Goal: Check status: Check status

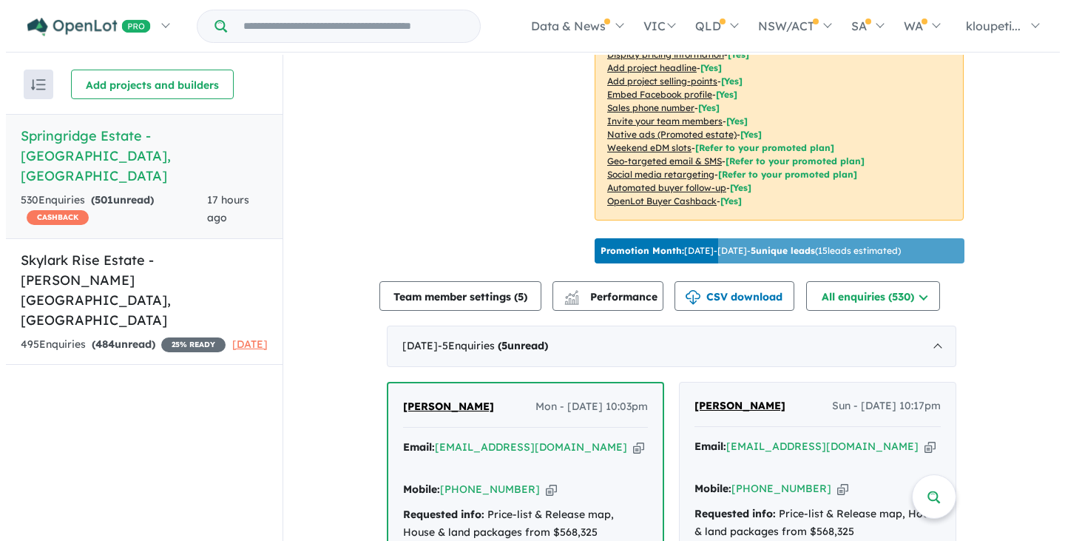
scroll to position [370, 0]
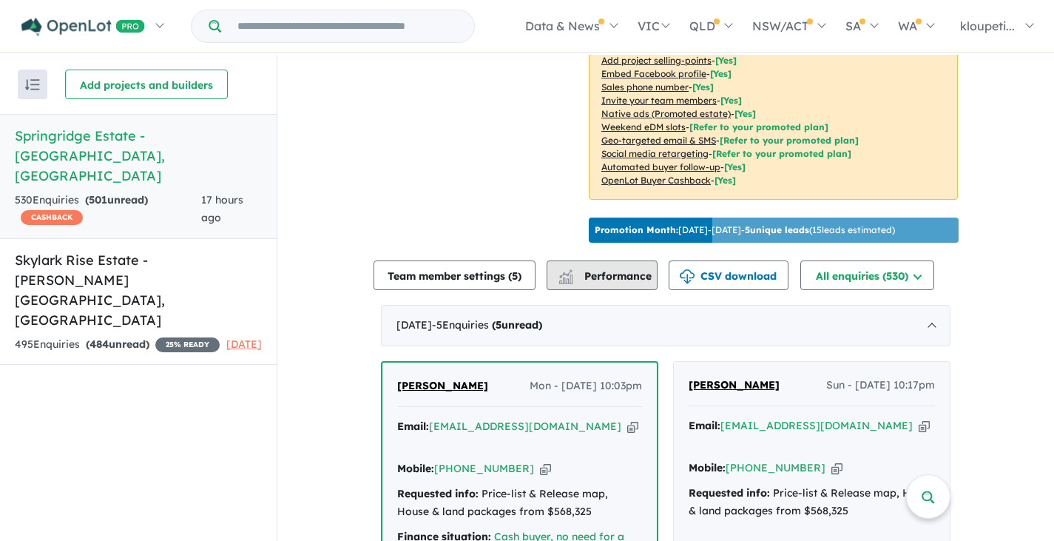
click at [640, 282] on span "Performance" at bounding box center [606, 275] width 91 height 13
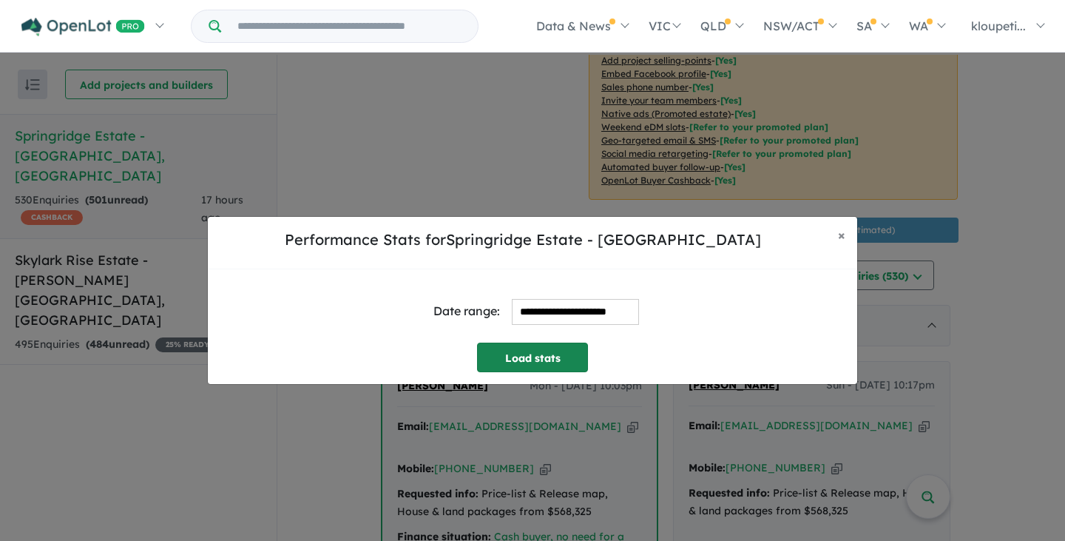
click at [542, 343] on button "Load stats" at bounding box center [532, 358] width 111 height 30
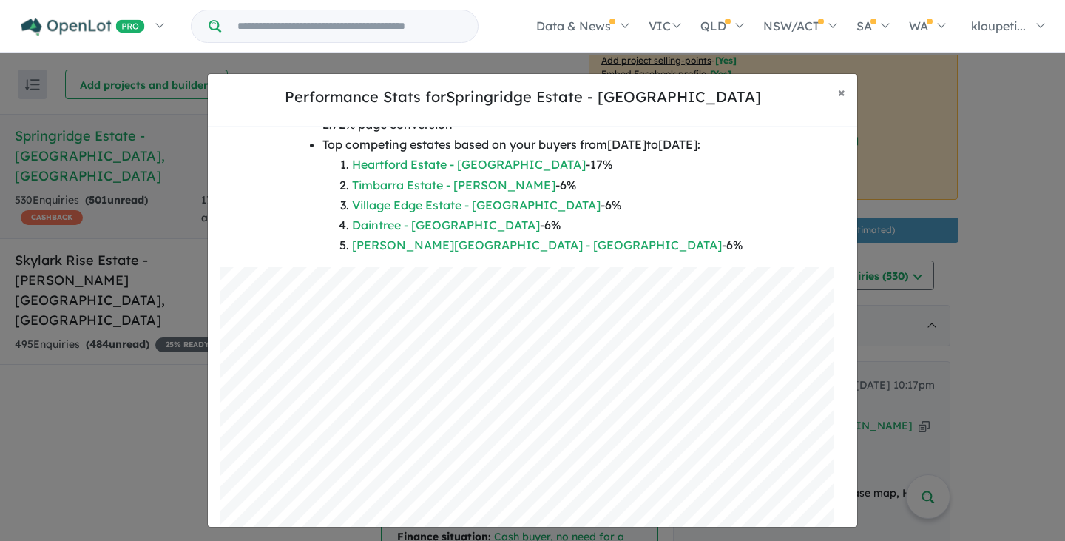
scroll to position [178, 0]
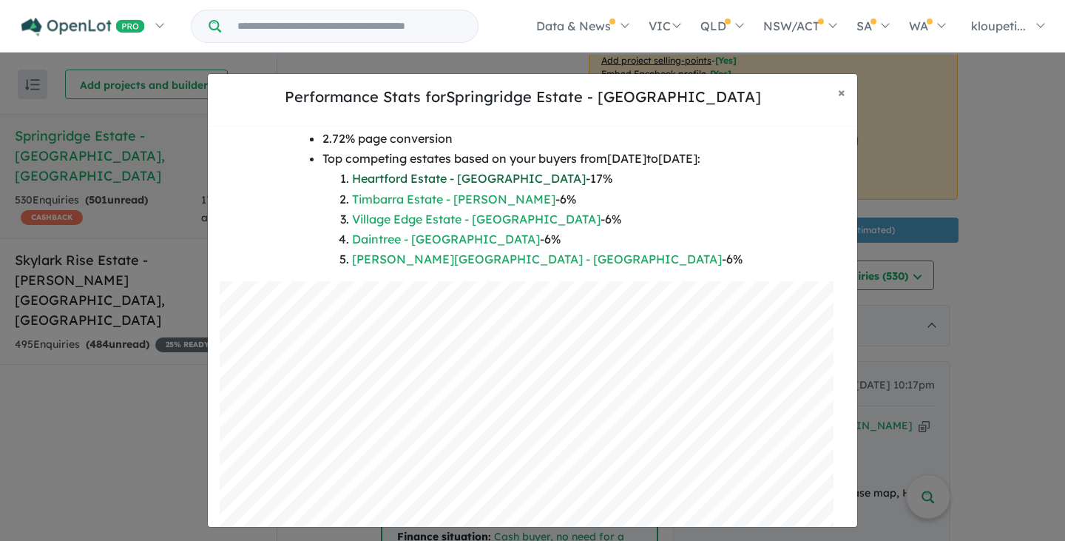
click at [487, 181] on link "Heartford Estate - [GEOGRAPHIC_DATA]" at bounding box center [469, 178] width 234 height 15
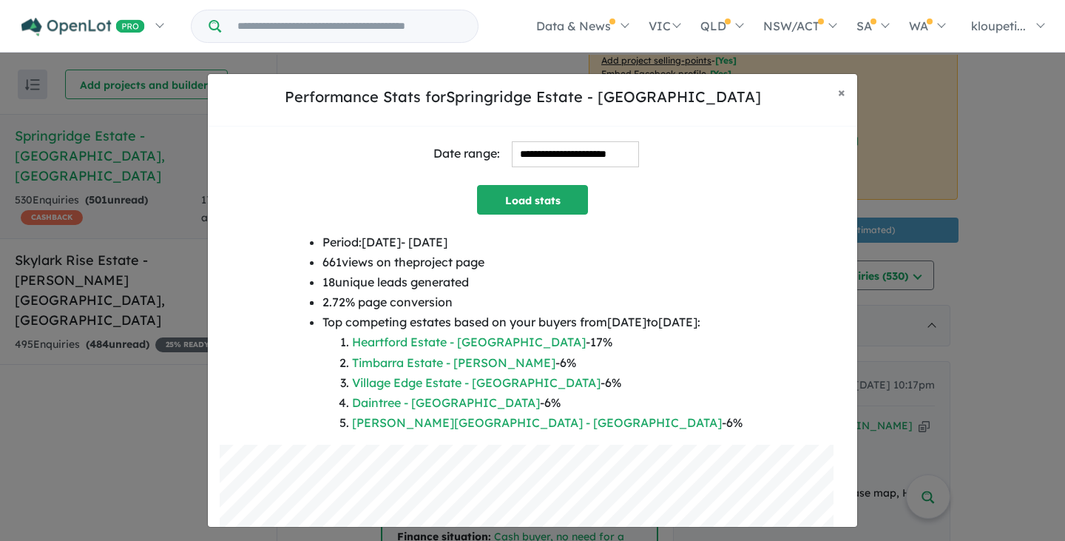
scroll to position [0, 0]
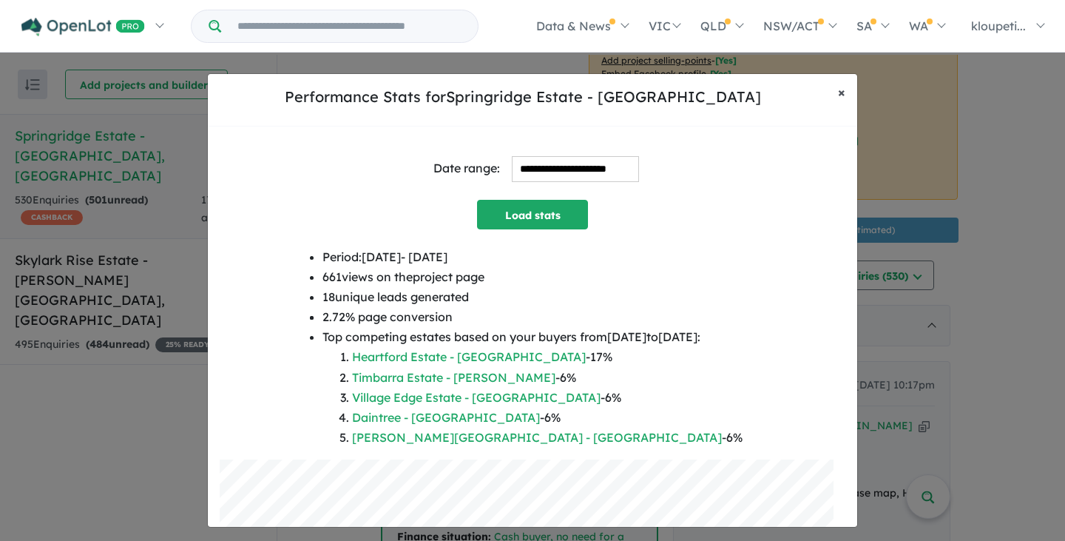
drag, startPoint x: 836, startPoint y: 86, endPoint x: 837, endPoint y: 95, distance: 9.6
click at [837, 88] on button "× Close" at bounding box center [841, 92] width 31 height 37
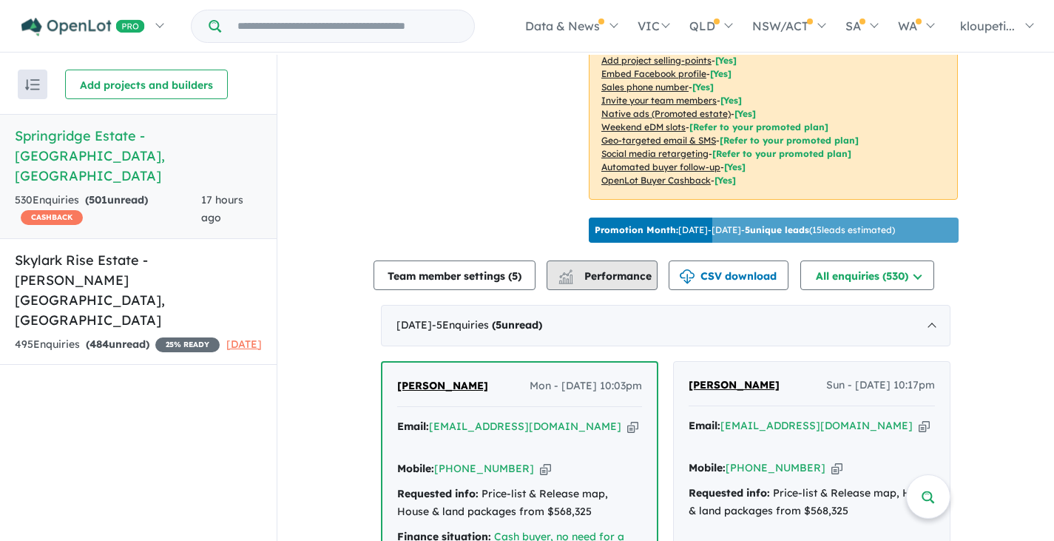
click at [622, 279] on span "Performance" at bounding box center [606, 275] width 91 height 13
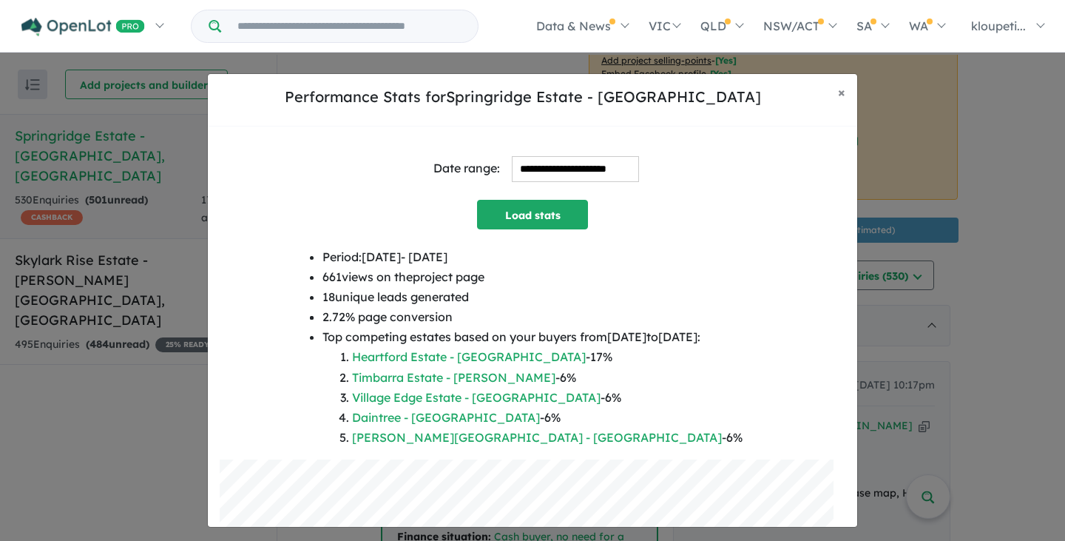
click at [516, 164] on input "**********" at bounding box center [575, 169] width 127 height 26
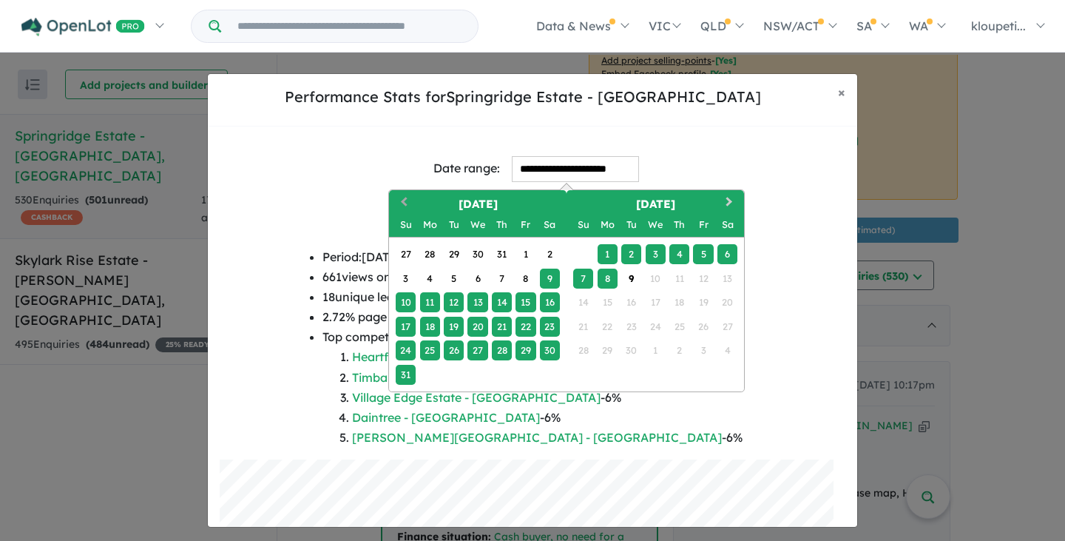
click at [407, 198] on button "Previous Month" at bounding box center [403, 204] width 24 height 24
click at [404, 198] on span "Previous Month" at bounding box center [404, 202] width 0 height 18
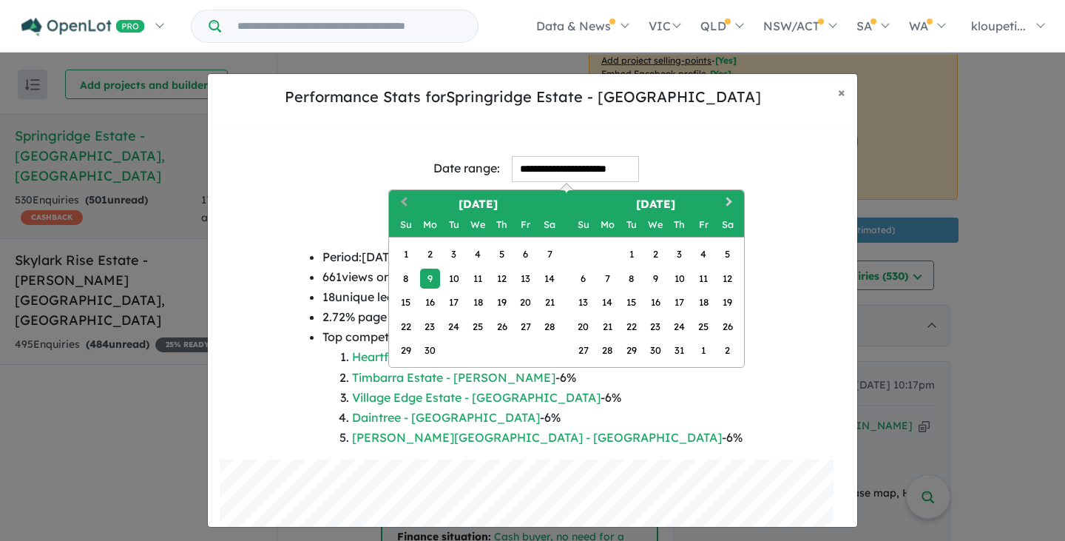
click at [404, 198] on span "Previous Month" at bounding box center [404, 202] width 0 height 18
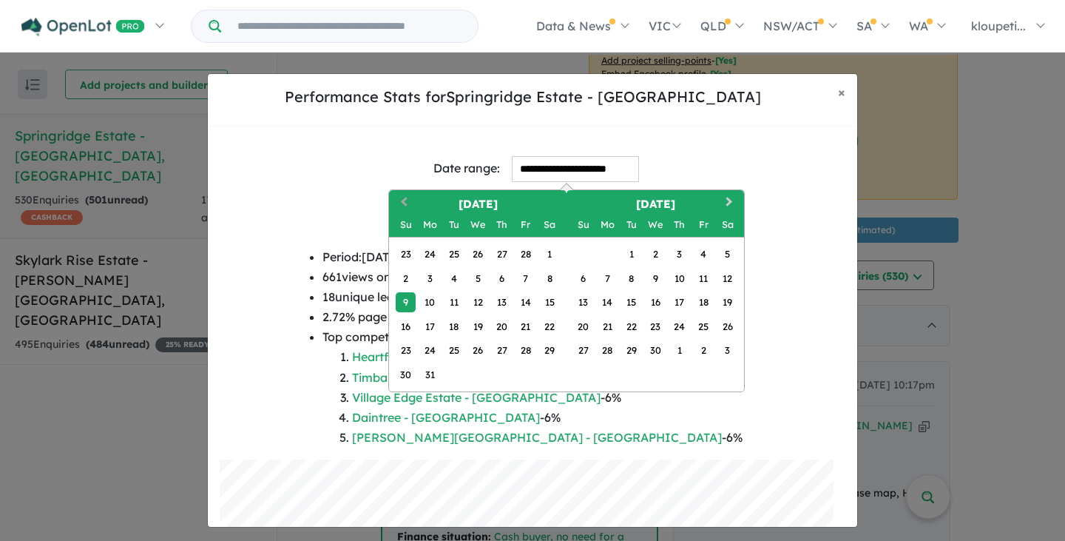
click at [404, 198] on span "Previous Month" at bounding box center [404, 202] width 0 height 18
click at [483, 252] on div "1" at bounding box center [478, 254] width 20 height 20
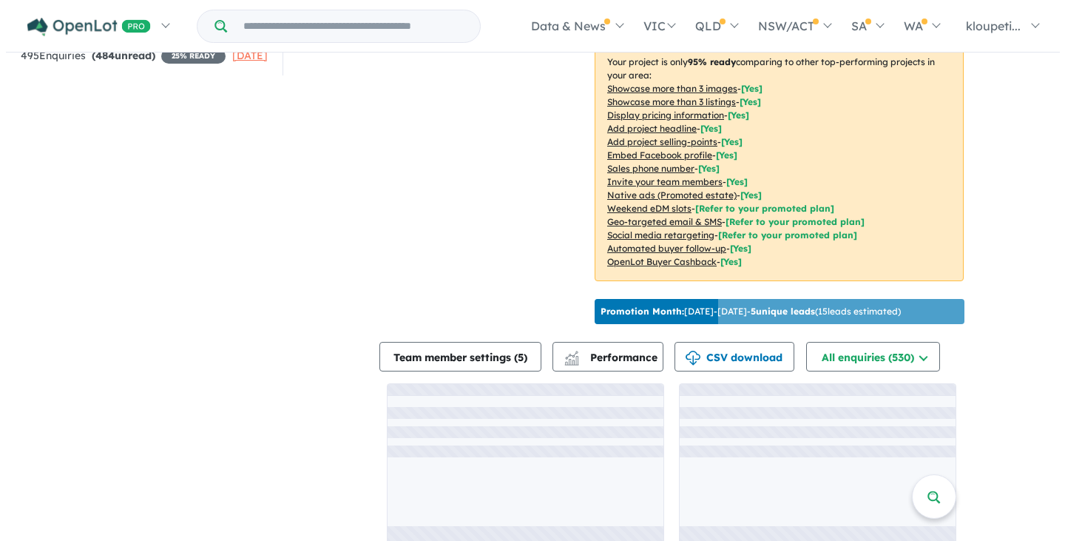
scroll to position [321, 0]
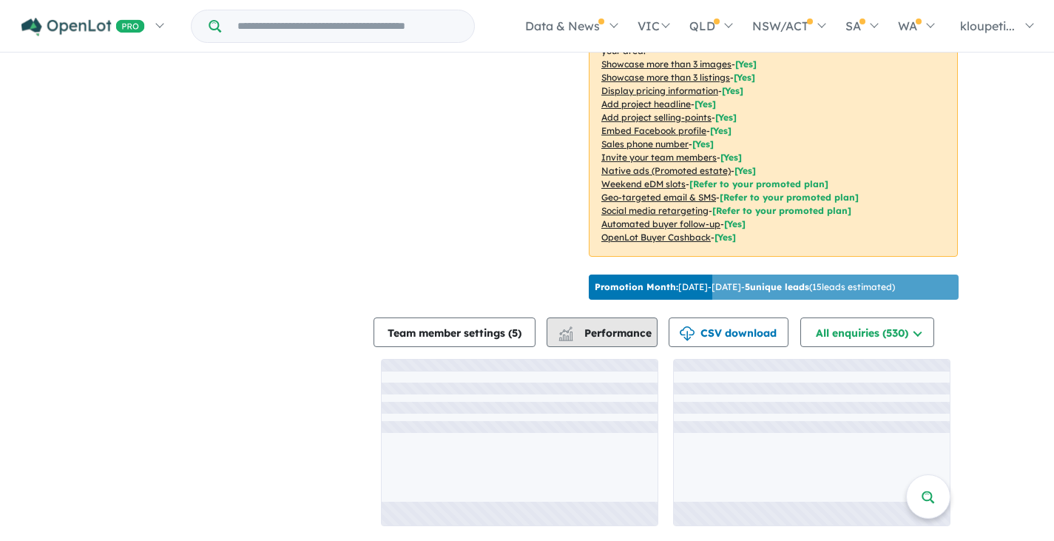
click at [609, 334] on span "Performance" at bounding box center [606, 332] width 91 height 13
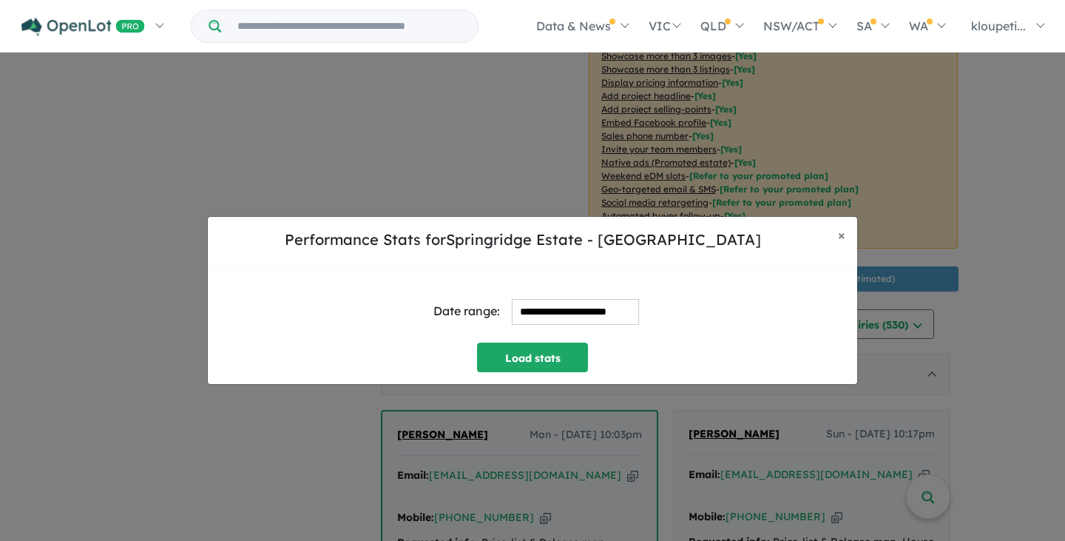
scroll to position [1, 0]
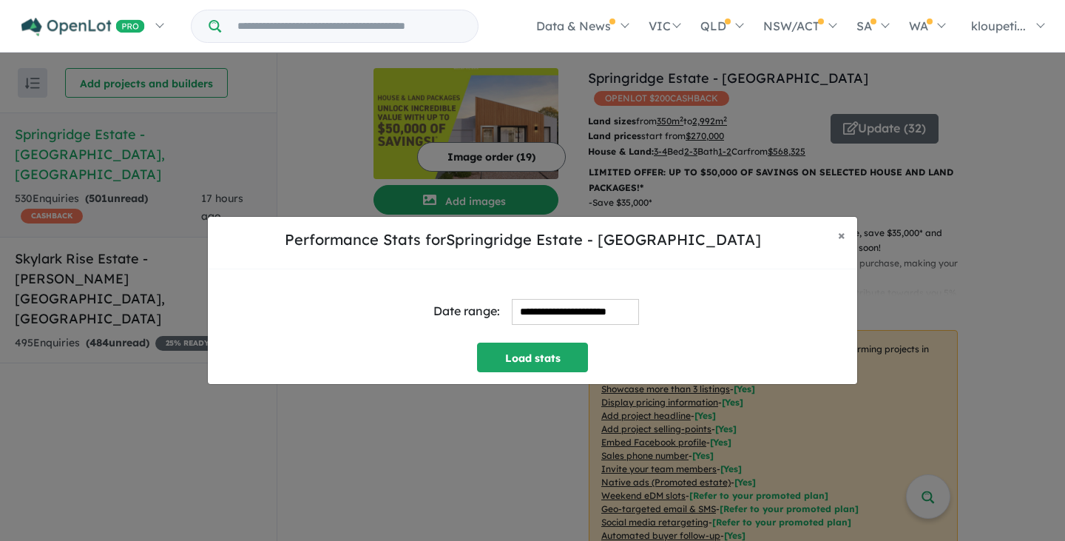
click at [607, 320] on input "**********" at bounding box center [575, 312] width 127 height 26
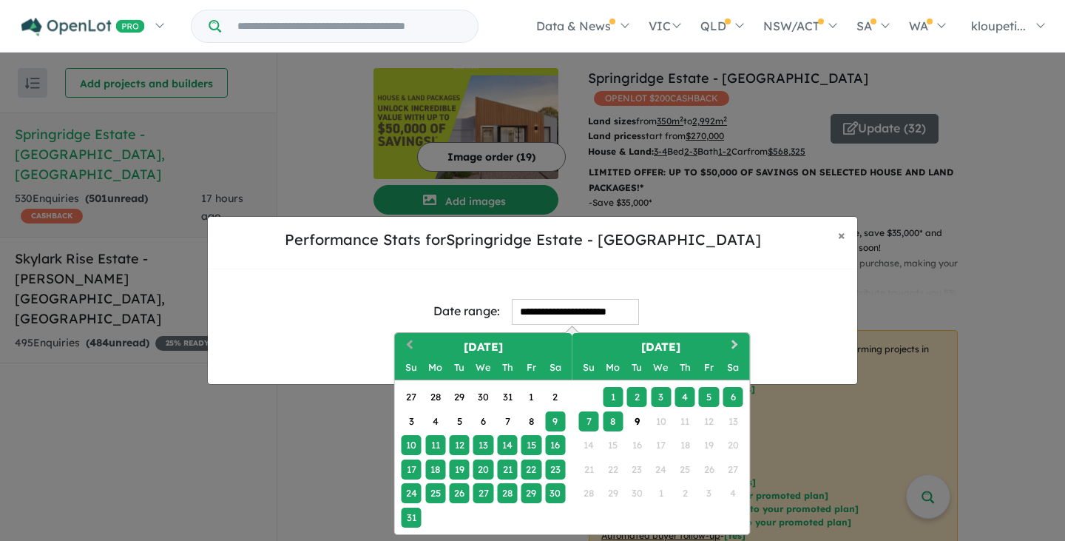
click at [409, 340] on button "Previous Month" at bounding box center [409, 346] width 24 height 24
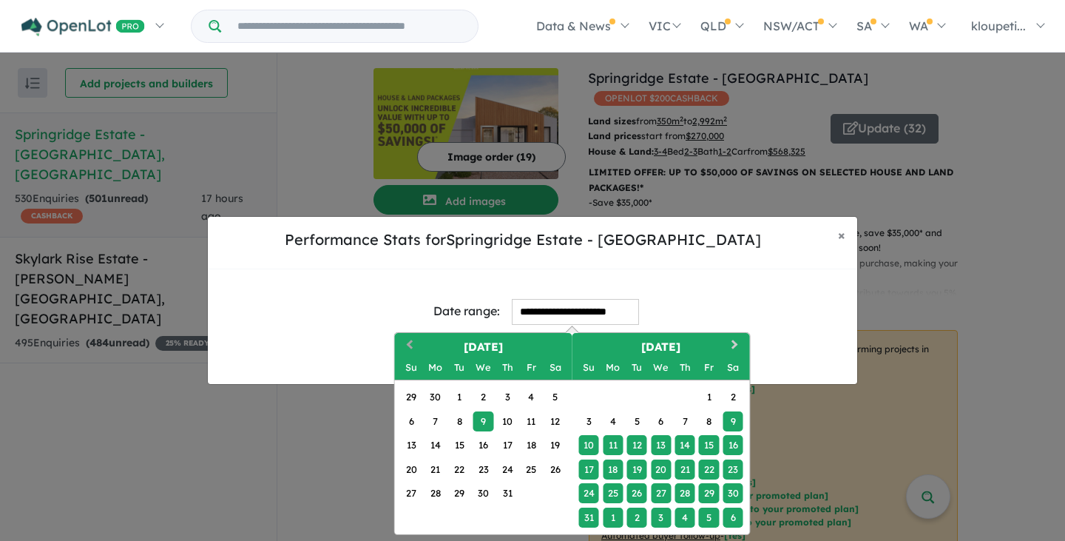
click at [409, 339] on button "Previous Month" at bounding box center [409, 346] width 24 height 24
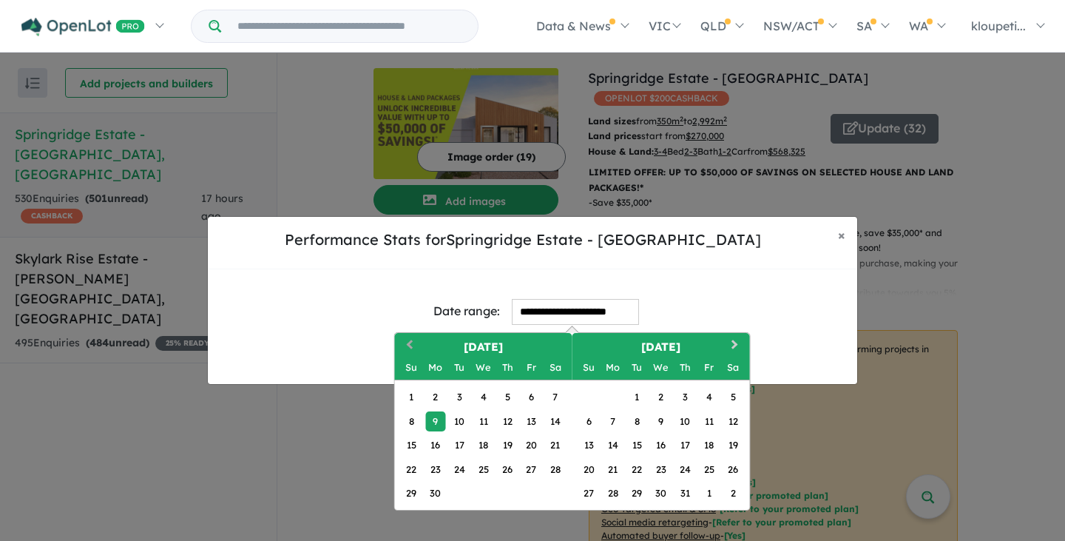
click at [410, 342] on span "Previous Month" at bounding box center [410, 345] width 0 height 18
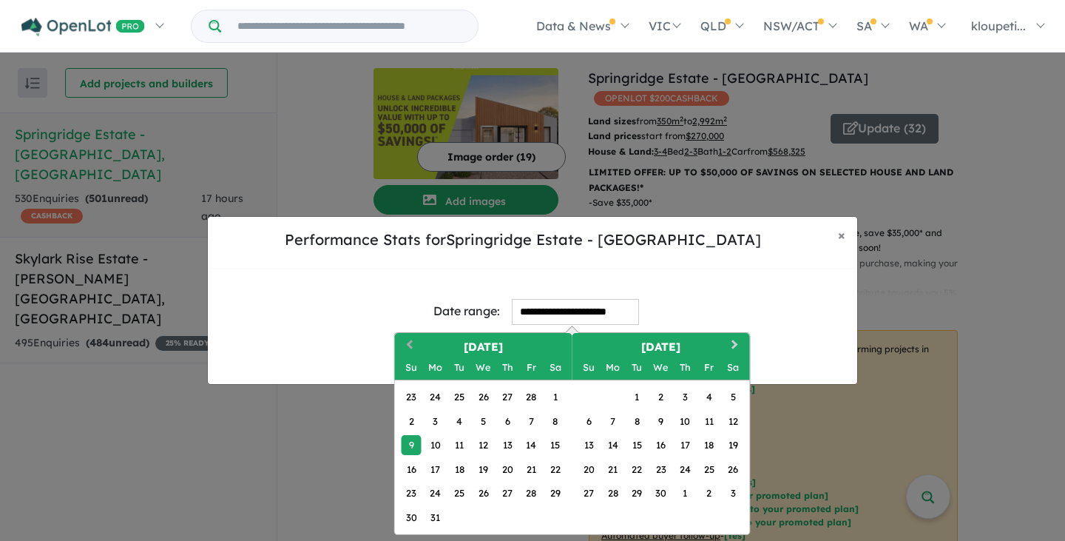
click at [410, 343] on span "Previous Month" at bounding box center [410, 345] width 0 height 18
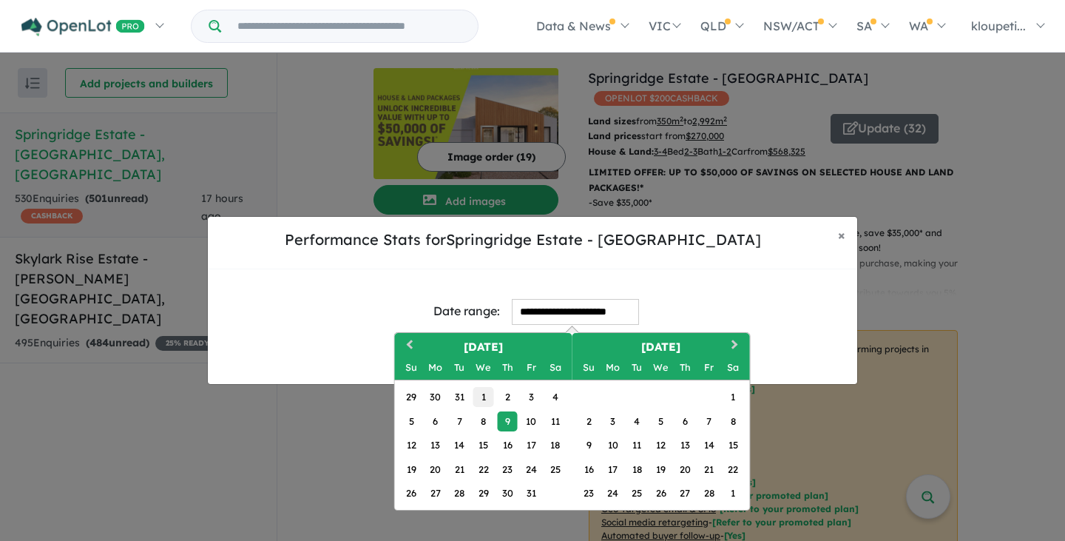
click at [487, 400] on div "1" at bounding box center [484, 397] width 20 height 20
click at [735, 342] on span "Next Month" at bounding box center [735, 345] width 0 height 18
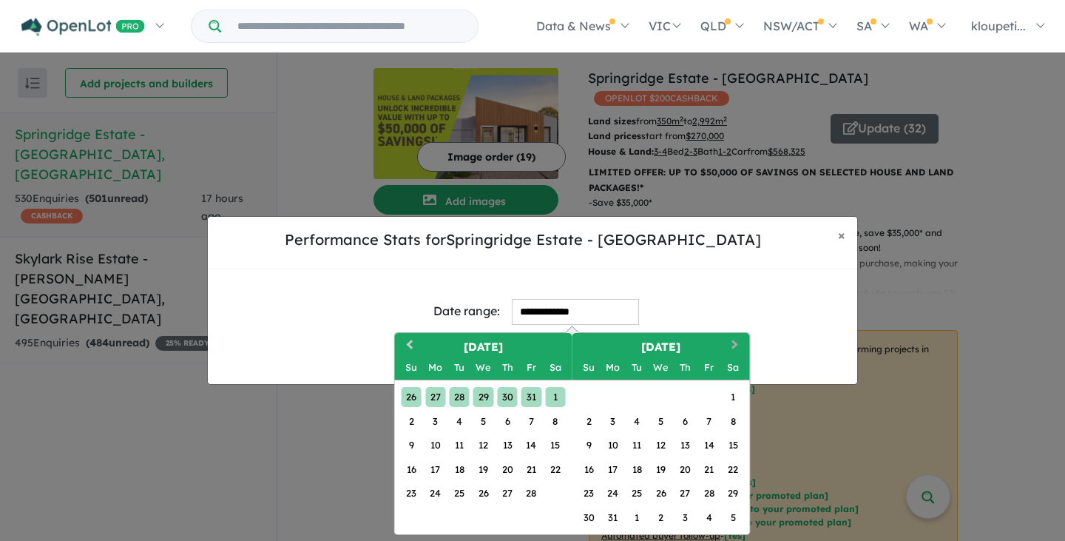
click at [735, 342] on span "Next Month" at bounding box center [735, 345] width 0 height 18
click at [735, 341] on span "Next Month" at bounding box center [735, 345] width 0 height 18
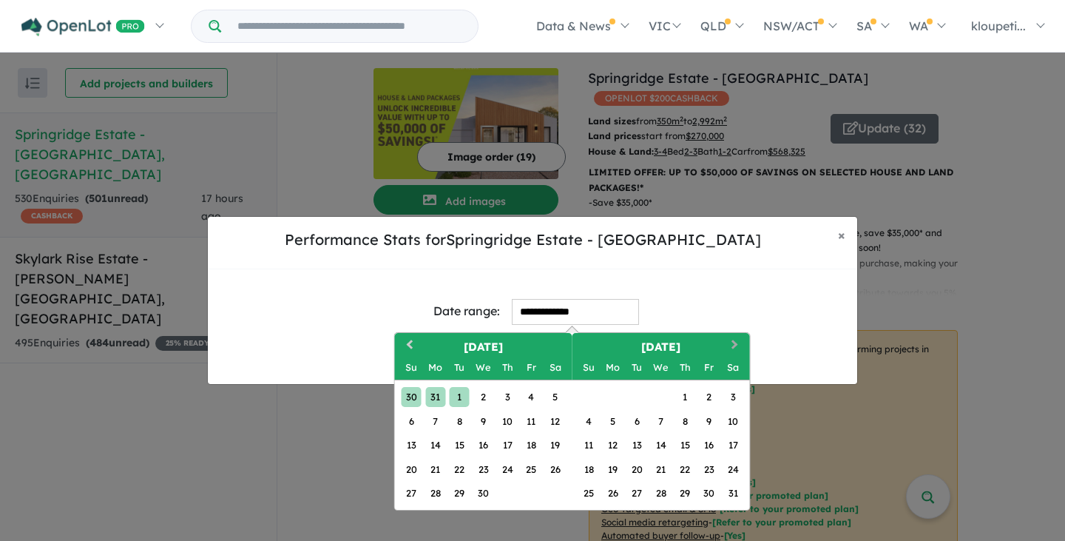
click at [735, 341] on span "Next Month" at bounding box center [735, 345] width 0 height 18
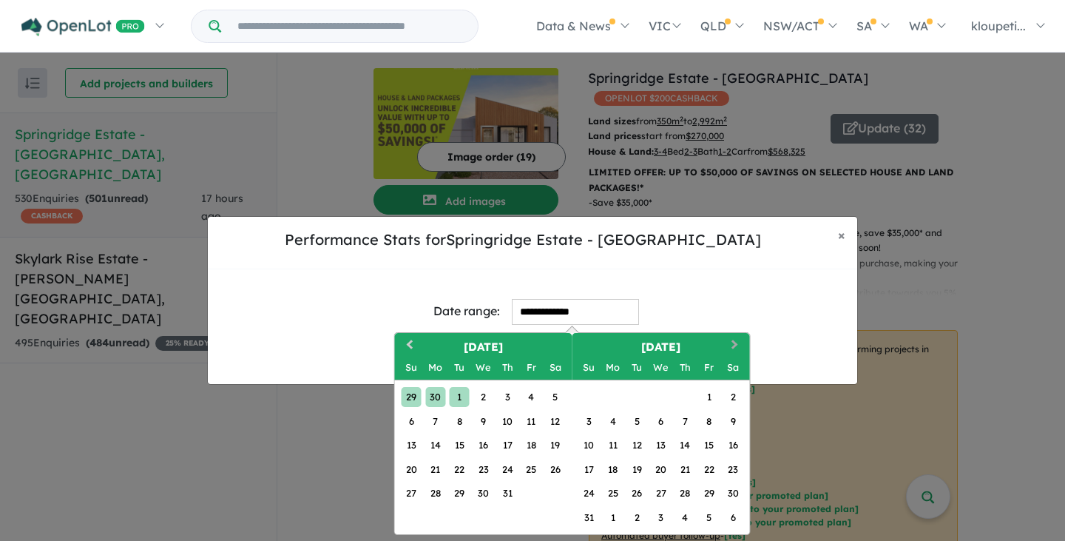
click at [735, 342] on span "Next Month" at bounding box center [735, 345] width 0 height 18
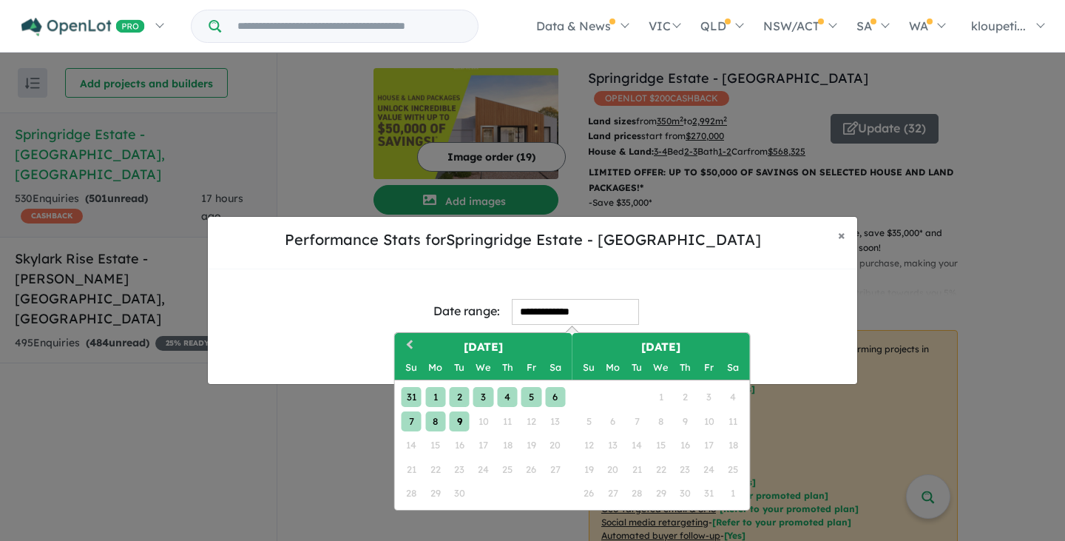
click at [461, 420] on div "9" at bounding box center [459, 421] width 20 height 20
type input "**********"
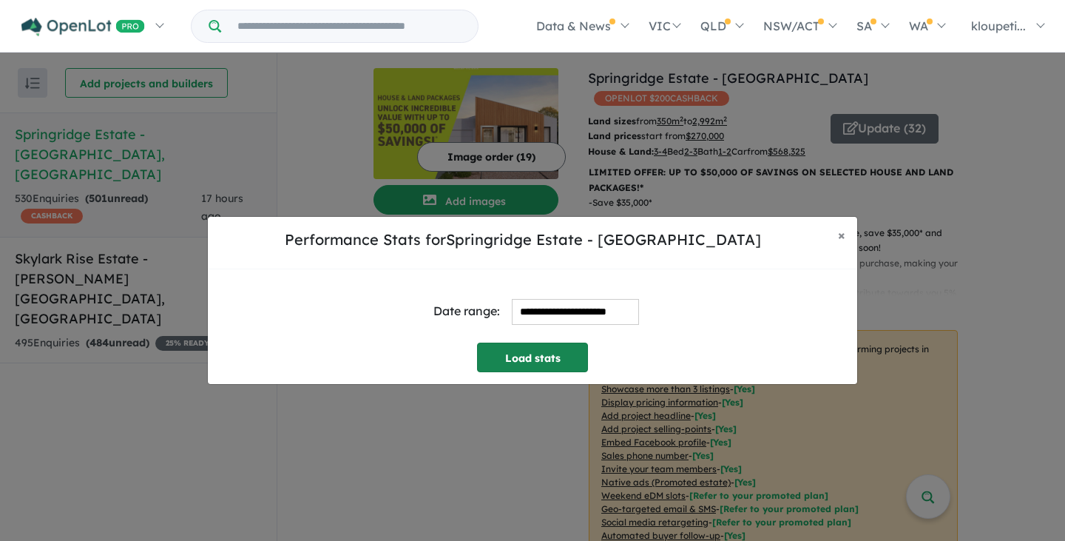
click at [519, 368] on button "Load stats" at bounding box center [532, 358] width 111 height 30
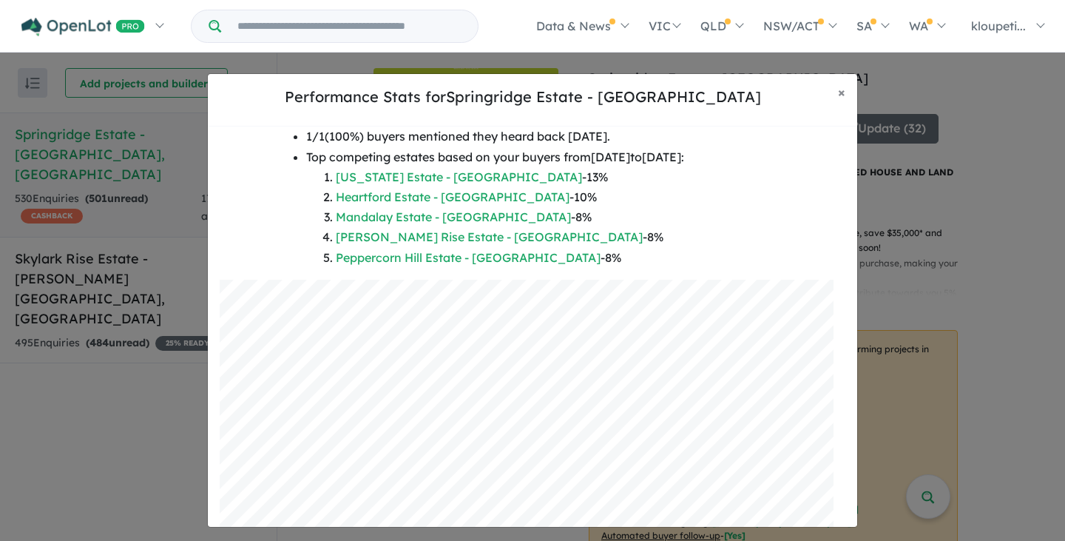
scroll to position [0, 0]
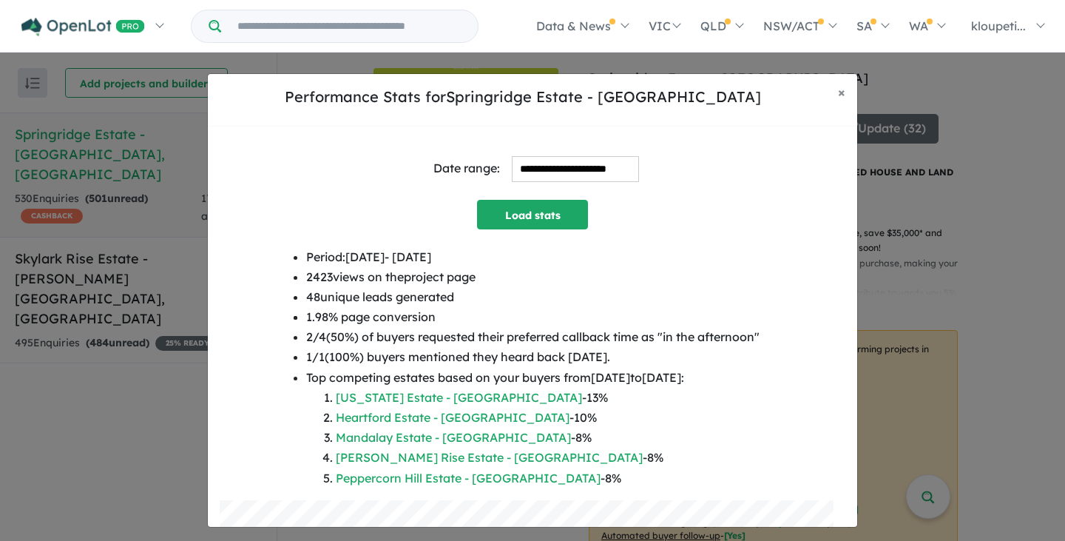
click at [528, 166] on input "**********" at bounding box center [575, 169] width 127 height 26
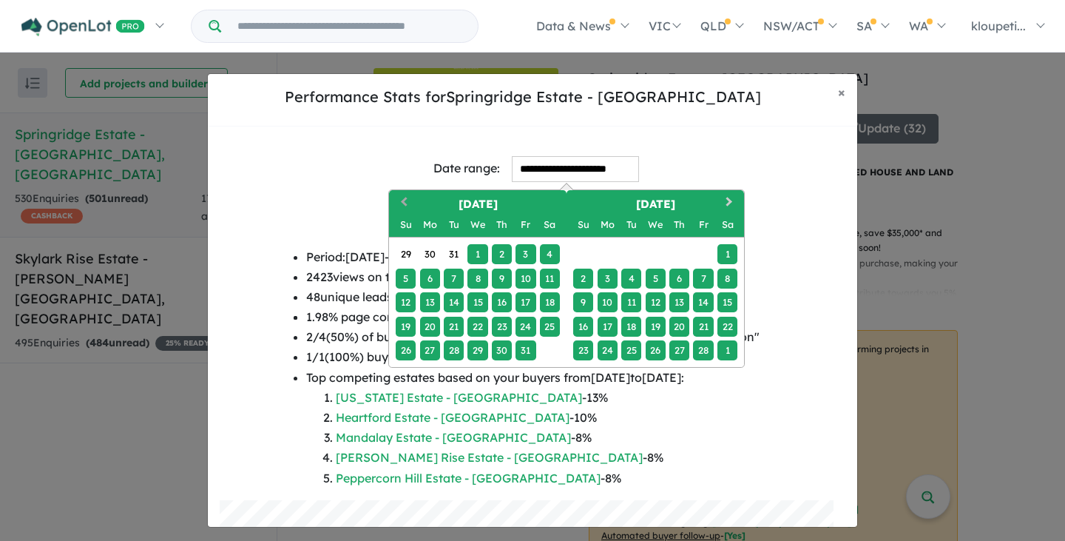
click at [401, 202] on button "Previous Month" at bounding box center [403, 204] width 24 height 24
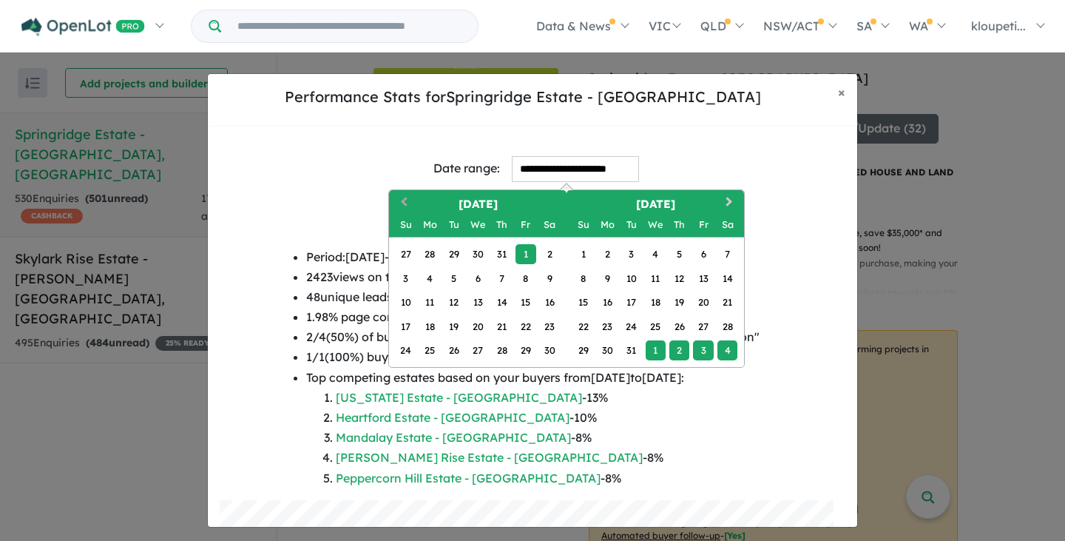
click at [401, 202] on button "Previous Month" at bounding box center [403, 204] width 24 height 24
click at [400, 202] on button "Previous Month" at bounding box center [403, 204] width 24 height 24
click at [399, 202] on button "Previous Month" at bounding box center [403, 204] width 24 height 24
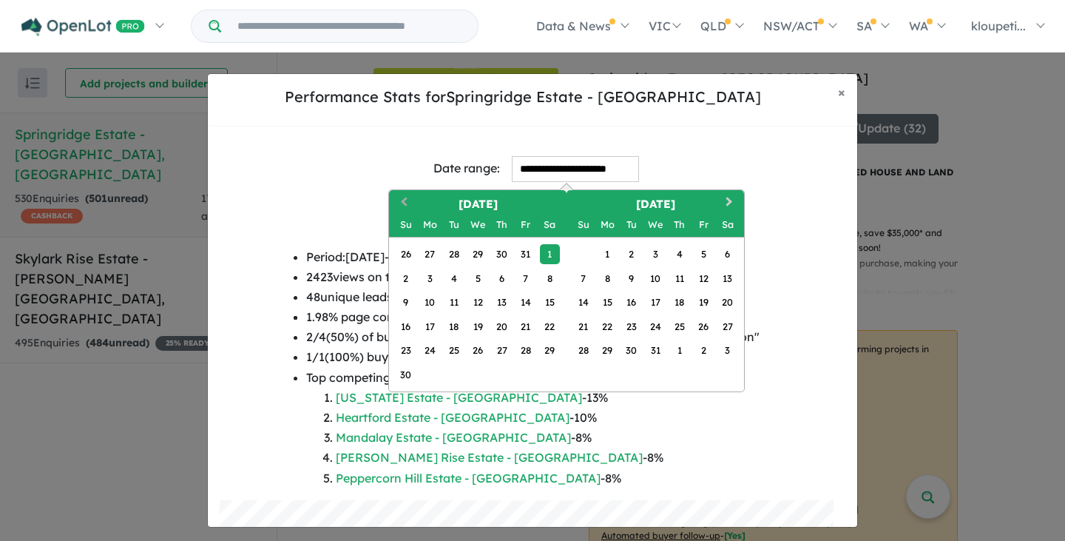
click at [397, 201] on button "Previous Month" at bounding box center [403, 204] width 24 height 24
click at [397, 200] on button "Previous Month" at bounding box center [403, 204] width 24 height 24
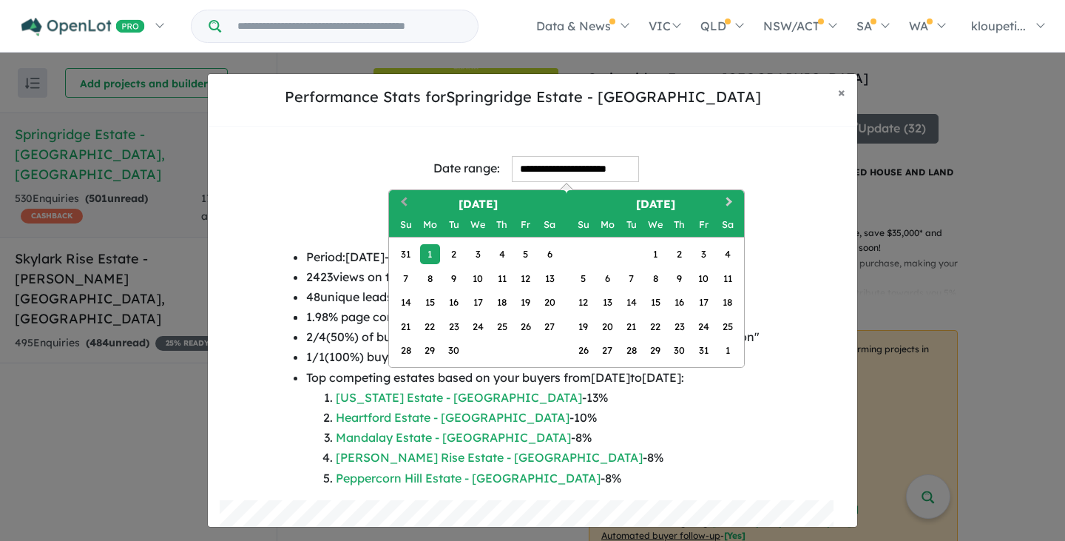
click at [396, 199] on button "Previous Month" at bounding box center [403, 204] width 24 height 24
click at [394, 198] on button "Previous Month" at bounding box center [403, 204] width 24 height 24
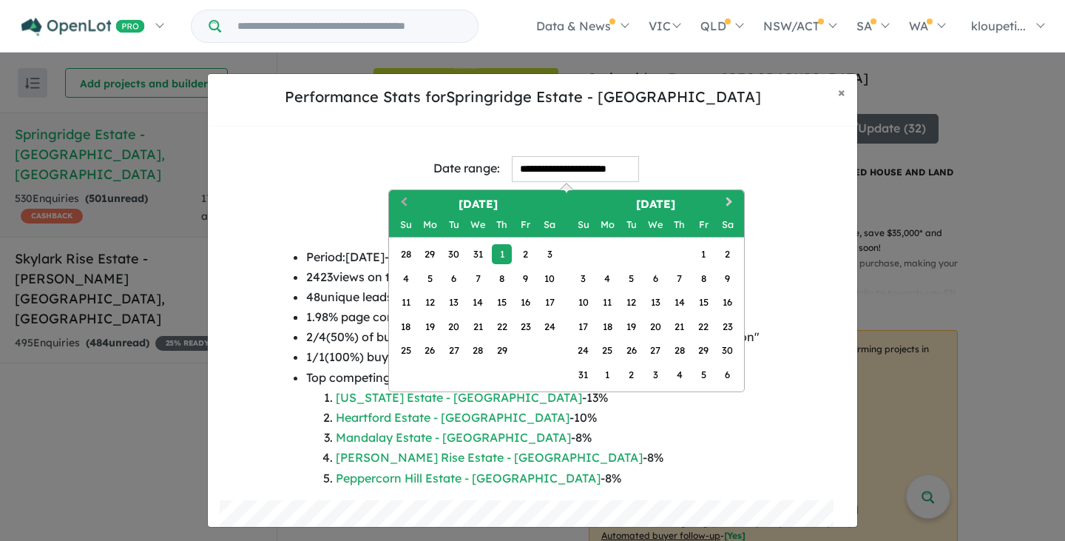
click at [394, 198] on button "Previous Month" at bounding box center [403, 204] width 24 height 24
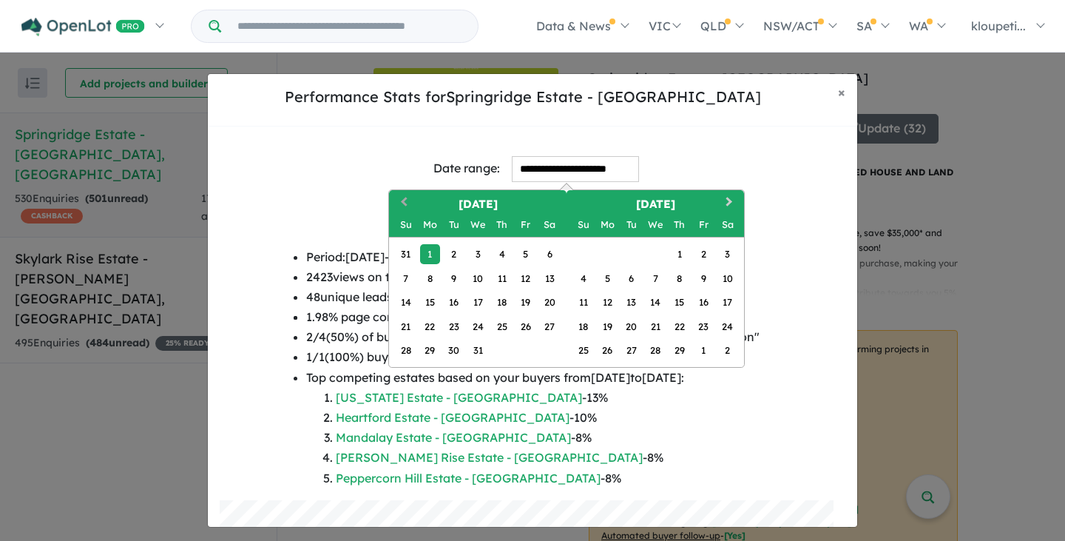
click at [394, 198] on button "Previous Month" at bounding box center [403, 204] width 24 height 24
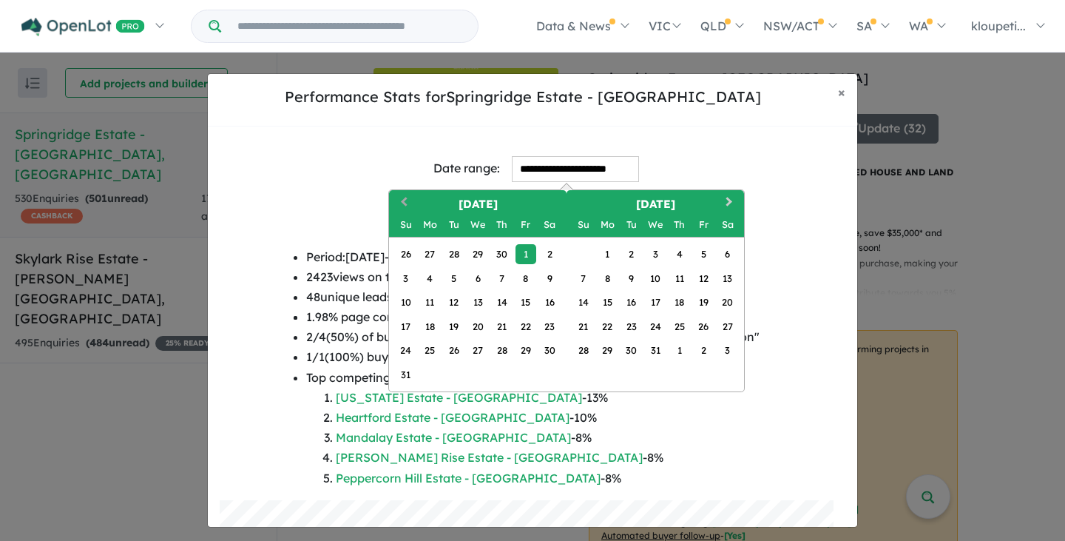
click at [394, 198] on button "Previous Month" at bounding box center [403, 204] width 24 height 24
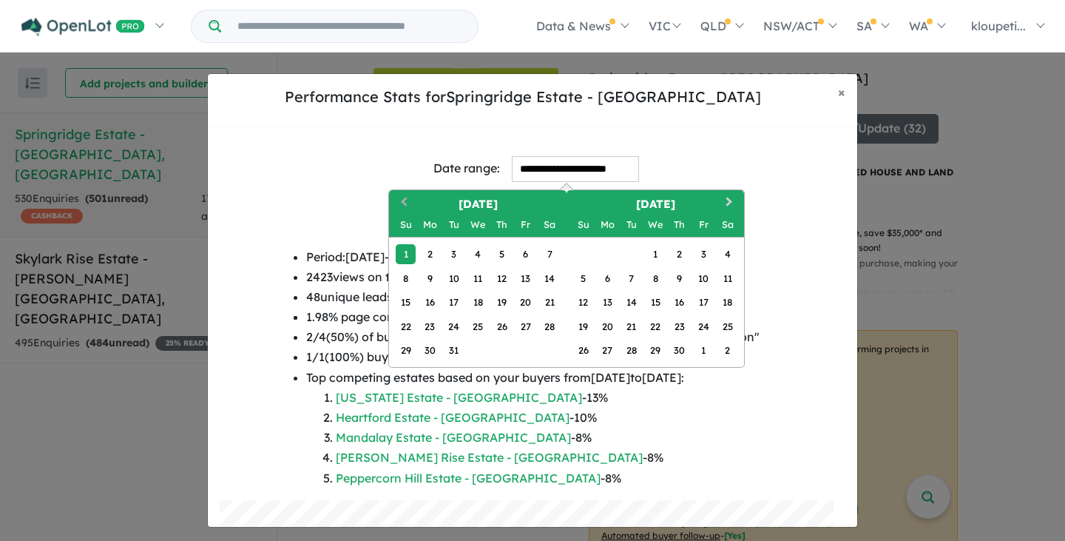
click at [394, 198] on button "Previous Month" at bounding box center [403, 204] width 24 height 24
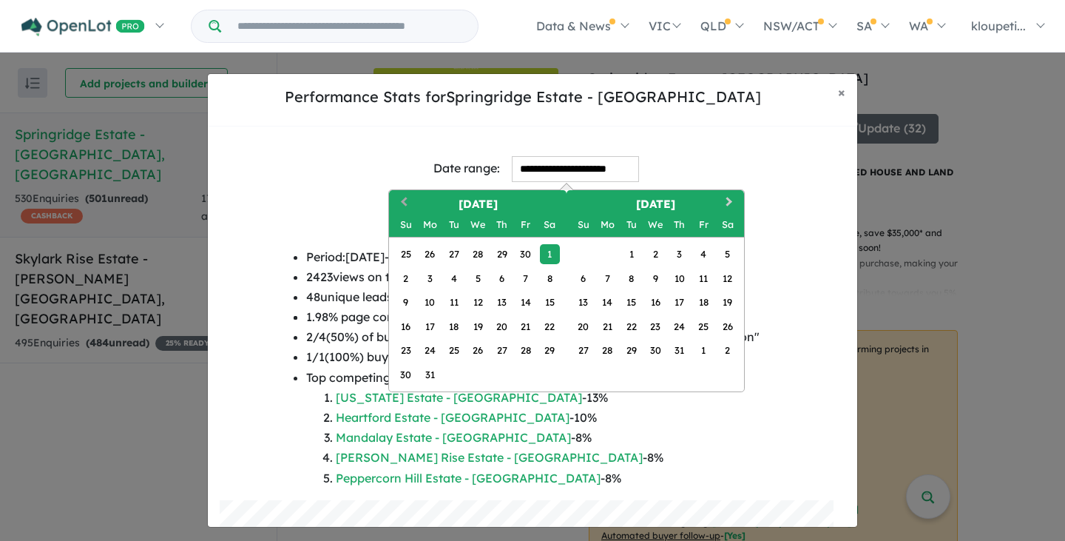
click at [394, 198] on button "Previous Month" at bounding box center [403, 204] width 24 height 24
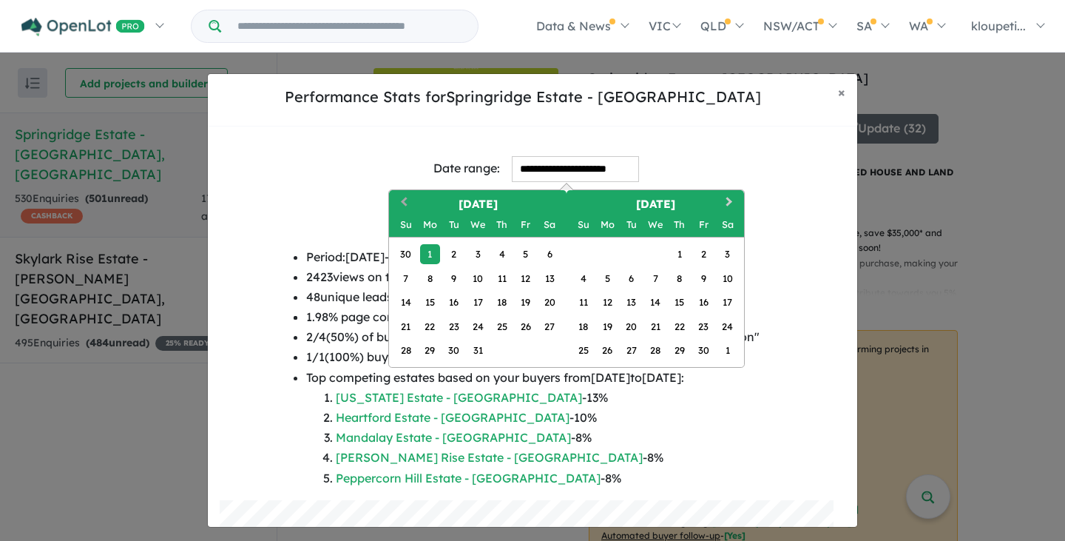
click at [394, 198] on button "Previous Month" at bounding box center [403, 204] width 24 height 24
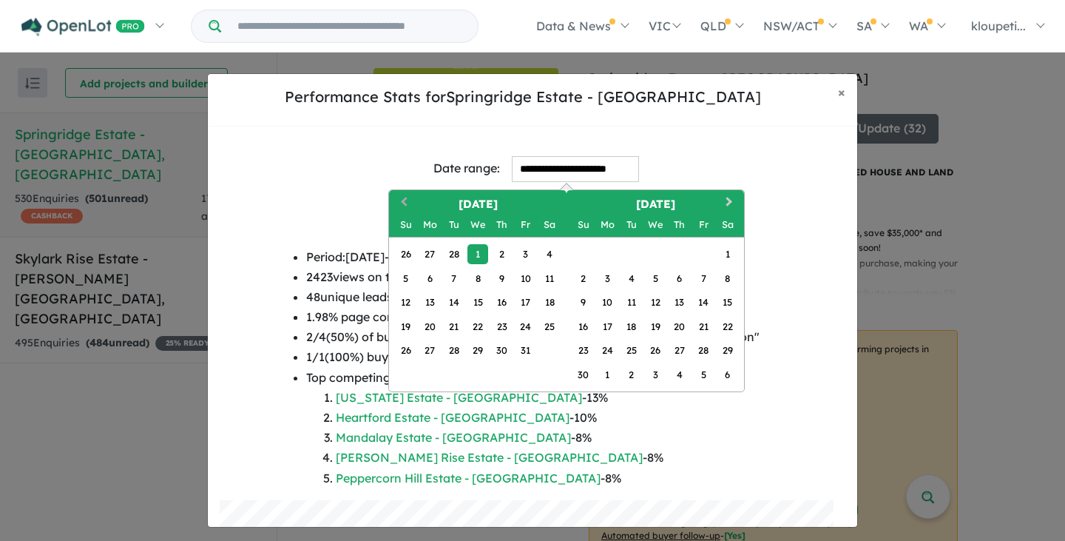
click at [394, 198] on button "Previous Month" at bounding box center [403, 204] width 24 height 24
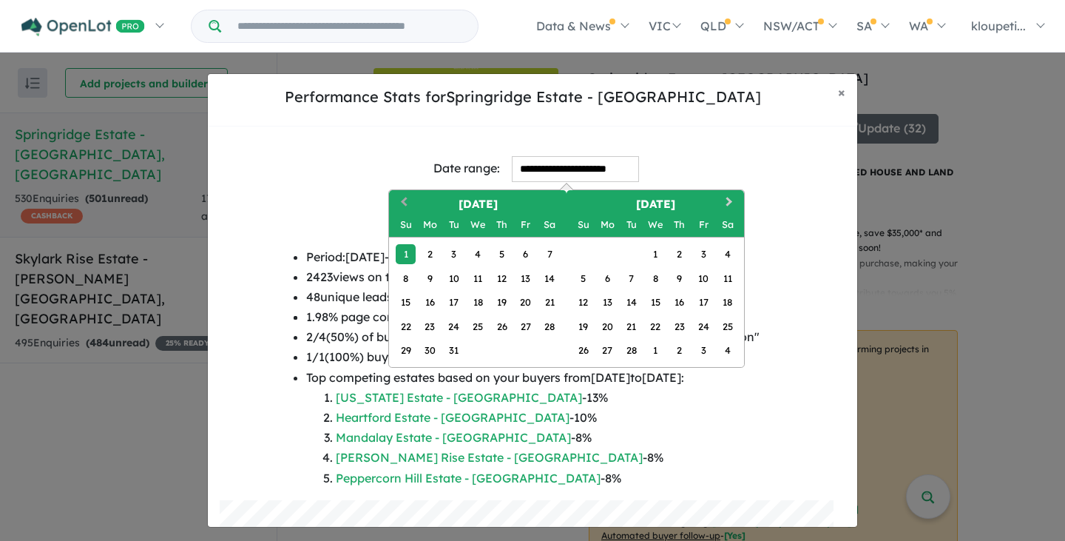
click at [394, 198] on button "Previous Month" at bounding box center [403, 204] width 24 height 24
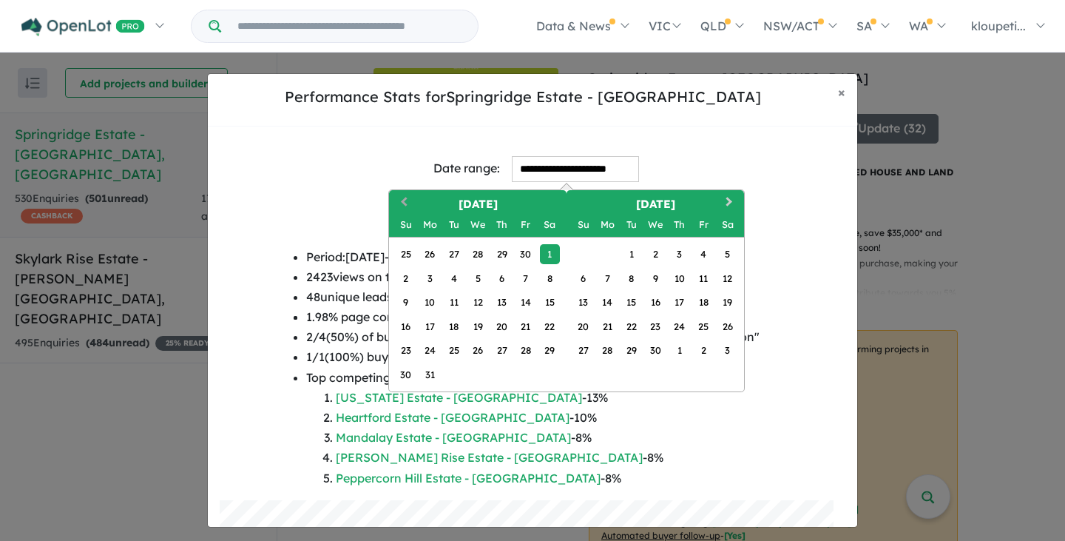
click at [394, 198] on button "Previous Month" at bounding box center [403, 204] width 24 height 24
click at [394, 197] on button "Previous Month" at bounding box center [403, 204] width 24 height 24
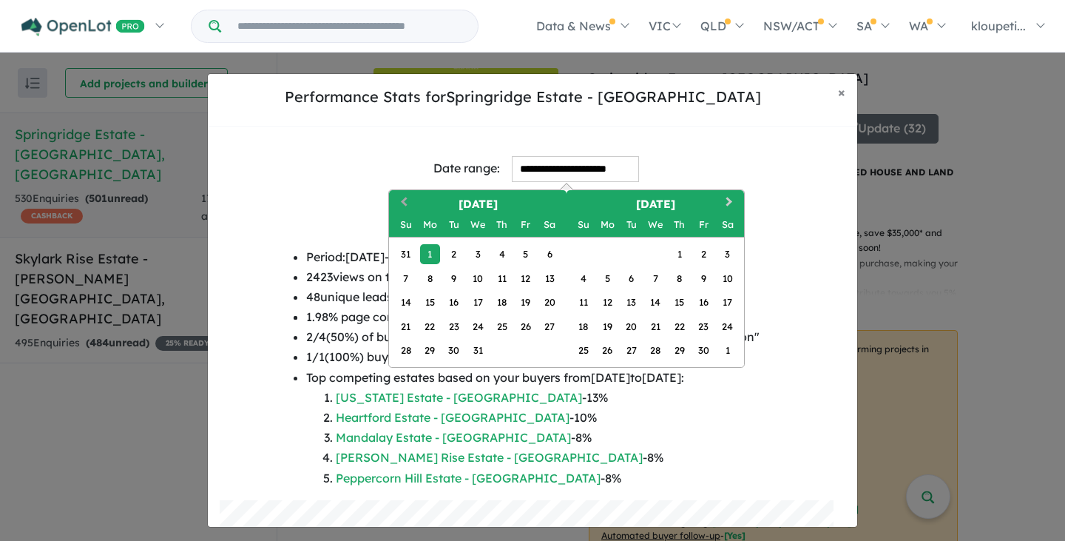
click at [394, 197] on button "Previous Month" at bounding box center [403, 204] width 24 height 24
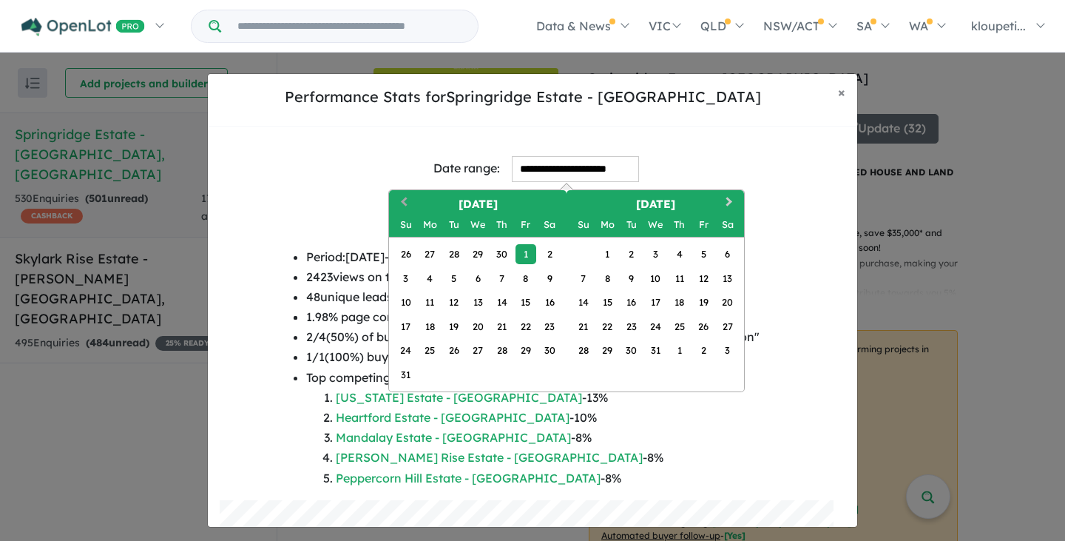
click at [394, 197] on button "Previous Month" at bounding box center [403, 204] width 24 height 24
click at [393, 195] on button "Previous Month" at bounding box center [403, 204] width 24 height 24
click at [392, 195] on button "Previous Month" at bounding box center [403, 204] width 24 height 24
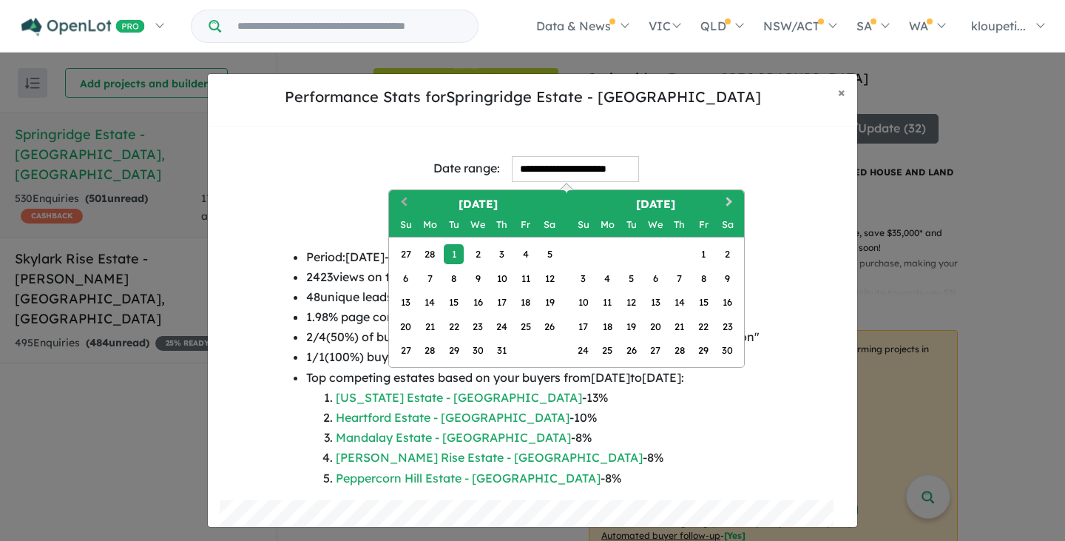
click at [392, 195] on button "Previous Month" at bounding box center [403, 204] width 24 height 24
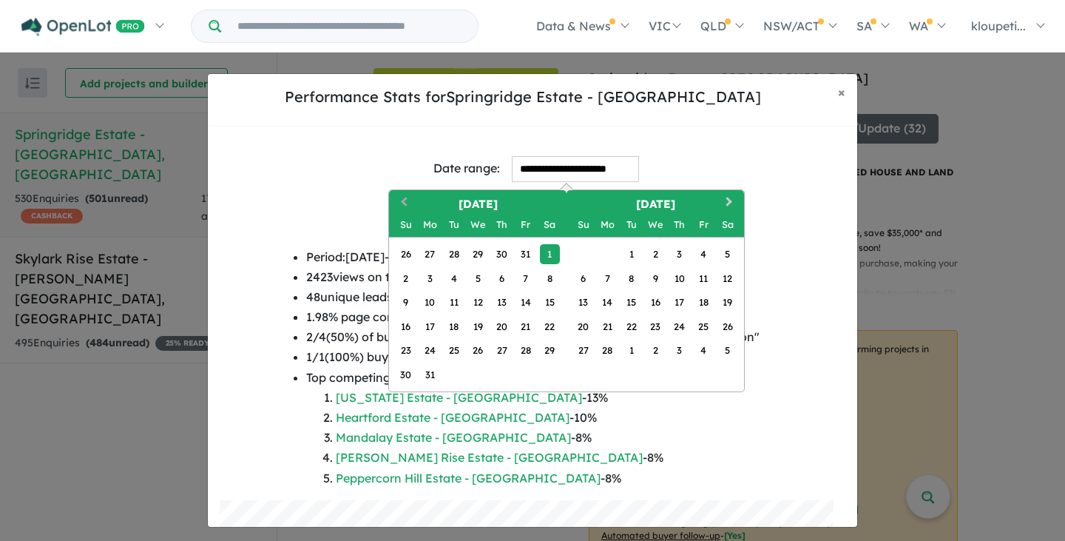
click at [392, 195] on button "Previous Month" at bounding box center [403, 204] width 24 height 24
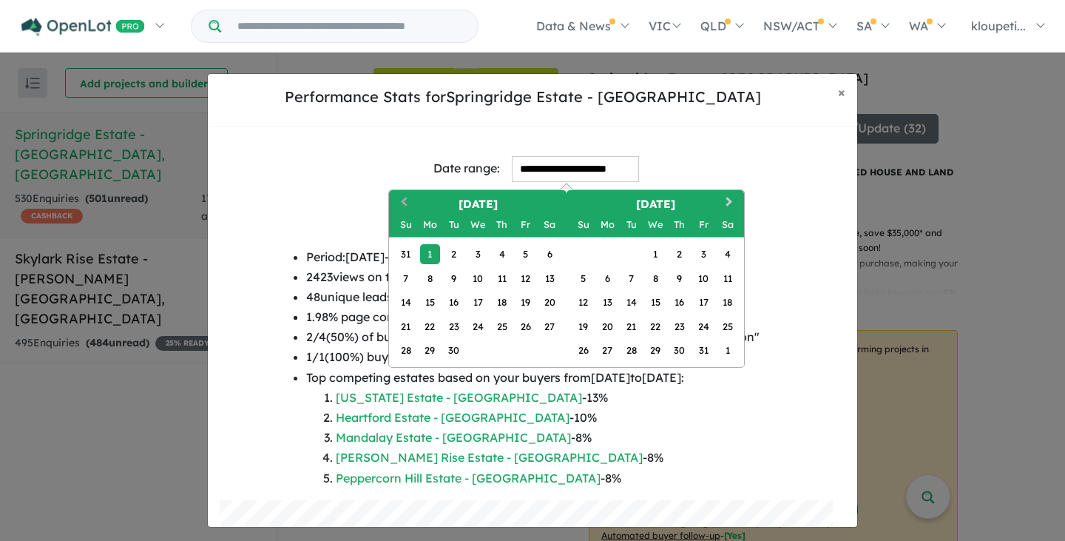
click at [392, 196] on button "Previous Month" at bounding box center [403, 204] width 24 height 24
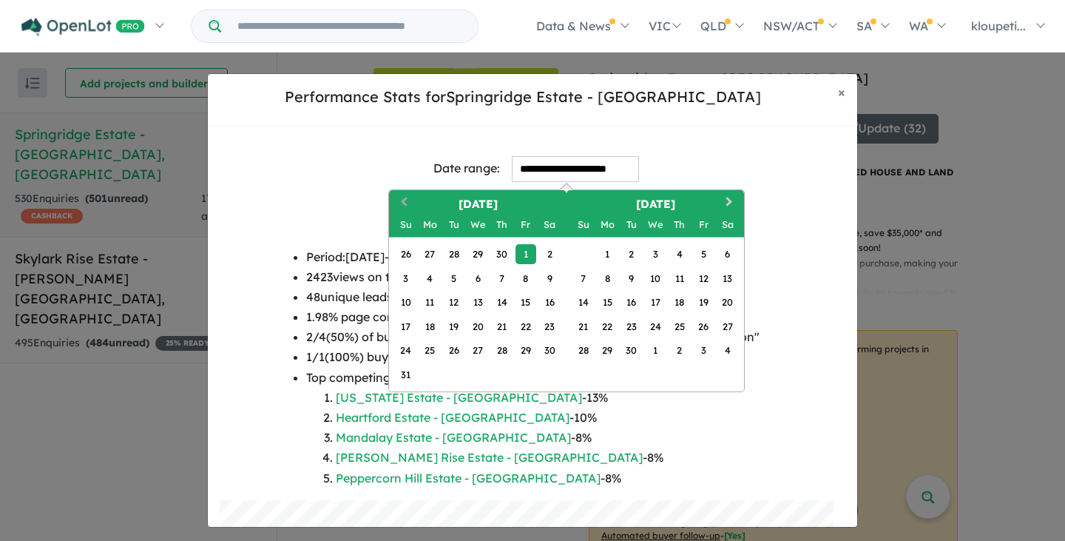
click at [392, 197] on button "Previous Month" at bounding box center [403, 204] width 24 height 24
click at [392, 199] on button "Previous Month" at bounding box center [403, 204] width 24 height 24
click at [391, 198] on button "Previous Month" at bounding box center [403, 204] width 24 height 24
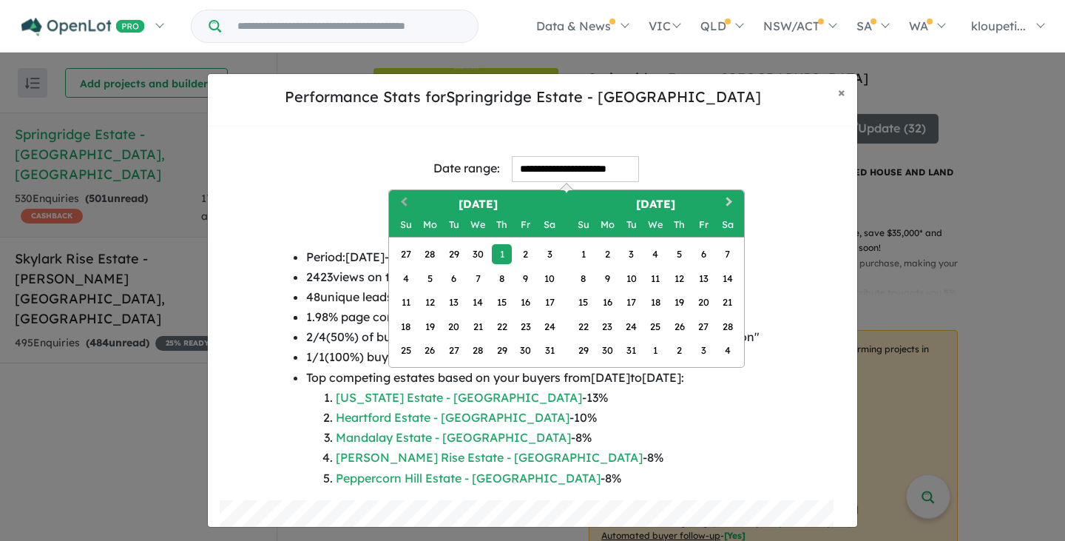
click at [391, 198] on button "Previous Month" at bounding box center [403, 204] width 24 height 24
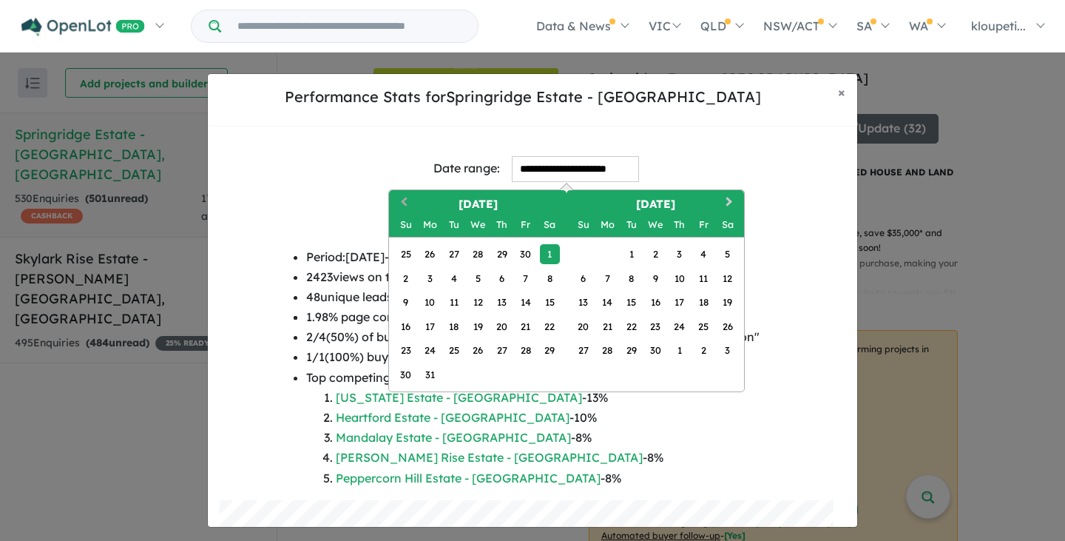
click at [391, 198] on button "Previous Month" at bounding box center [403, 204] width 24 height 24
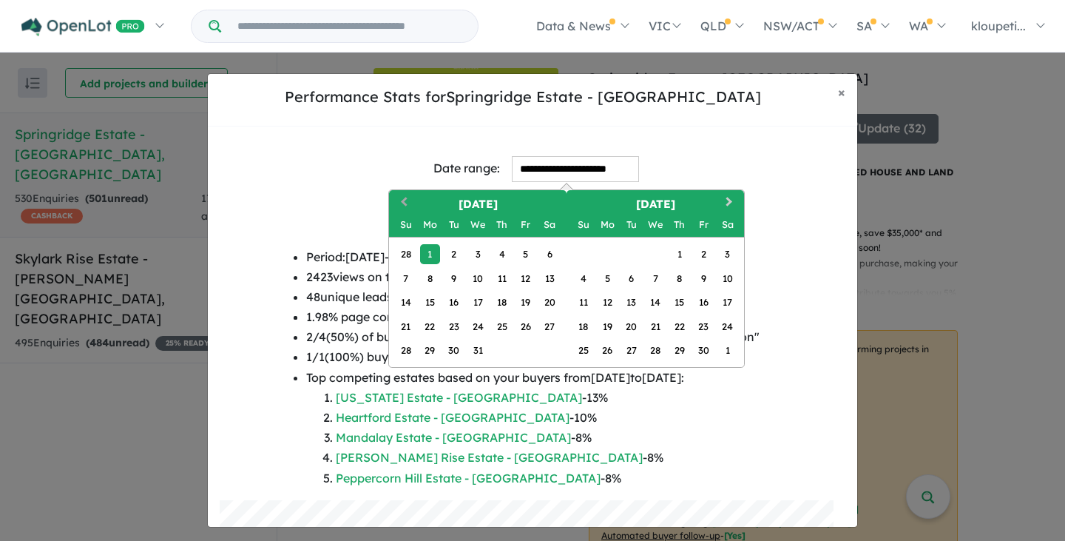
click at [391, 198] on button "Previous Month" at bounding box center [403, 204] width 24 height 24
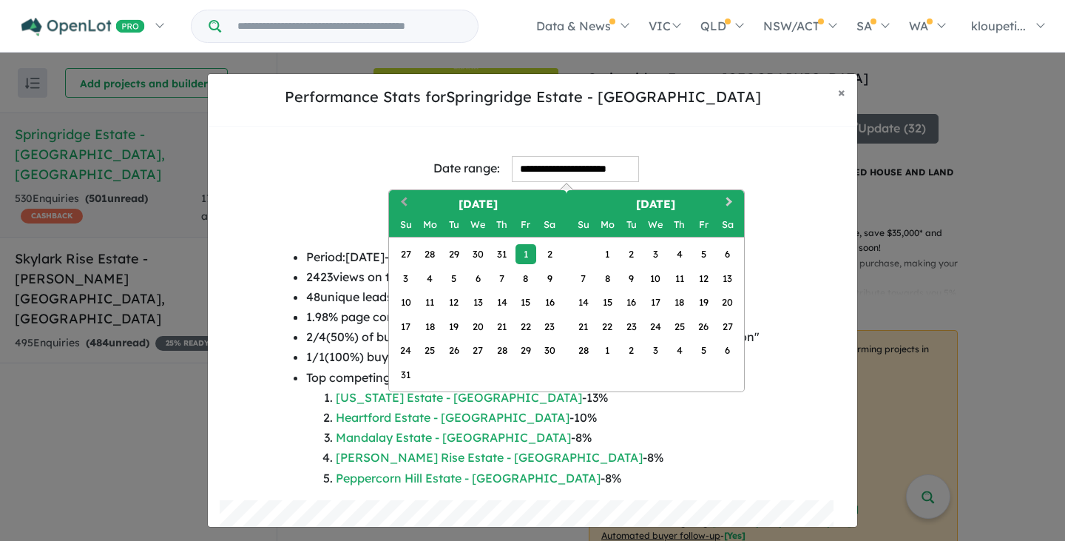
click at [391, 198] on button "Previous Month" at bounding box center [403, 204] width 24 height 24
click at [707, 256] on div "1" at bounding box center [703, 254] width 20 height 20
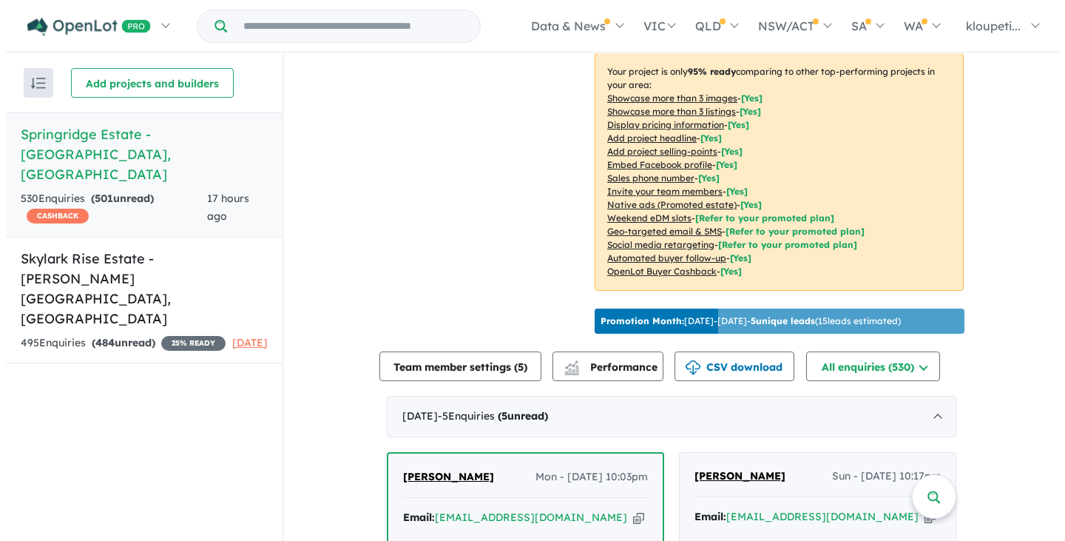
scroll to position [444, 0]
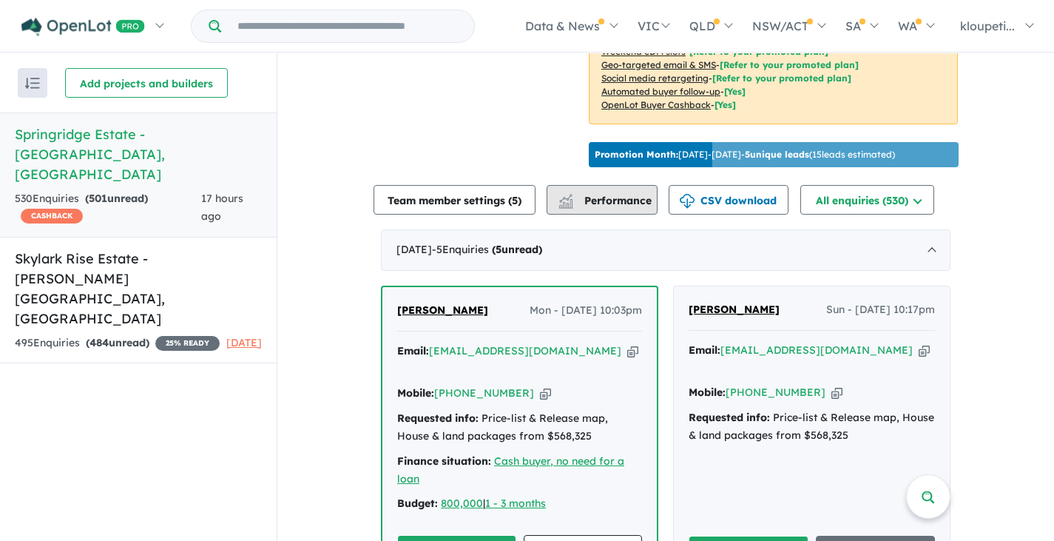
click at [613, 215] on button "Performance" at bounding box center [602, 200] width 111 height 30
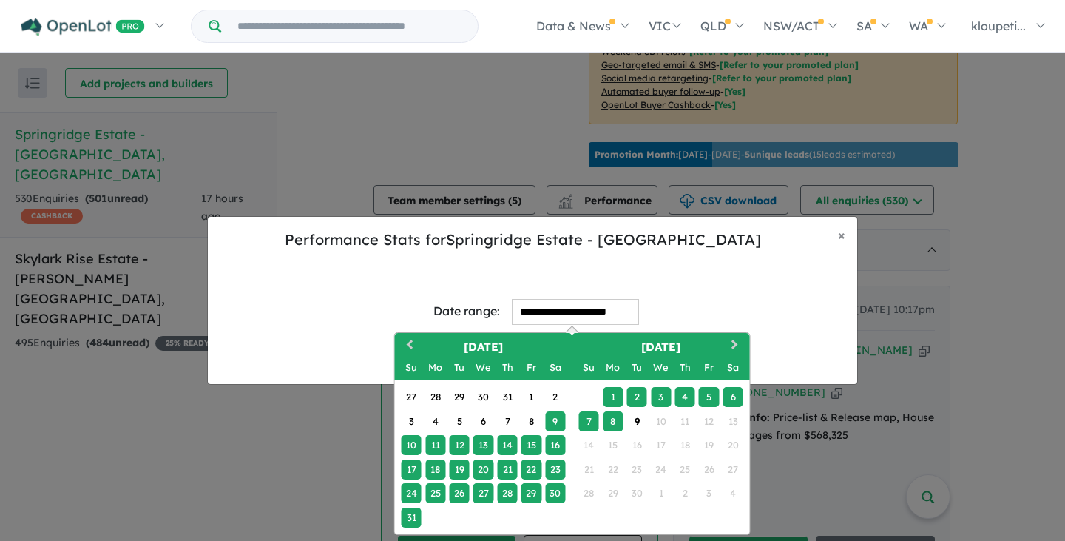
drag, startPoint x: 548, startPoint y: 314, endPoint x: 525, endPoint y: 317, distance: 23.1
click at [548, 314] on input "**********" at bounding box center [575, 312] width 127 height 26
click at [406, 343] on button "Previous Month" at bounding box center [409, 346] width 24 height 24
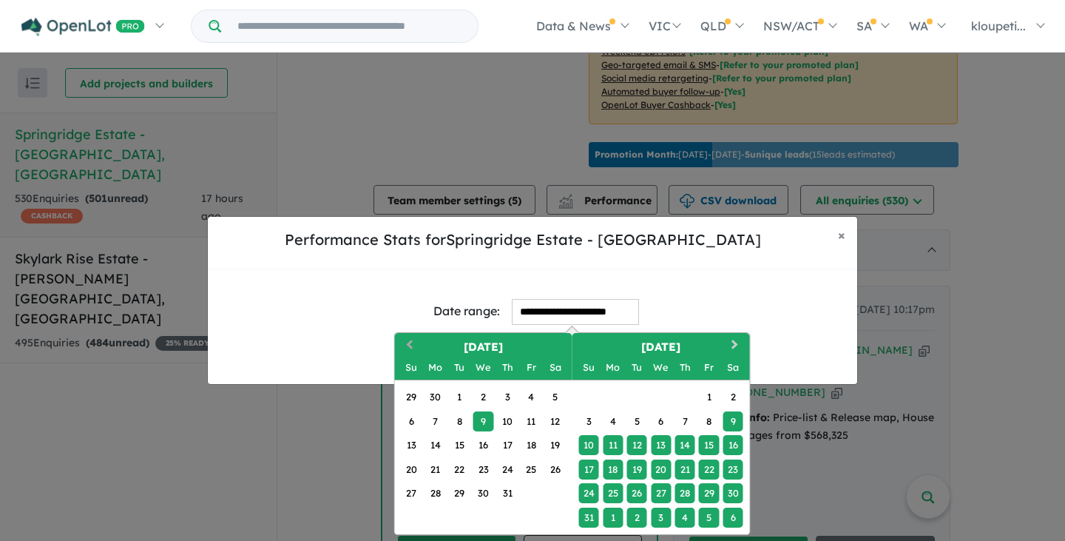
click at [410, 346] on span "Previous Month" at bounding box center [410, 345] width 0 height 18
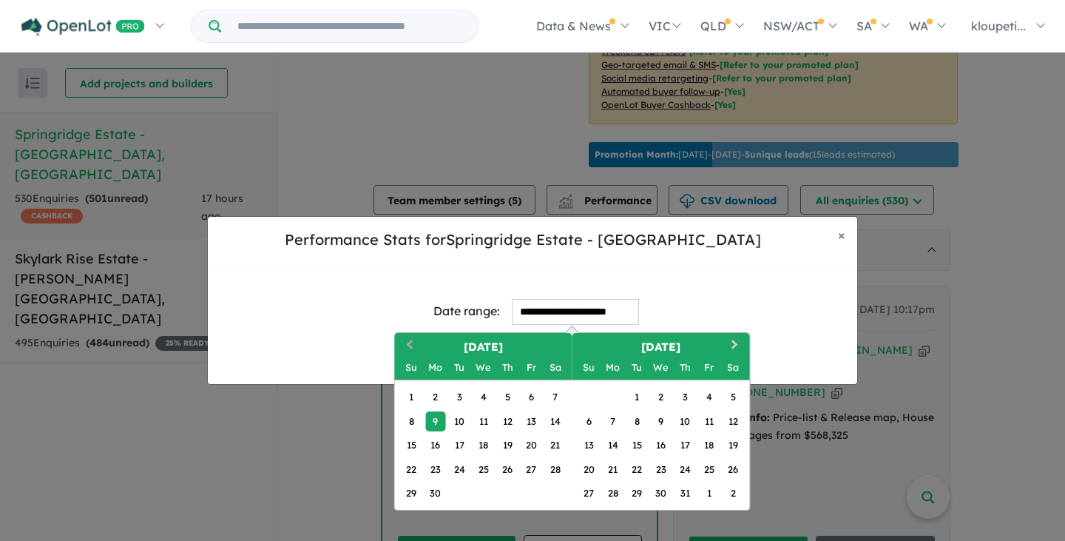
click at [410, 345] on span "Previous Month" at bounding box center [410, 345] width 0 height 18
click at [410, 344] on span "Previous Month" at bounding box center [410, 345] width 0 height 18
click at [410, 345] on span "Previous Month" at bounding box center [410, 345] width 0 height 18
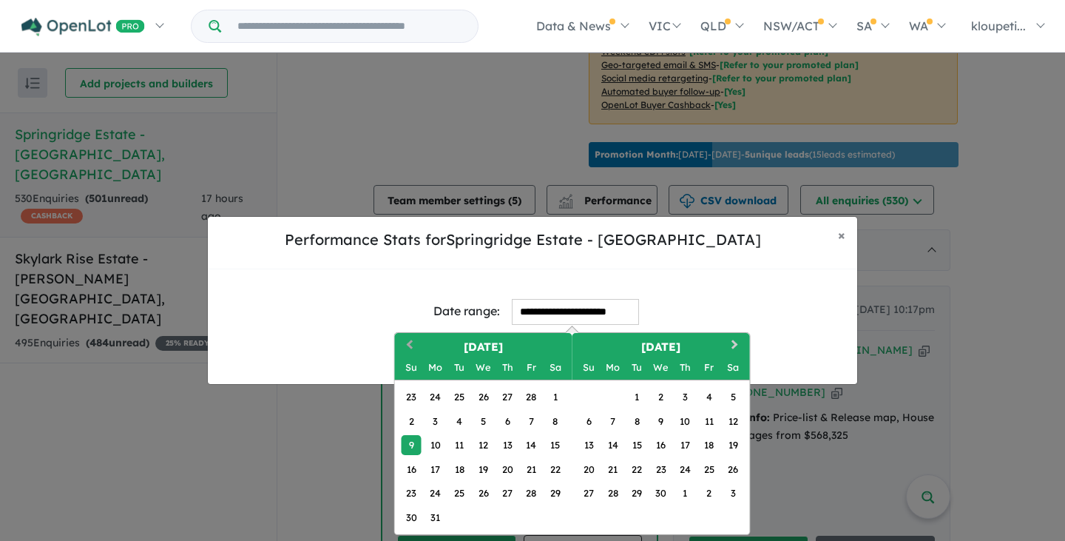
click at [410, 346] on span "Previous Month" at bounding box center [410, 345] width 0 height 18
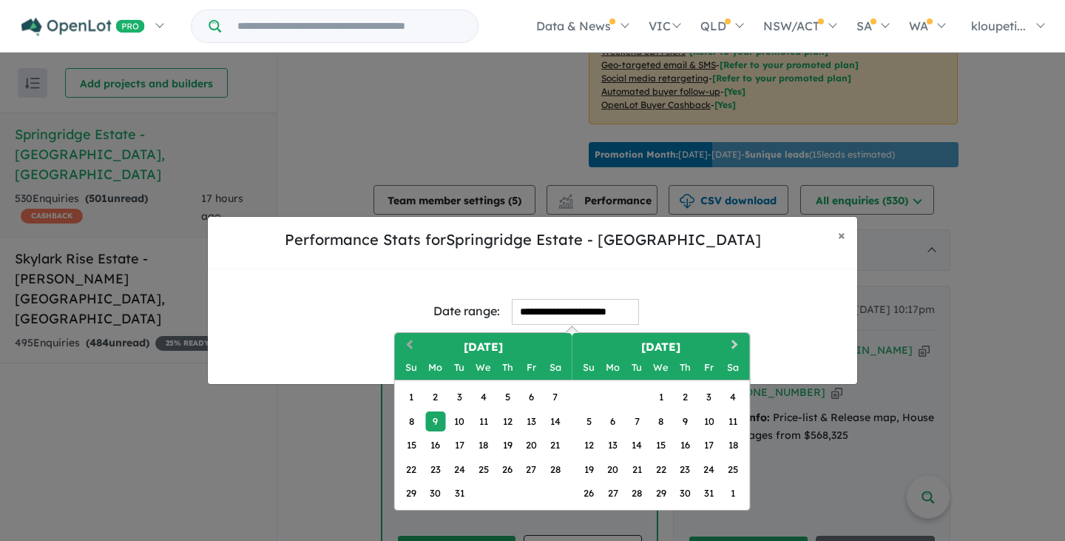
click at [410, 346] on span "Previous Month" at bounding box center [410, 345] width 0 height 18
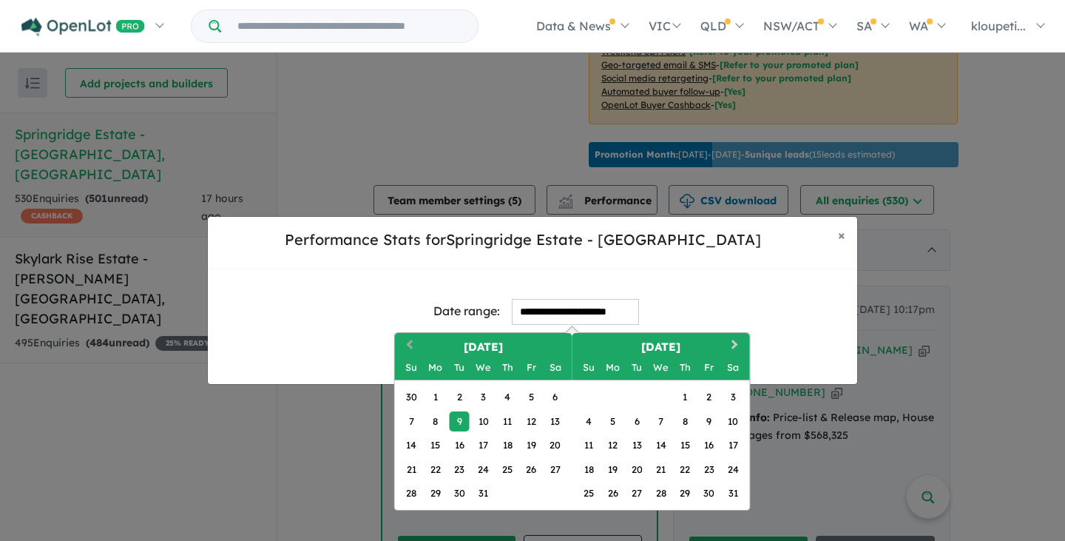
click at [410, 345] on span "Previous Month" at bounding box center [410, 345] width 0 height 18
click at [410, 344] on span "Previous Month" at bounding box center [410, 345] width 0 height 18
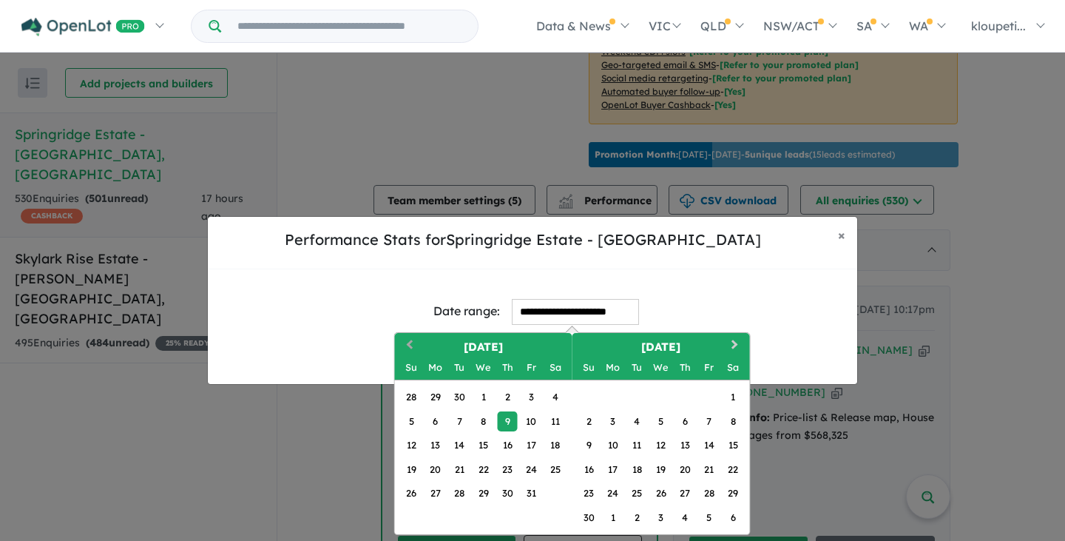
click at [410, 344] on span "Previous Month" at bounding box center [410, 345] width 0 height 18
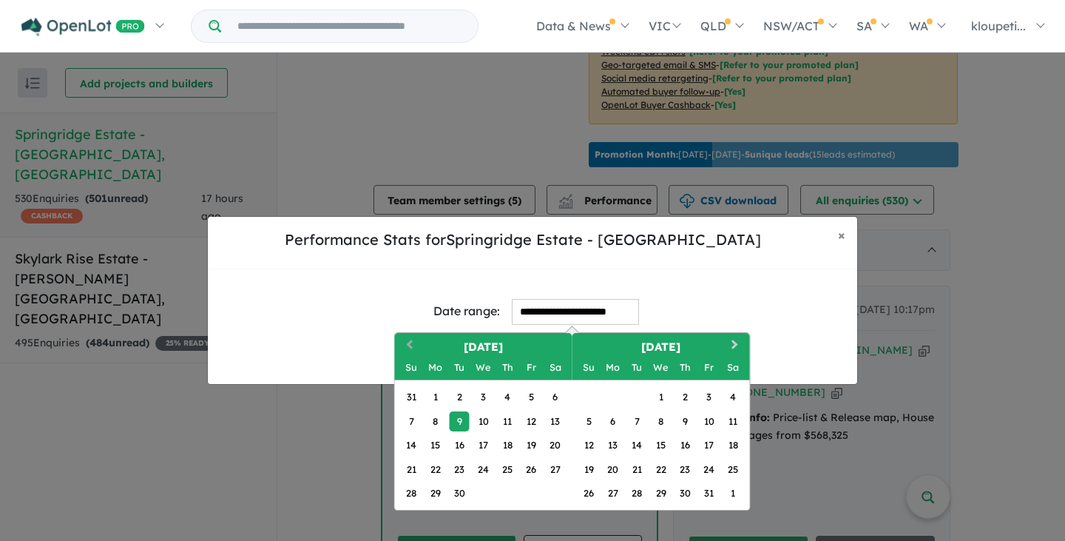
click at [410, 345] on span "Previous Month" at bounding box center [410, 345] width 0 height 18
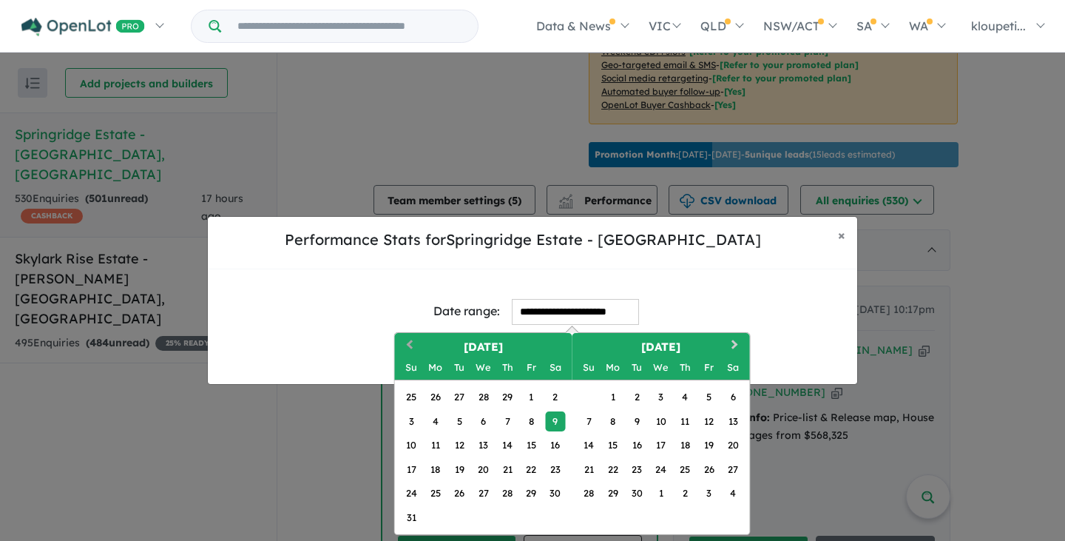
click at [410, 343] on span "Previous Month" at bounding box center [410, 345] width 0 height 18
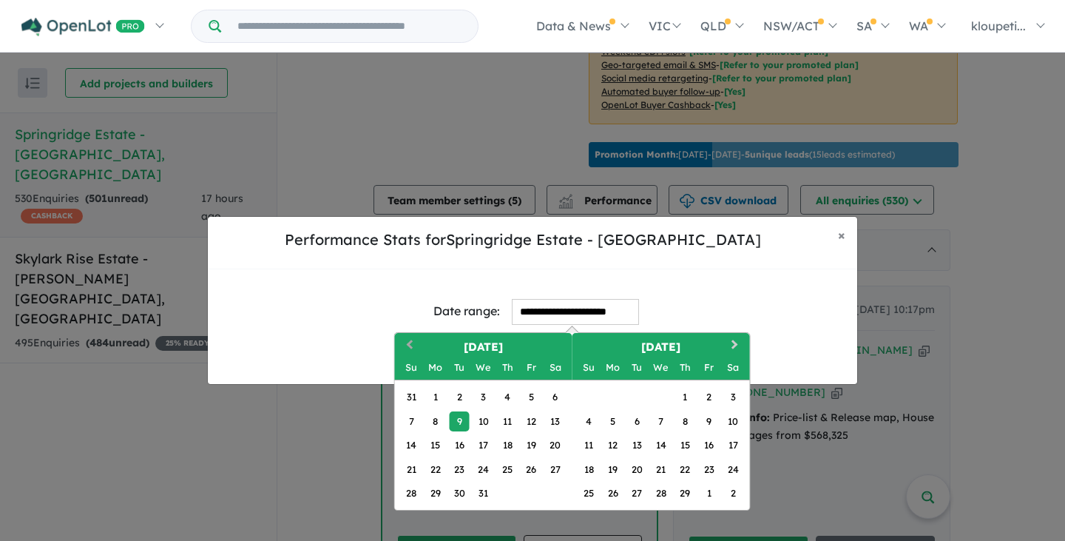
click at [410, 343] on span "Previous Month" at bounding box center [410, 345] width 0 height 18
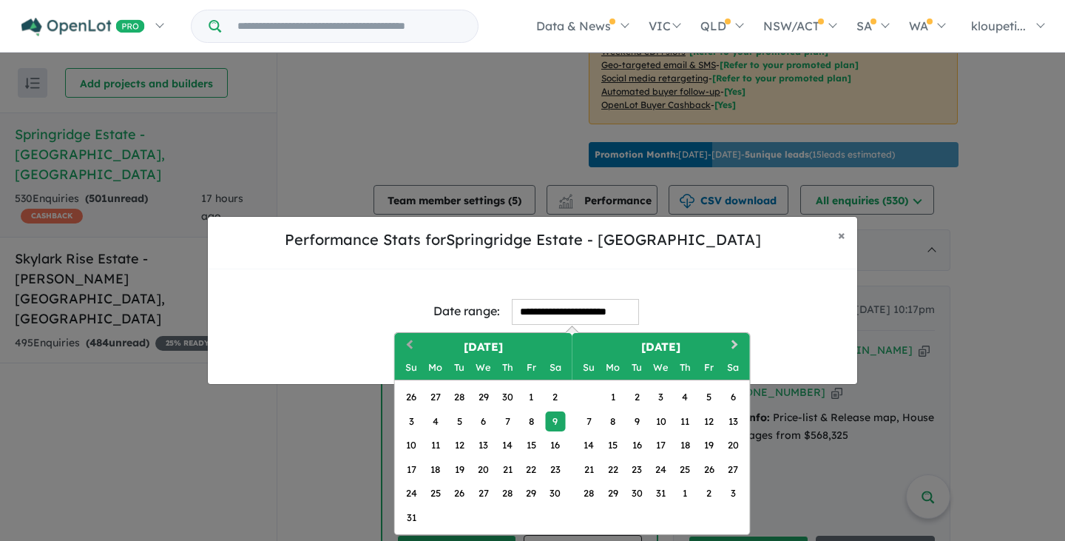
click at [410, 343] on span "Previous Month" at bounding box center [410, 345] width 0 height 18
click at [406, 341] on button "Previous Month" at bounding box center [409, 346] width 24 height 24
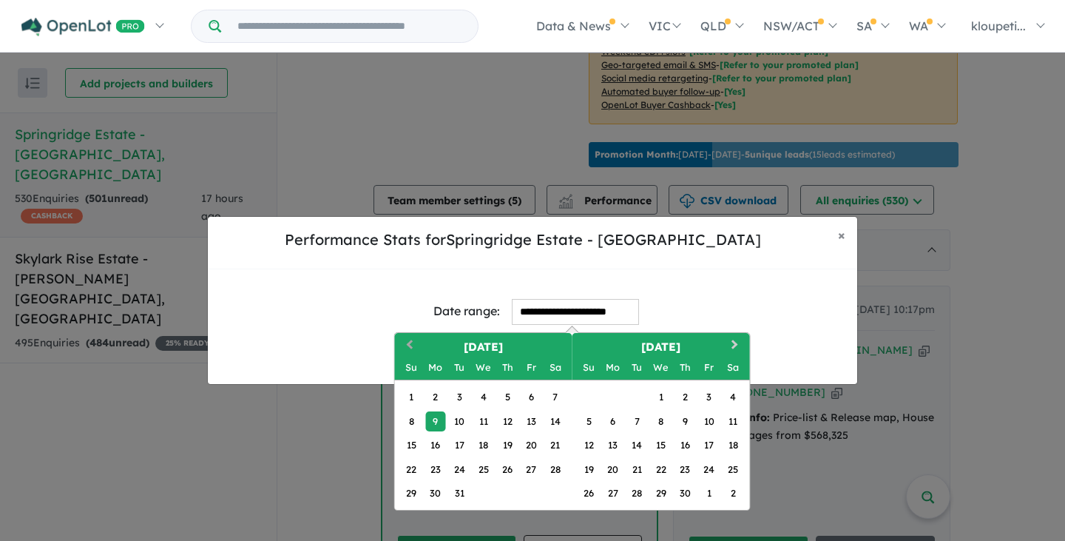
click at [406, 340] on button "Previous Month" at bounding box center [409, 346] width 24 height 24
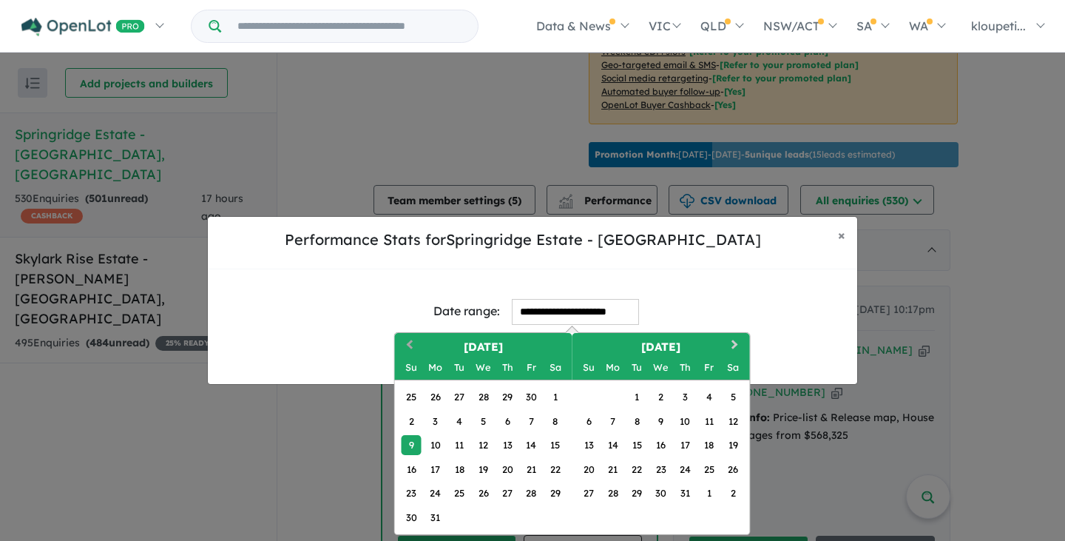
click at [406, 340] on button "Previous Month" at bounding box center [409, 346] width 24 height 24
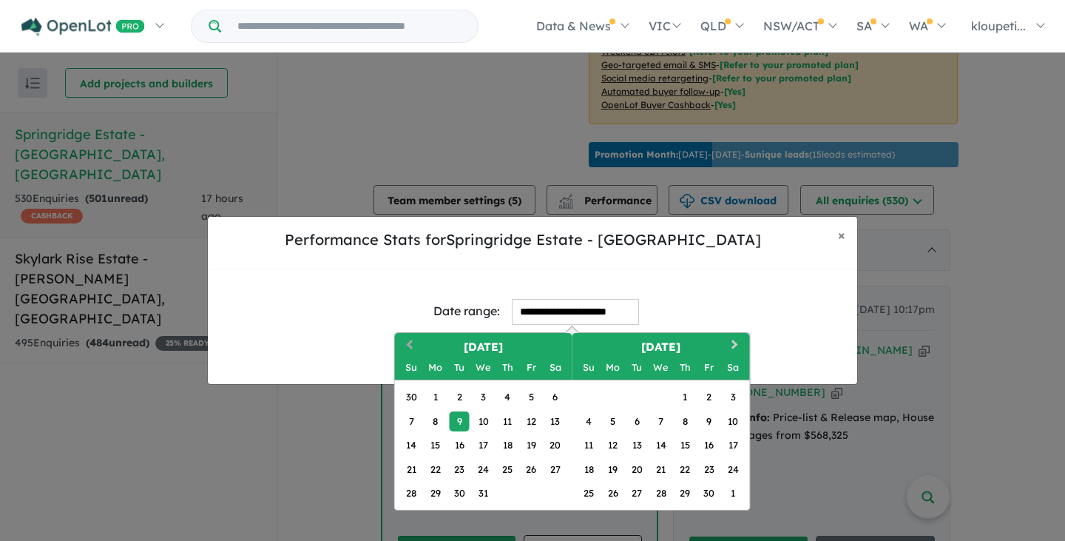
click at [406, 340] on button "Previous Month" at bounding box center [409, 346] width 24 height 24
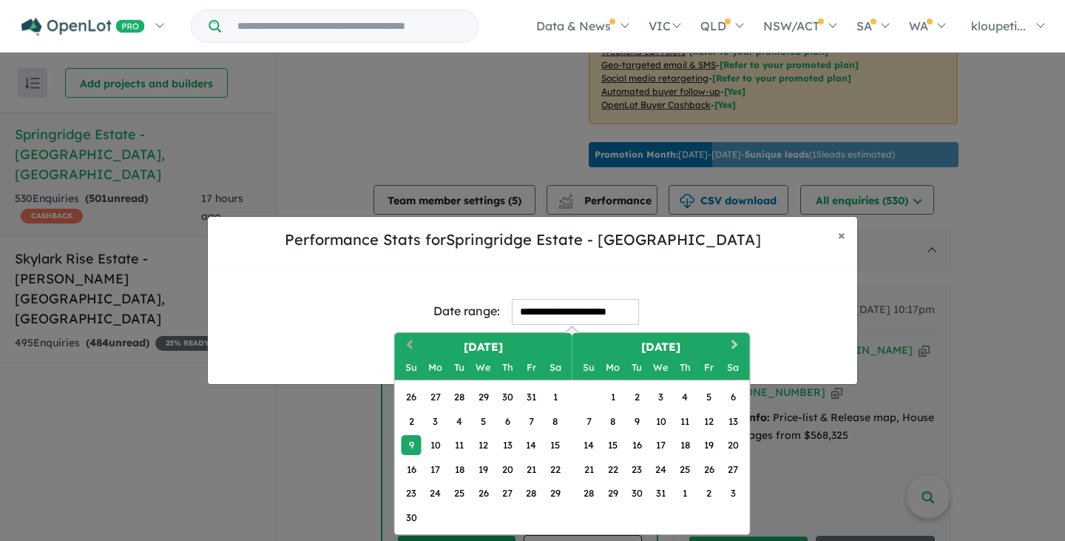
click at [405, 341] on button "Previous Month" at bounding box center [409, 346] width 24 height 24
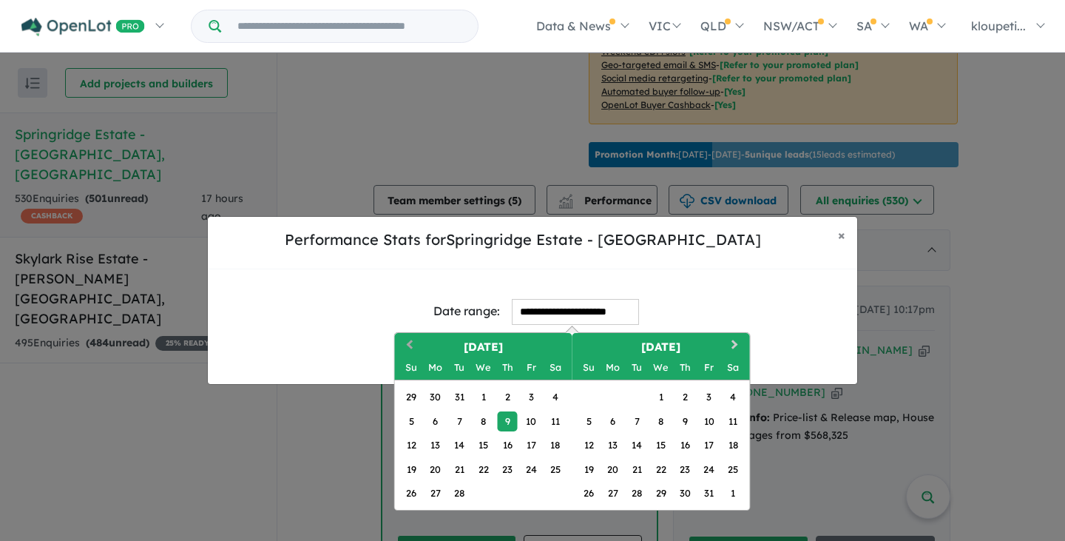
click at [405, 342] on button "Previous Month" at bounding box center [409, 346] width 24 height 24
click at [405, 343] on button "Previous Month" at bounding box center [409, 346] width 24 height 24
click at [405, 342] on button "Previous Month" at bounding box center [409, 346] width 24 height 24
click at [404, 340] on button "Previous Month" at bounding box center [409, 346] width 24 height 24
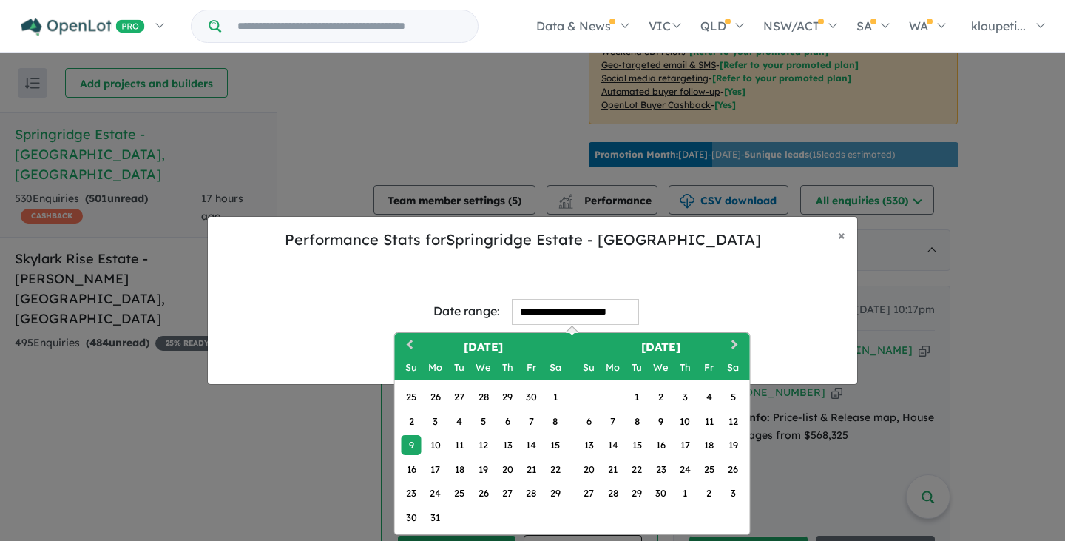
click at [513, 314] on input "**********" at bounding box center [575, 312] width 127 height 26
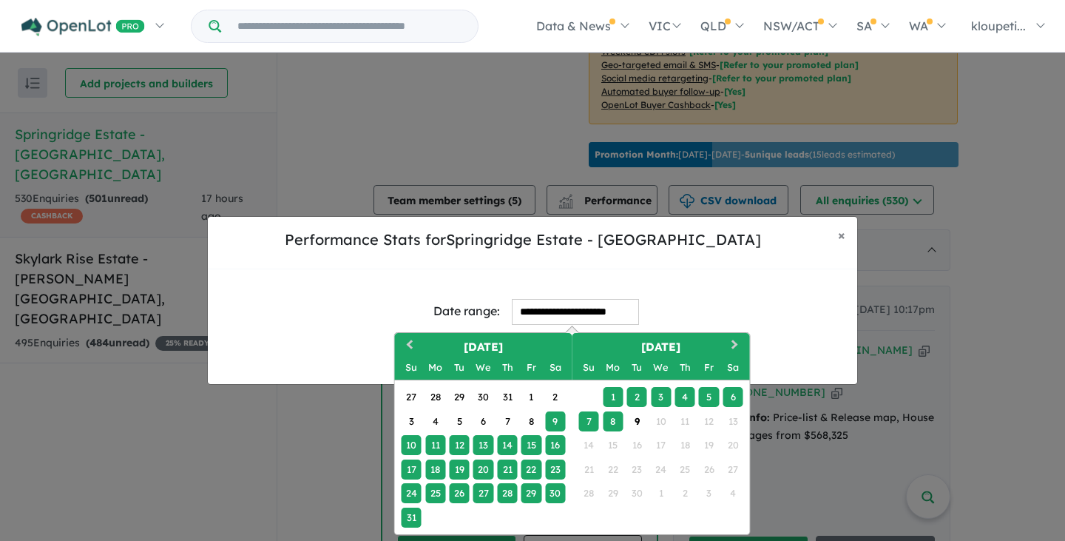
click at [513, 314] on input "**********" at bounding box center [575, 312] width 127 height 26
type input "**********"
click at [512, 317] on input "**********" at bounding box center [575, 312] width 127 height 26
click at [407, 345] on button "Previous Month" at bounding box center [409, 346] width 24 height 24
click at [404, 343] on button "Previous Month" at bounding box center [409, 346] width 24 height 24
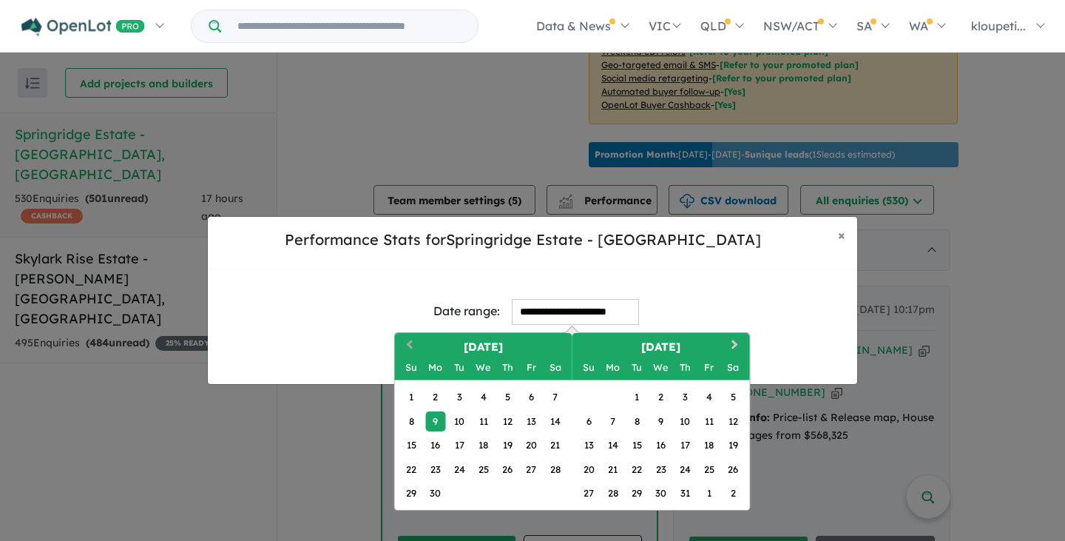
click at [403, 342] on button "Previous Month" at bounding box center [409, 346] width 24 height 24
click at [403, 343] on button "Previous Month" at bounding box center [409, 346] width 24 height 24
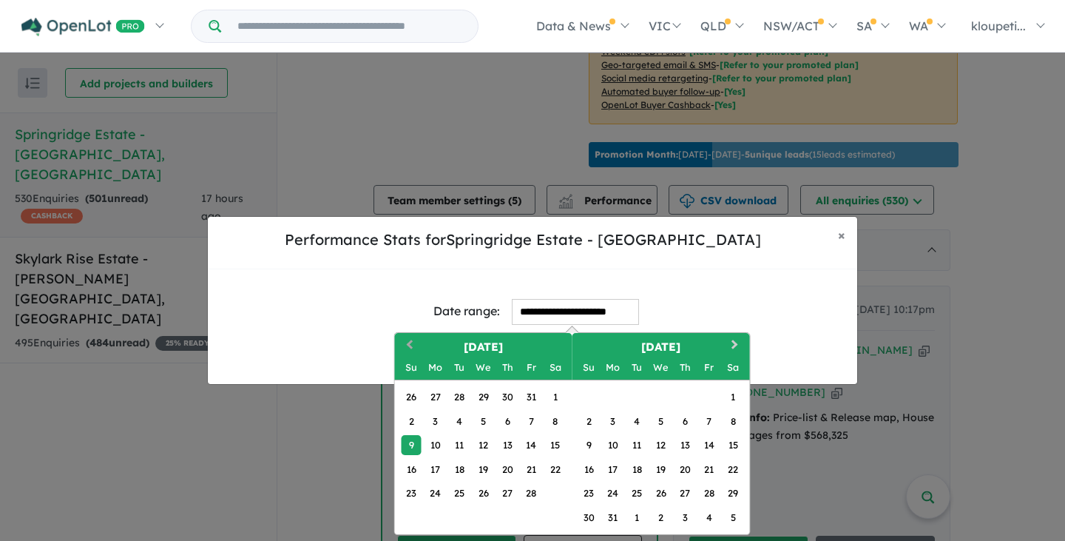
click at [403, 343] on button "Previous Month" at bounding box center [409, 346] width 24 height 24
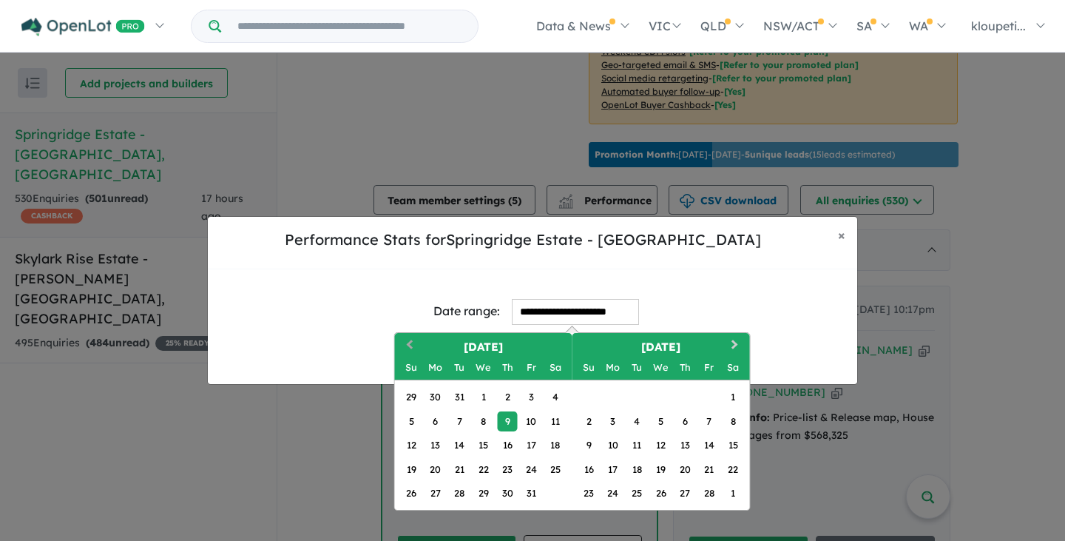
click at [404, 342] on button "Previous Month" at bounding box center [409, 346] width 24 height 24
click at [404, 343] on button "Previous Month" at bounding box center [409, 346] width 24 height 24
click at [406, 346] on button "Previous Month" at bounding box center [409, 346] width 24 height 24
click at [405, 343] on button "Previous Month" at bounding box center [409, 346] width 24 height 24
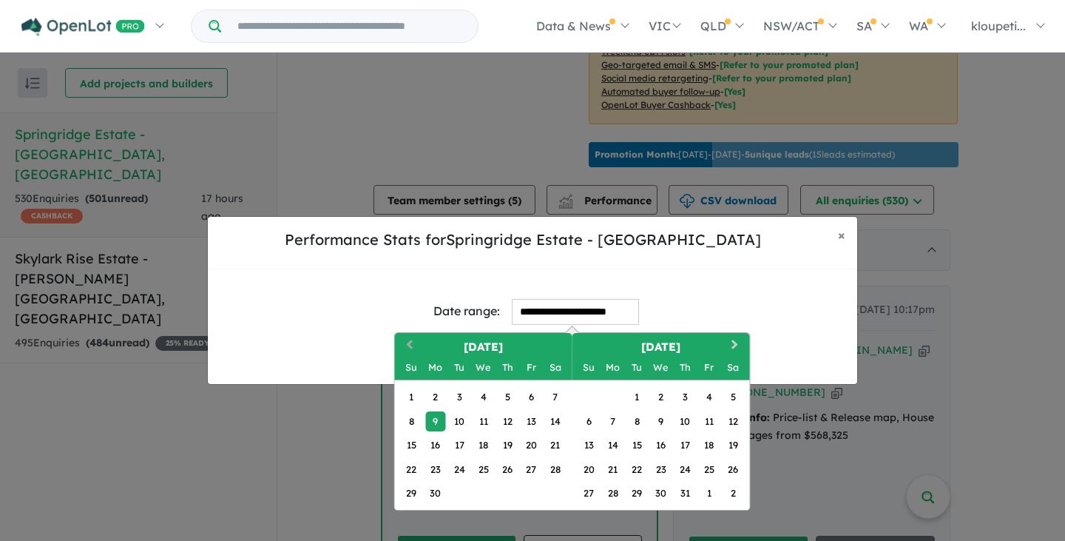
click at [405, 343] on button "Previous Month" at bounding box center [409, 346] width 24 height 24
click at [402, 341] on button "Previous Month" at bounding box center [409, 346] width 24 height 24
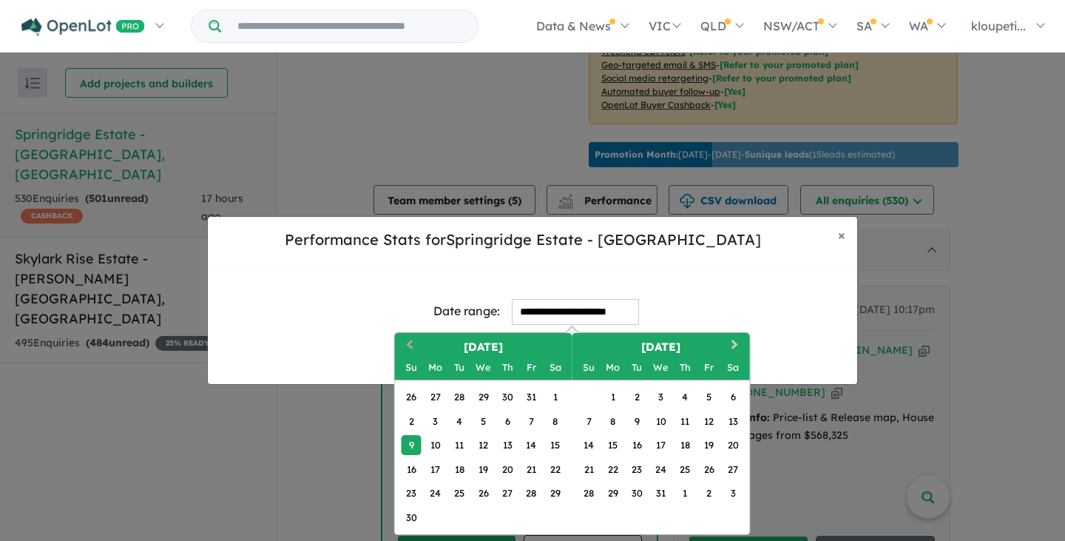
click at [402, 342] on button "Previous Month" at bounding box center [409, 346] width 24 height 24
click at [403, 346] on button "Previous Month" at bounding box center [409, 346] width 24 height 24
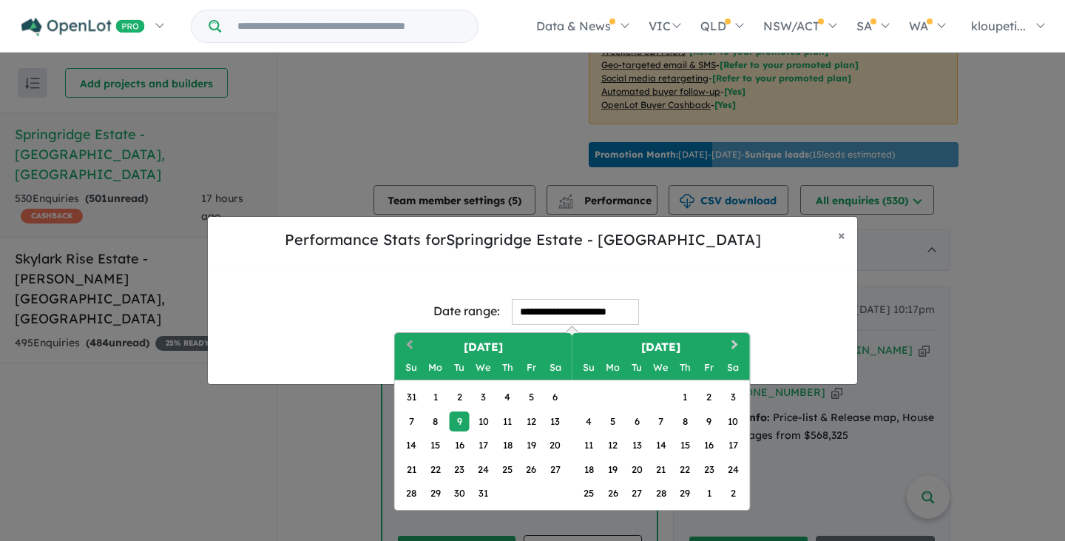
click at [412, 337] on button "Previous Month" at bounding box center [409, 346] width 24 height 24
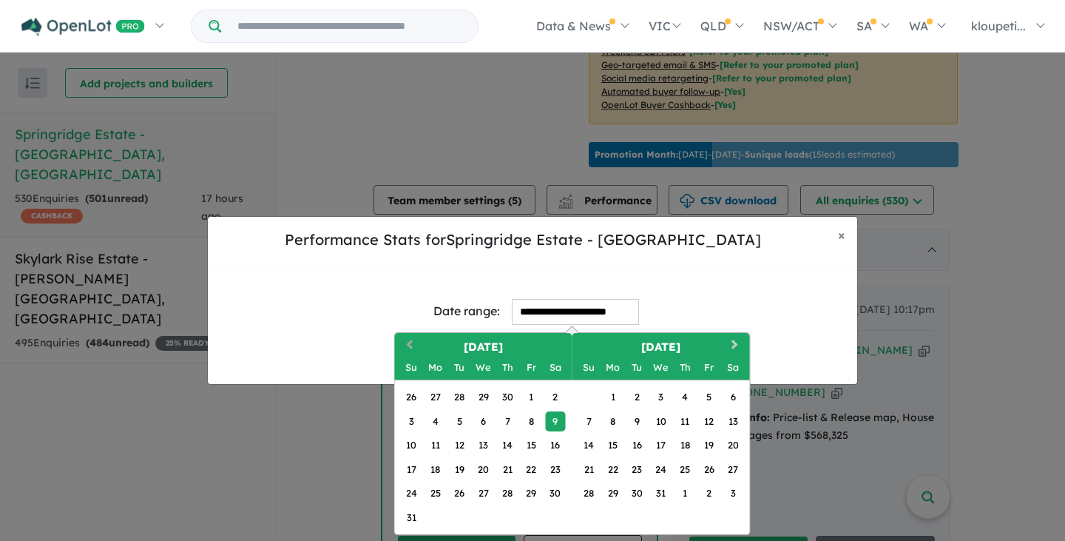
click at [415, 342] on button "Previous Month" at bounding box center [409, 346] width 24 height 24
click at [410, 343] on span "Previous Month" at bounding box center [410, 345] width 0 height 18
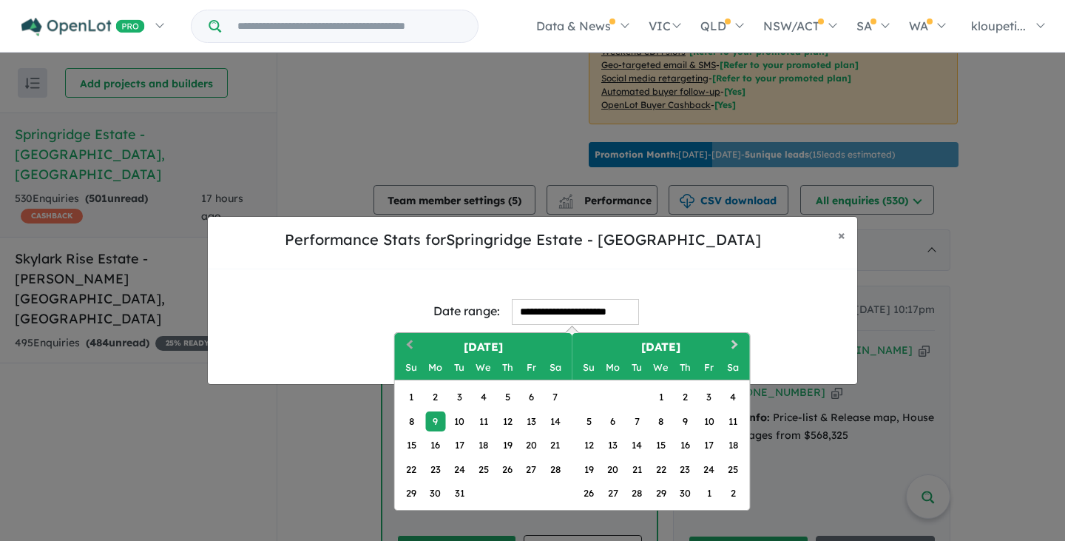
click at [410, 343] on span "Previous Month" at bounding box center [410, 345] width 0 height 18
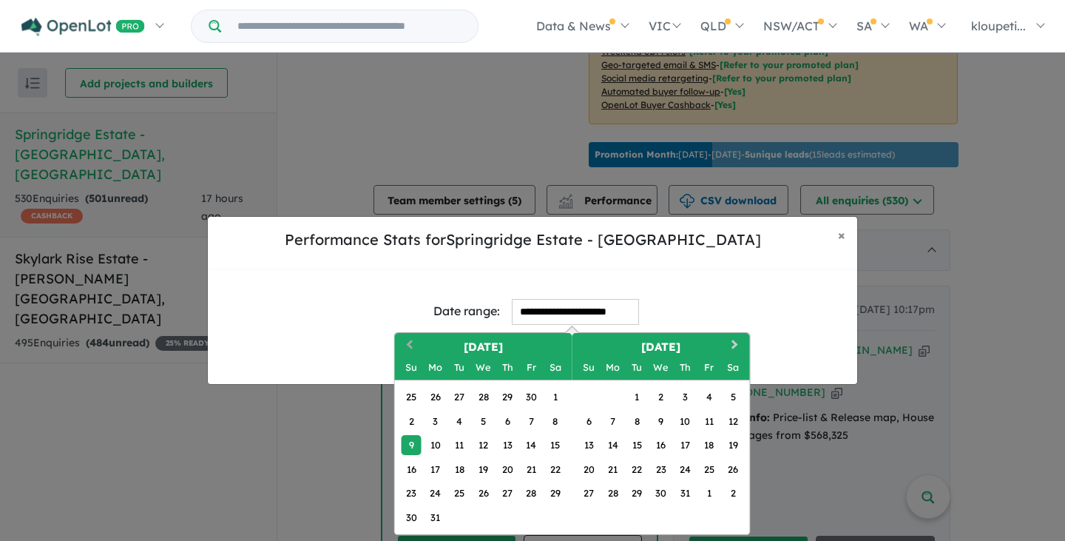
click at [410, 343] on span "Previous Month" at bounding box center [410, 345] width 0 height 18
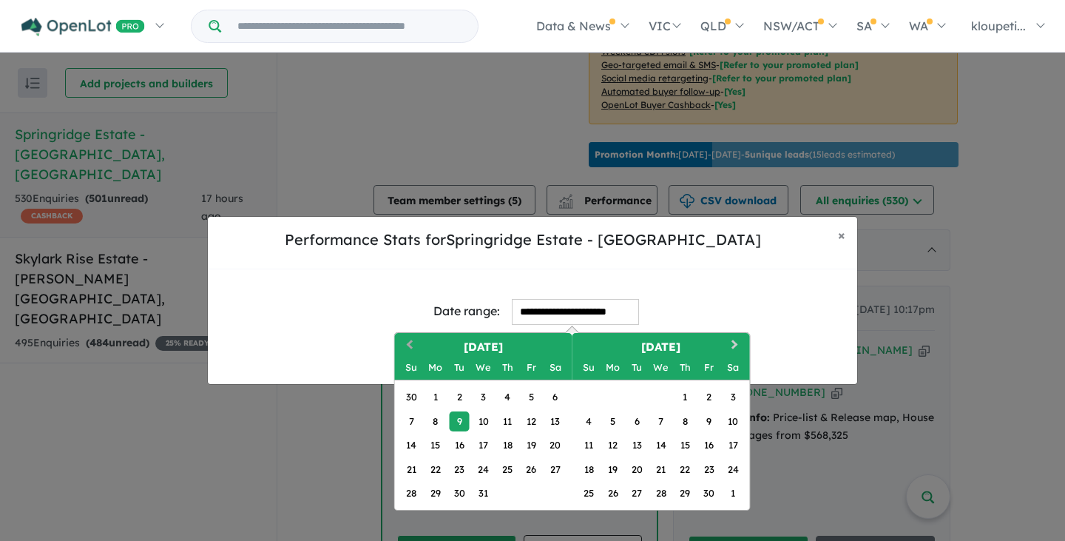
click at [415, 342] on button "Previous Month" at bounding box center [409, 346] width 24 height 24
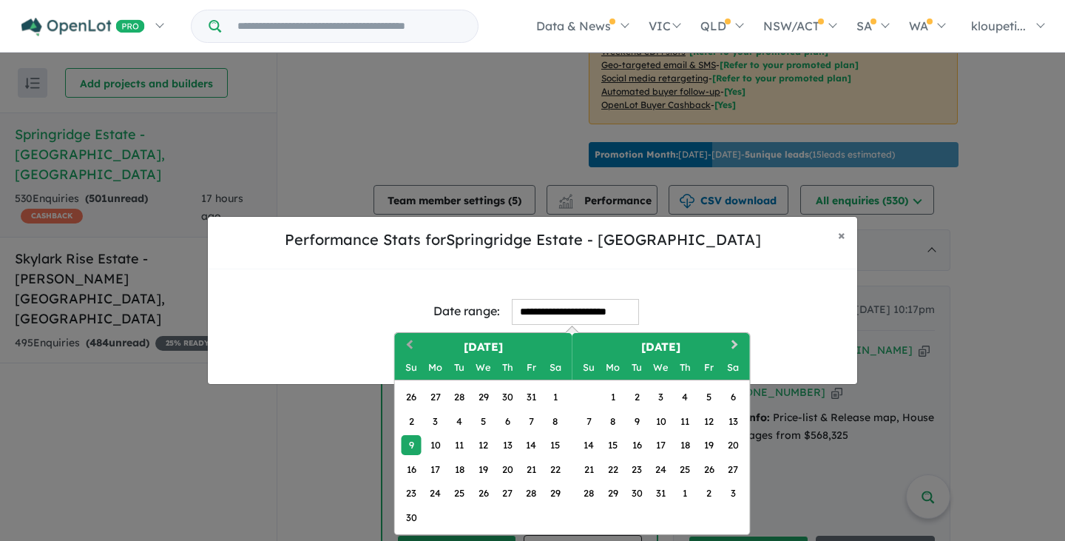
click at [415, 342] on button "Previous Month" at bounding box center [409, 346] width 24 height 24
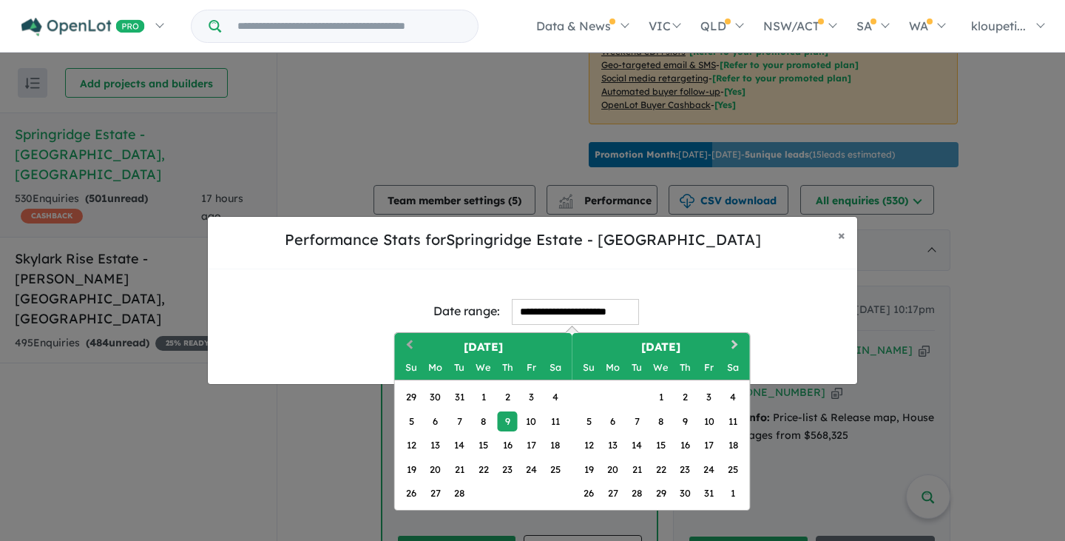
click at [415, 342] on button "Previous Month" at bounding box center [409, 346] width 24 height 24
click at [410, 342] on span "Previous Month" at bounding box center [410, 345] width 0 height 18
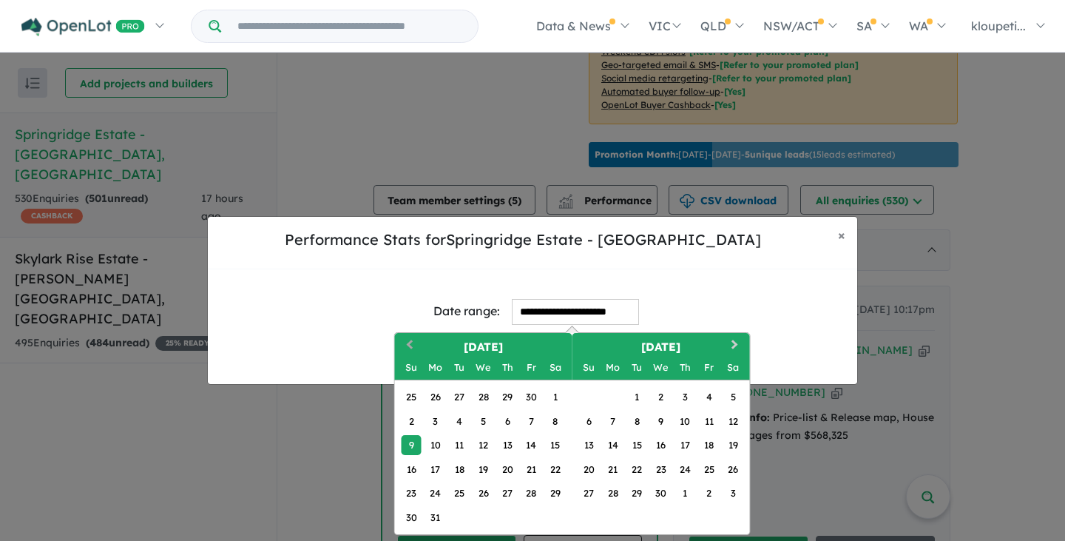
click at [410, 342] on span "Previous Month" at bounding box center [410, 345] width 0 height 18
click at [410, 343] on span "Previous Month" at bounding box center [410, 345] width 0 height 18
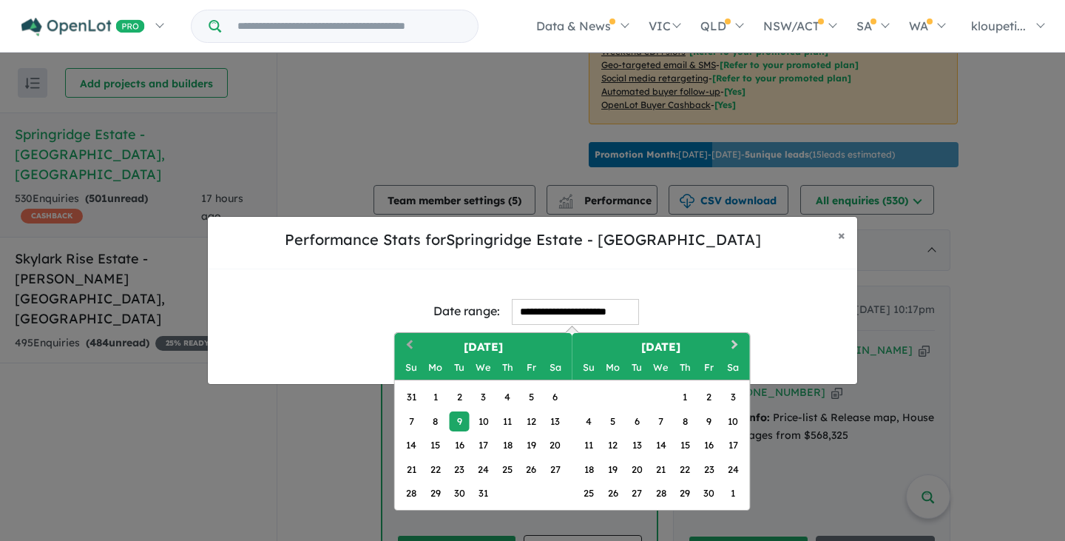
click at [410, 343] on span "Previous Month" at bounding box center [410, 345] width 0 height 18
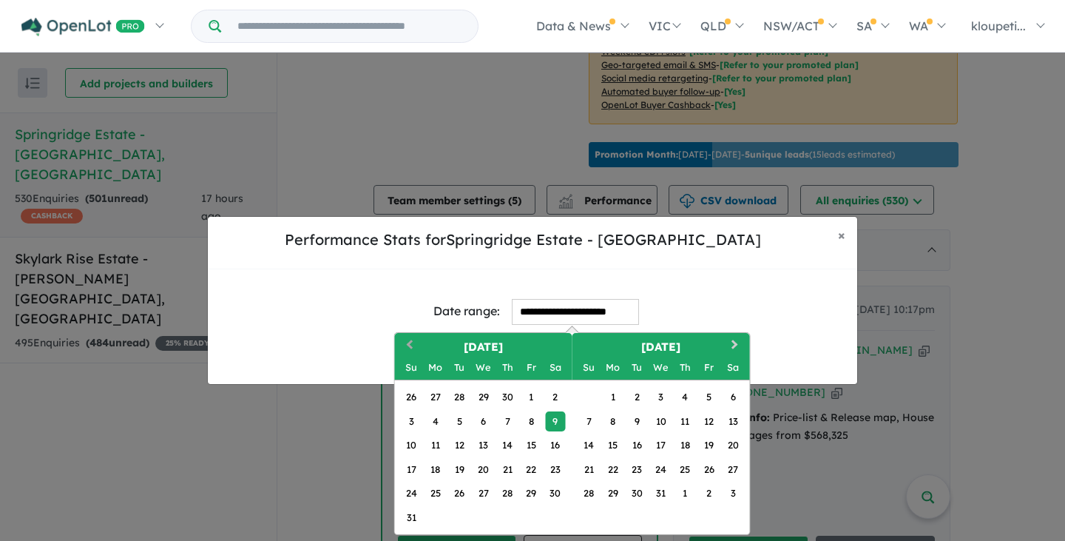
click at [410, 343] on span "Previous Month" at bounding box center [410, 345] width 0 height 18
click at [410, 342] on span "Previous Month" at bounding box center [410, 345] width 0 height 18
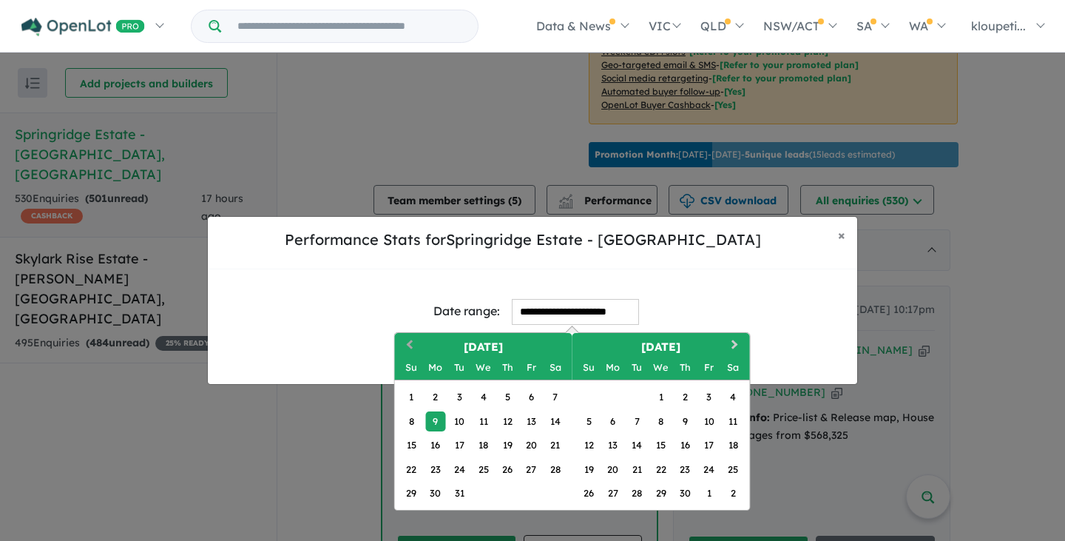
click at [410, 342] on span "Previous Month" at bounding box center [410, 345] width 0 height 18
click at [410, 343] on span "Previous Month" at bounding box center [410, 345] width 0 height 18
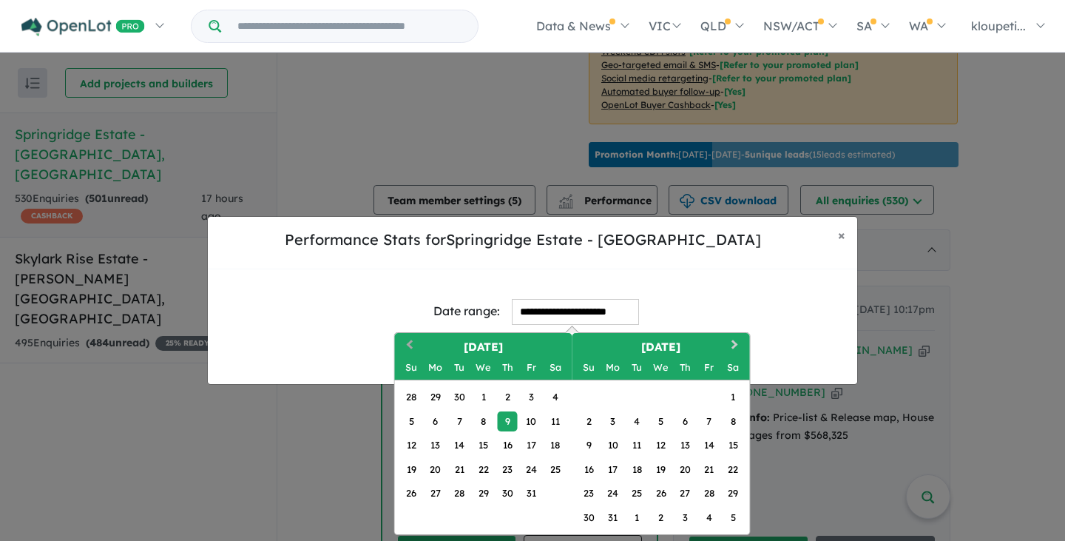
click at [410, 342] on span "Previous Month" at bounding box center [410, 345] width 0 height 18
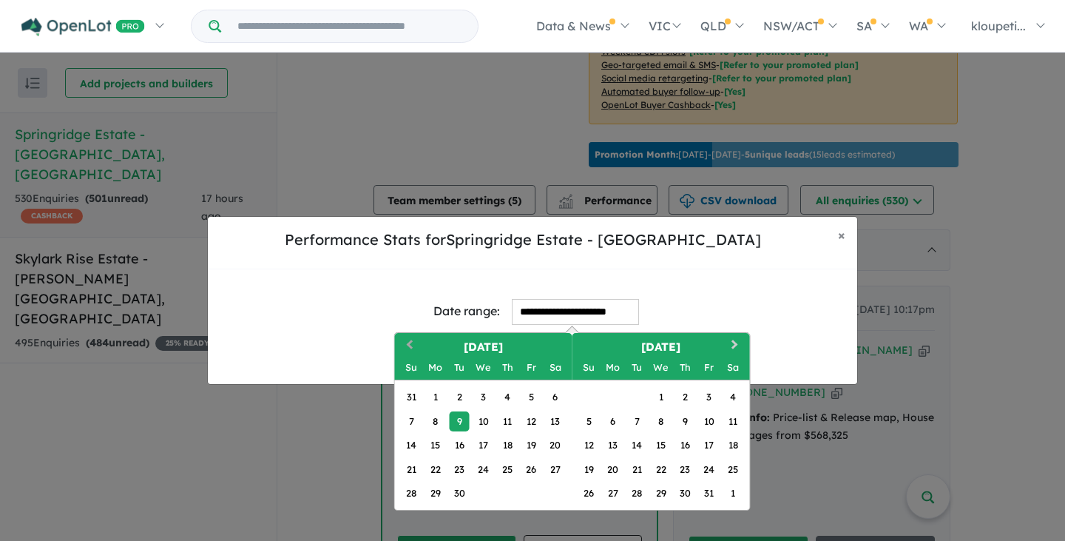
click at [410, 342] on span "Previous Month" at bounding box center [410, 345] width 0 height 18
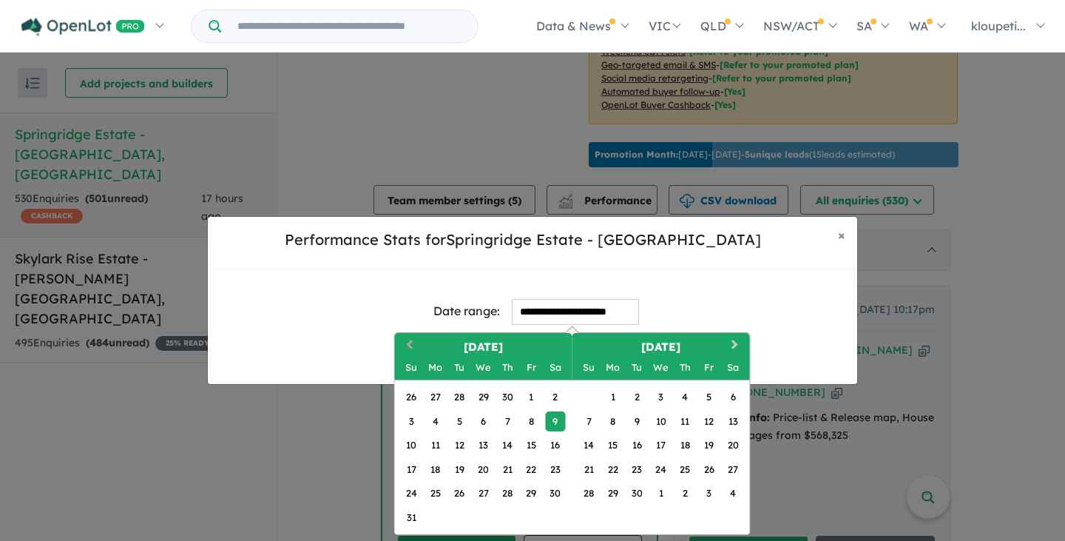
click at [410, 342] on span "Previous Month" at bounding box center [410, 345] width 0 height 18
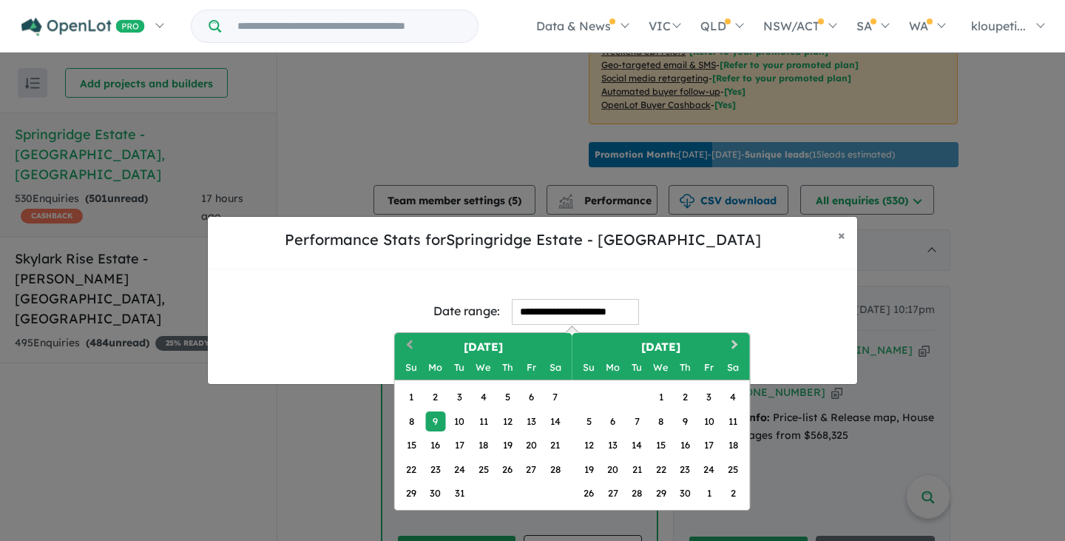
click at [410, 344] on span "Previous Month" at bounding box center [410, 345] width 0 height 18
click at [410, 343] on span "Previous Month" at bounding box center [410, 345] width 0 height 18
click at [410, 344] on span "Previous Month" at bounding box center [410, 345] width 0 height 18
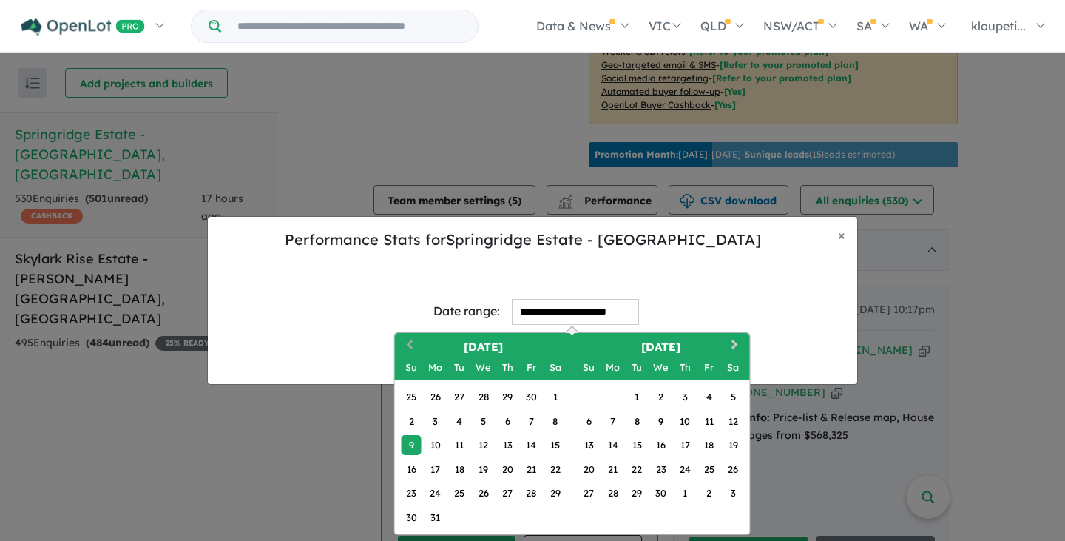
click at [410, 344] on span "Previous Month" at bounding box center [410, 345] width 0 height 18
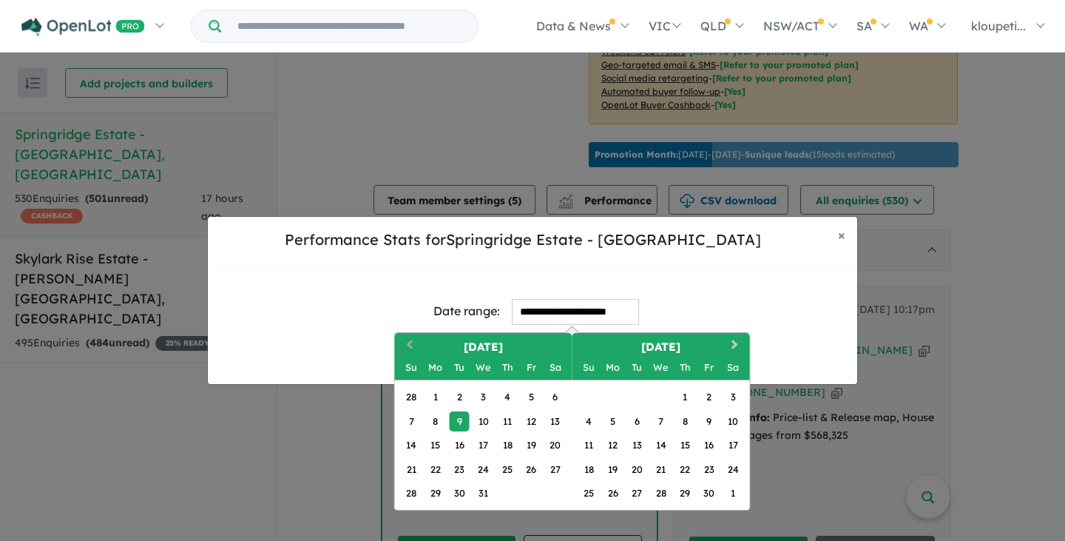
click at [410, 346] on span "Previous Month" at bounding box center [410, 345] width 0 height 18
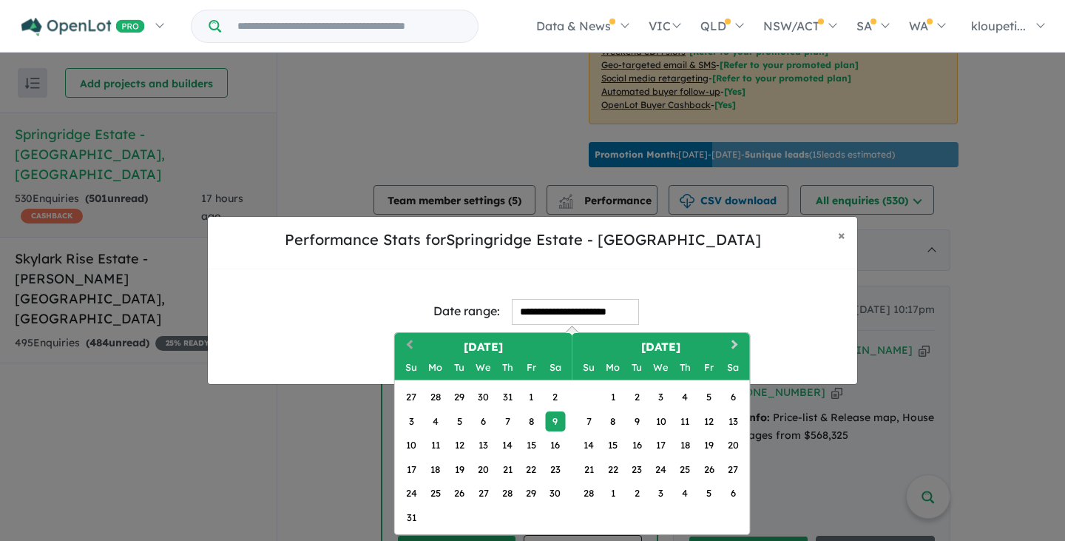
click at [410, 346] on span "Previous Month" at bounding box center [410, 345] width 0 height 18
click at [708, 402] on div "1" at bounding box center [709, 397] width 20 height 20
click at [735, 347] on span "Next Month" at bounding box center [735, 345] width 0 height 18
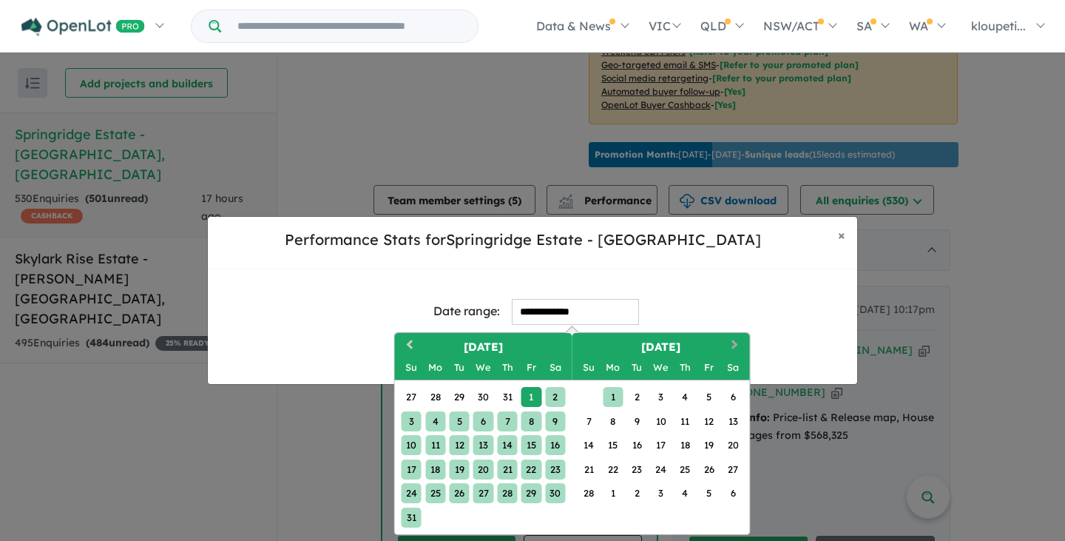
click at [735, 344] on span "Next Month" at bounding box center [735, 345] width 0 height 18
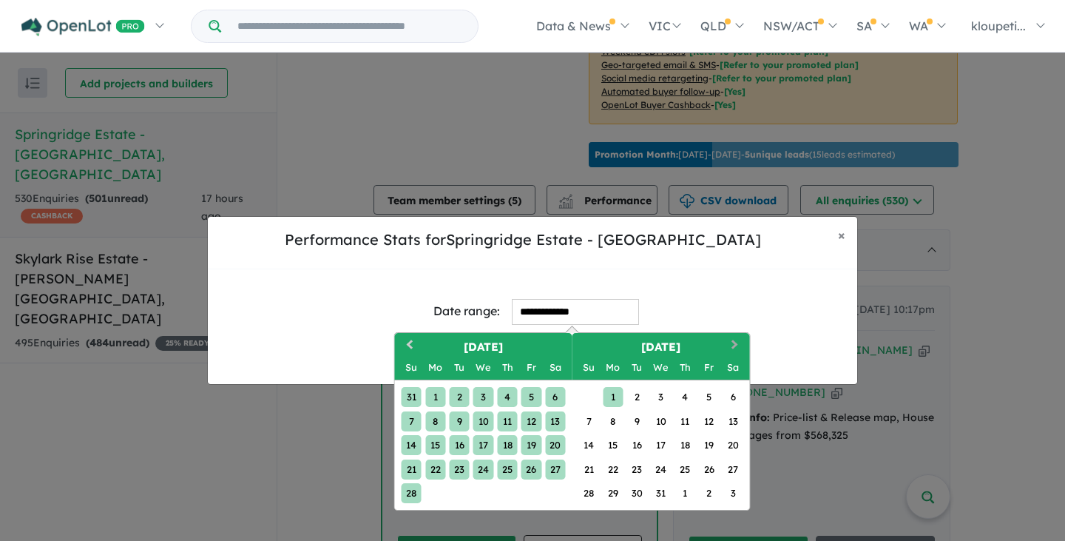
click at [735, 344] on span "Next Month" at bounding box center [735, 345] width 0 height 18
click at [735, 343] on span "Next Month" at bounding box center [735, 345] width 0 height 18
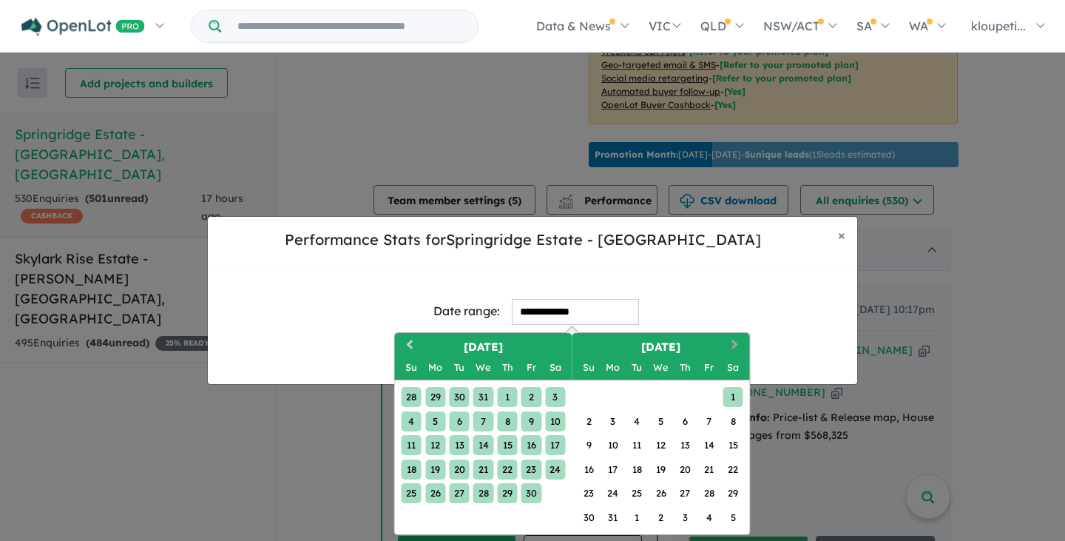
click at [735, 343] on span "Next Month" at bounding box center [735, 345] width 0 height 18
click at [730, 342] on button "Next Month" at bounding box center [737, 346] width 24 height 24
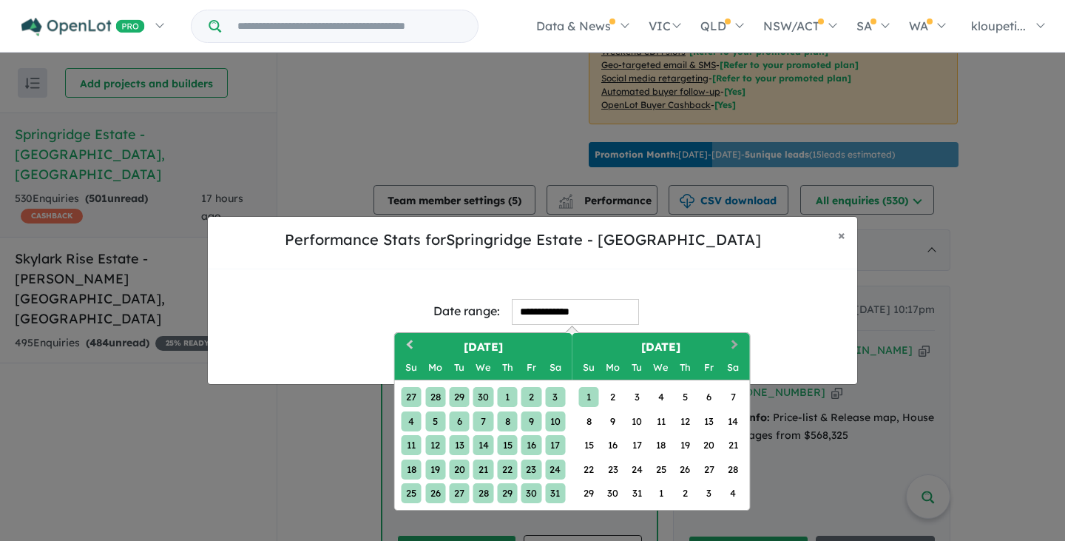
click at [730, 341] on button "Next Month" at bounding box center [737, 346] width 24 height 24
click at [728, 341] on button "Next Month" at bounding box center [737, 346] width 24 height 24
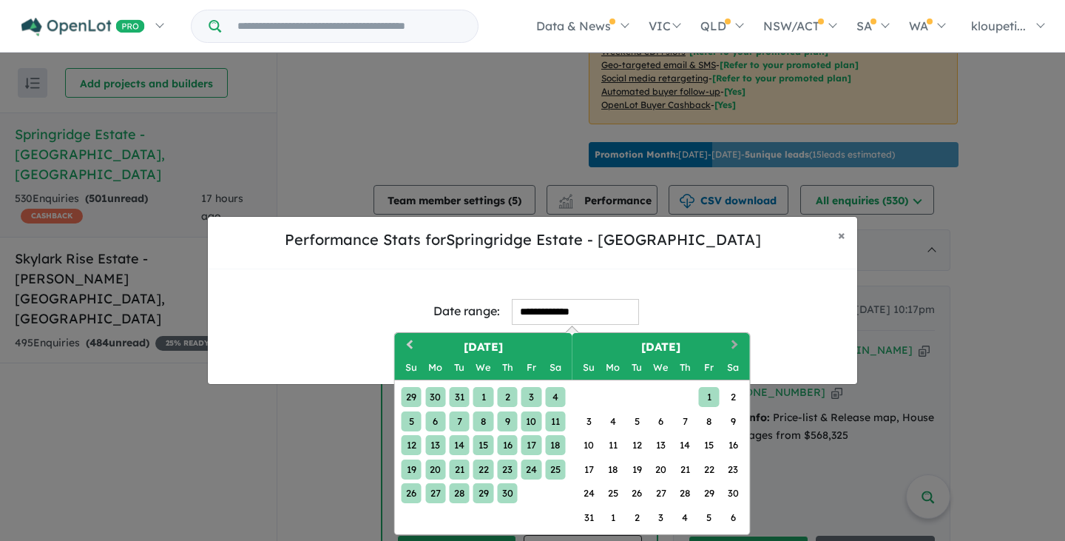
click at [728, 341] on button "Next Month" at bounding box center [737, 346] width 24 height 24
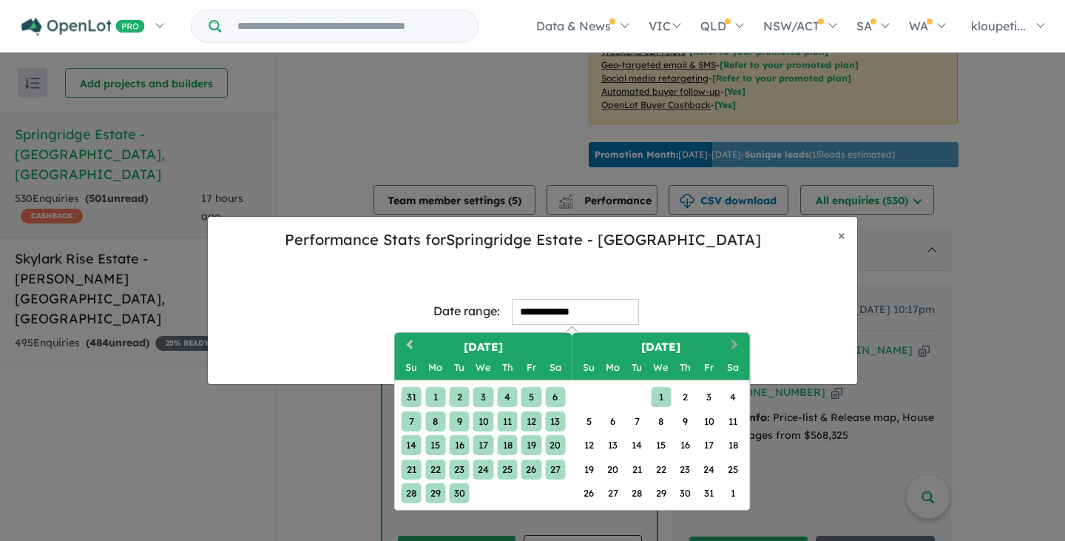
click at [728, 341] on button "Next Month" at bounding box center [737, 346] width 24 height 24
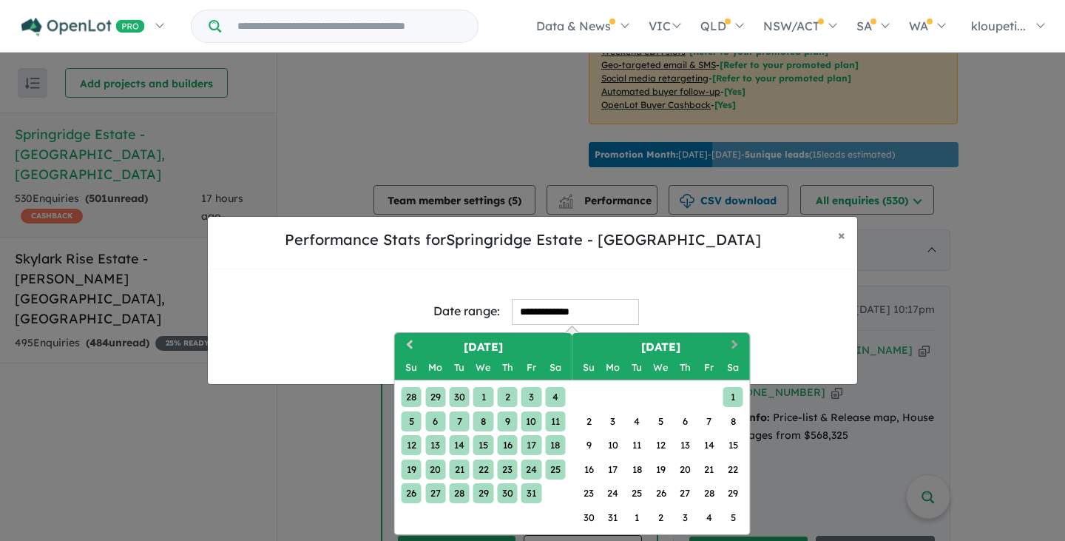
click at [728, 341] on button "Next Month" at bounding box center [737, 346] width 24 height 24
click at [727, 340] on button "Next Month" at bounding box center [737, 346] width 24 height 24
click at [727, 341] on button "Next Month" at bounding box center [737, 346] width 24 height 24
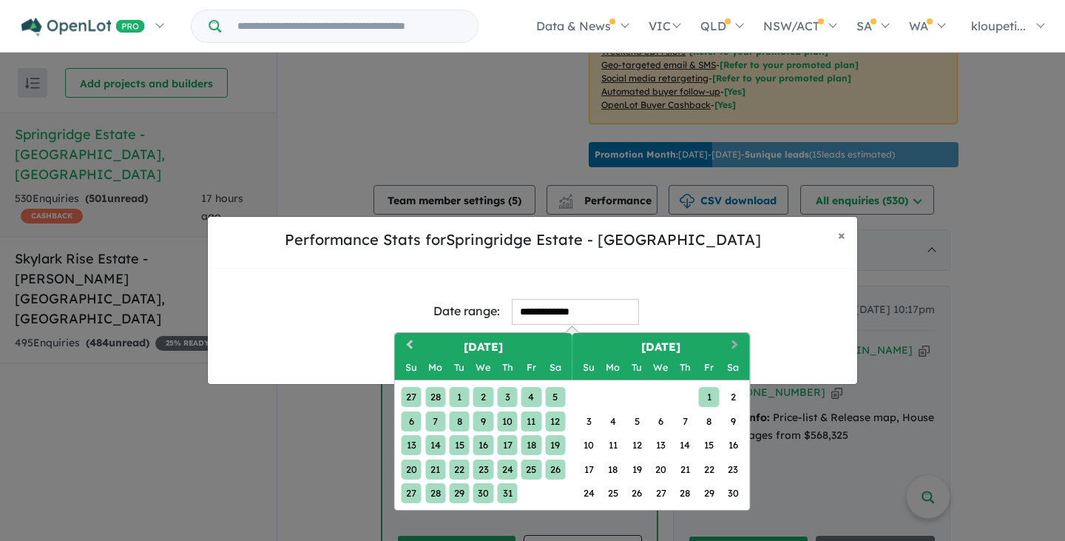
click at [735, 341] on span "Next Month" at bounding box center [735, 345] width 0 height 18
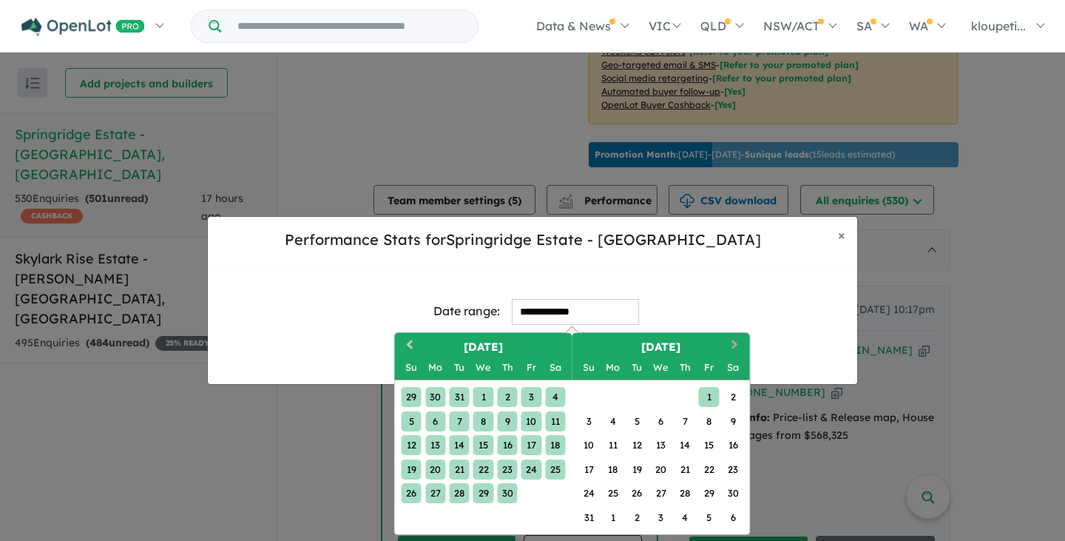
click at [735, 341] on span "Next Month" at bounding box center [735, 345] width 0 height 18
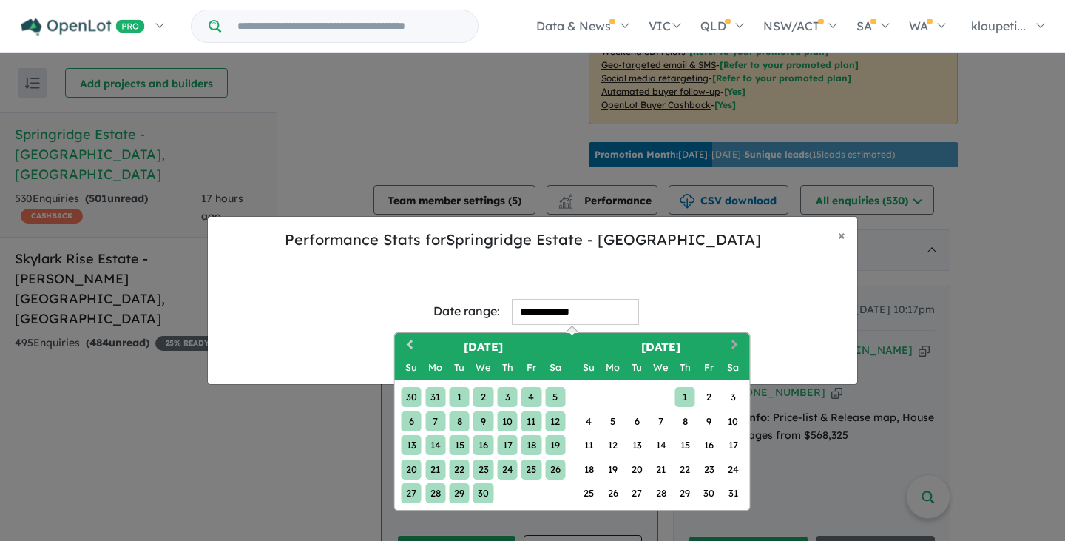
click at [735, 341] on span "Next Month" at bounding box center [735, 345] width 0 height 18
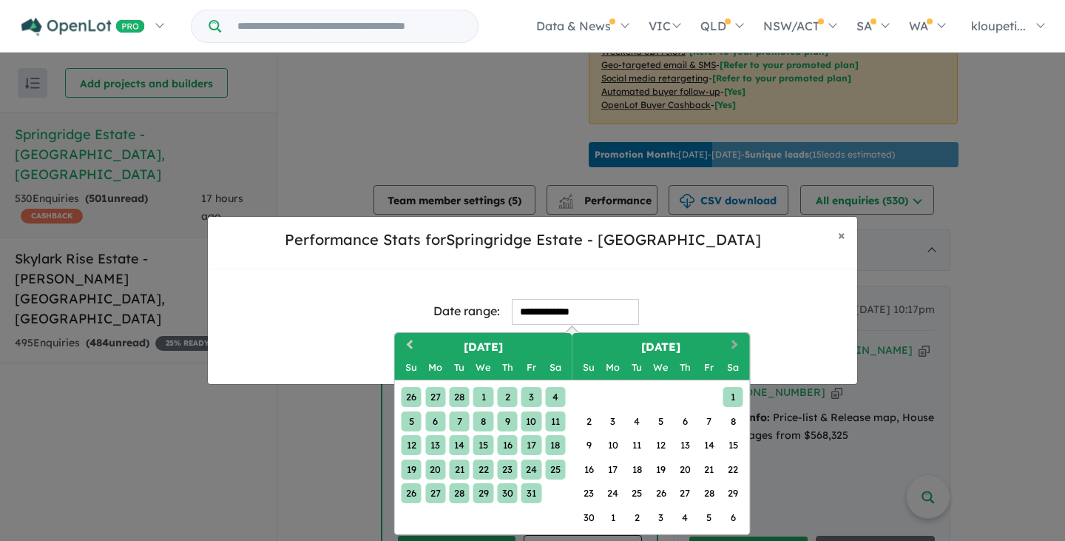
click at [735, 340] on span "Next Month" at bounding box center [735, 345] width 0 height 18
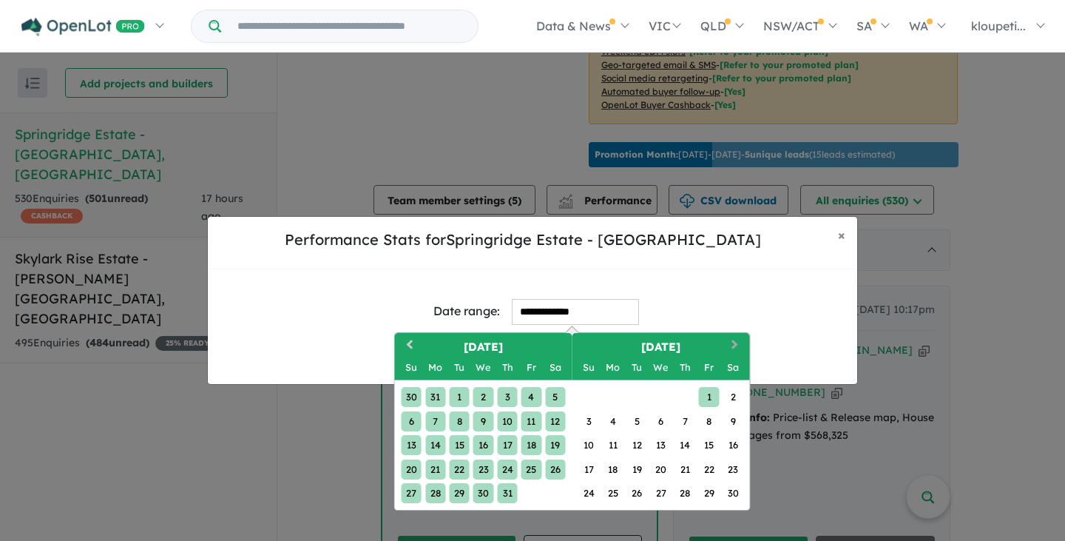
click at [735, 340] on span "Next Month" at bounding box center [735, 345] width 0 height 18
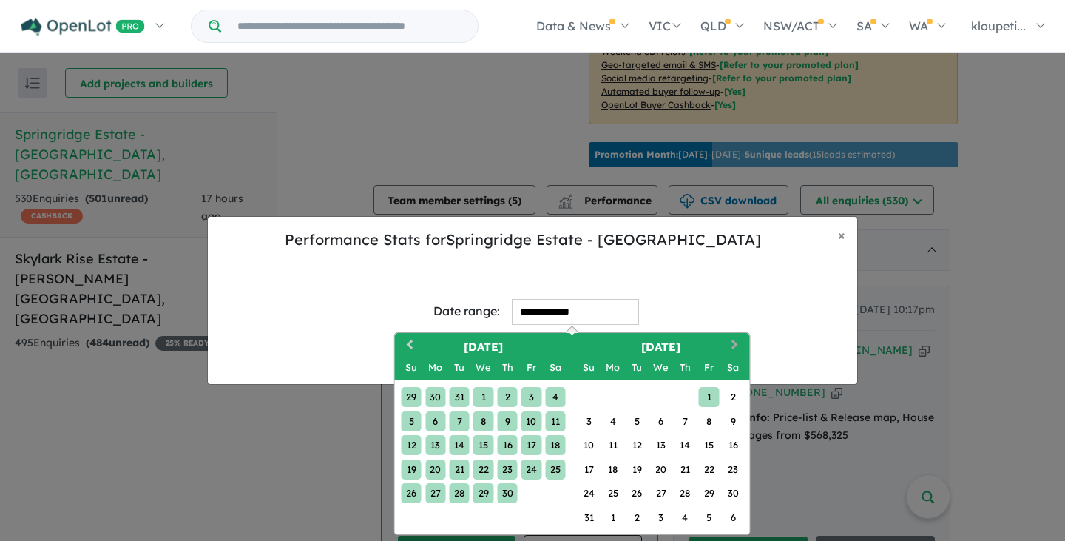
click at [735, 340] on span "Next Month" at bounding box center [735, 345] width 0 height 18
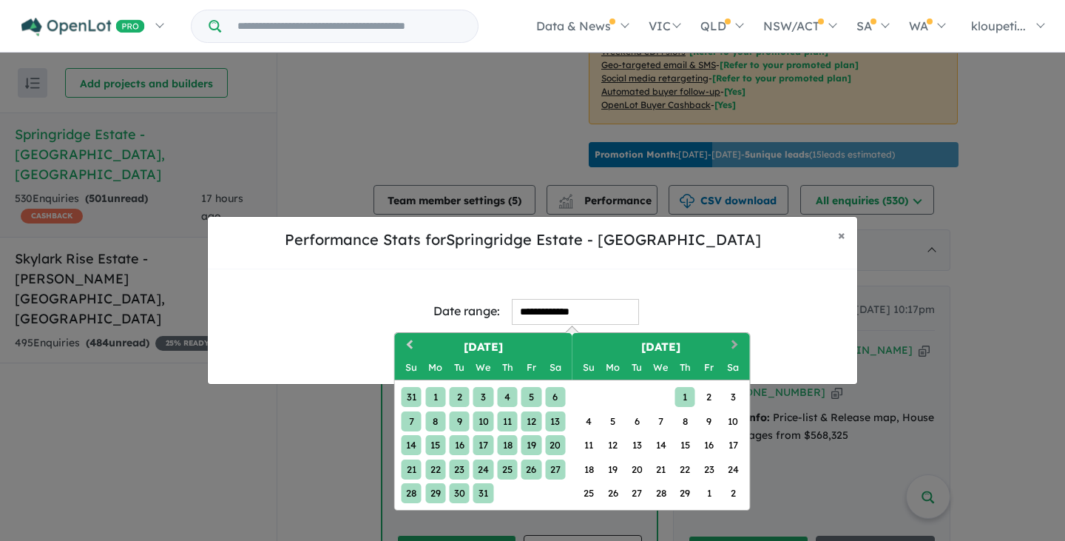
click at [735, 340] on span "Next Month" at bounding box center [735, 345] width 0 height 18
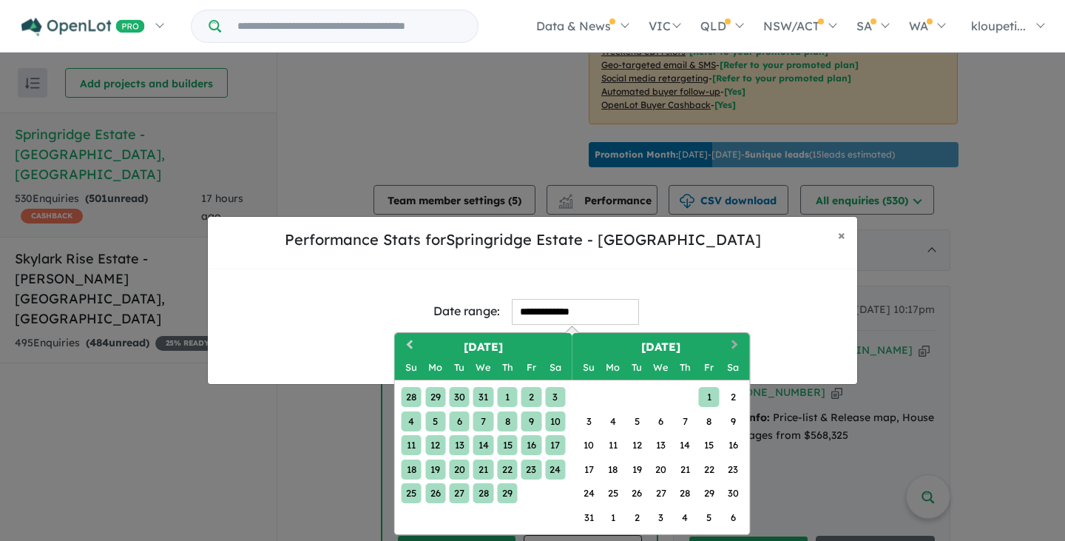
click at [735, 340] on span "Next Month" at bounding box center [735, 345] width 0 height 18
click at [732, 339] on button "Next Month" at bounding box center [737, 346] width 24 height 24
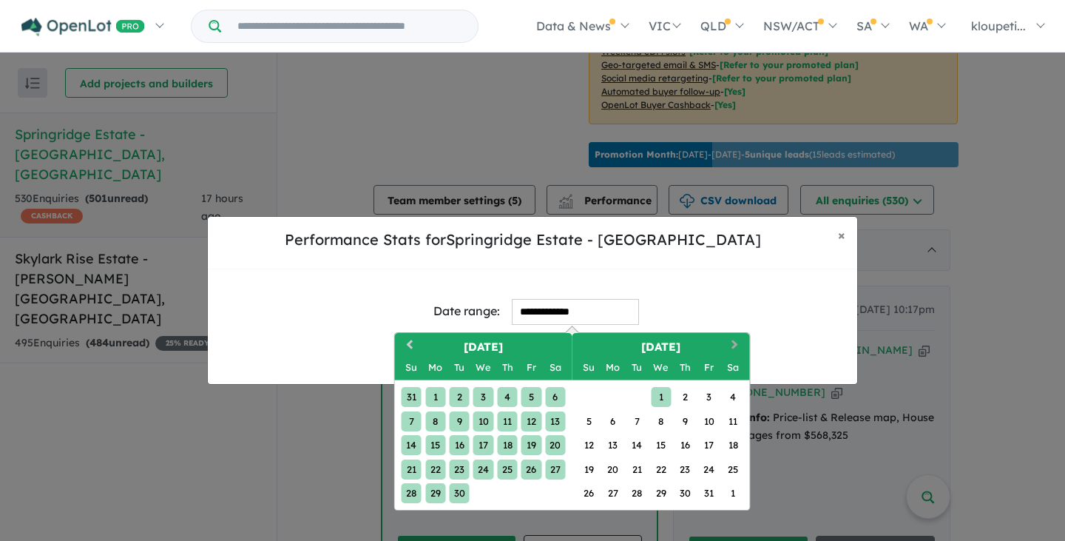
click at [732, 339] on button "Next Month" at bounding box center [737, 346] width 24 height 24
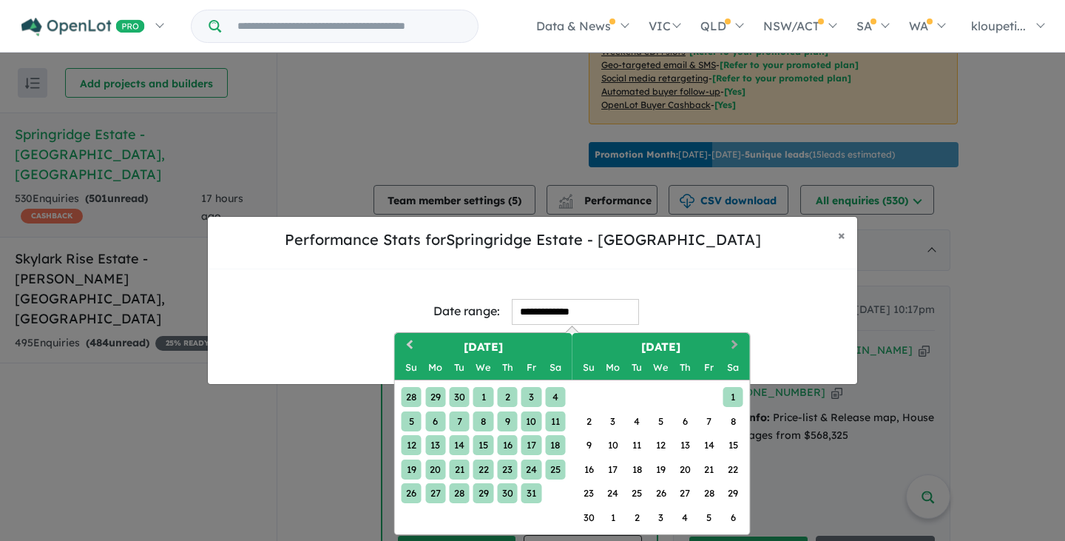
click at [732, 339] on button "Next Month" at bounding box center [737, 346] width 24 height 24
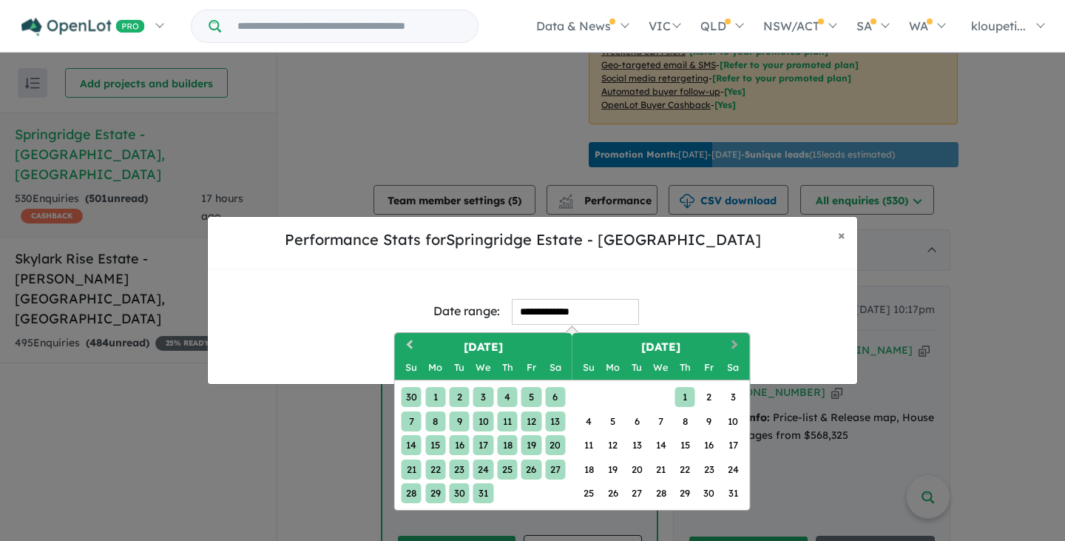
click at [732, 339] on button "Next Month" at bounding box center [737, 346] width 24 height 24
click at [732, 338] on button "Next Month" at bounding box center [737, 346] width 24 height 24
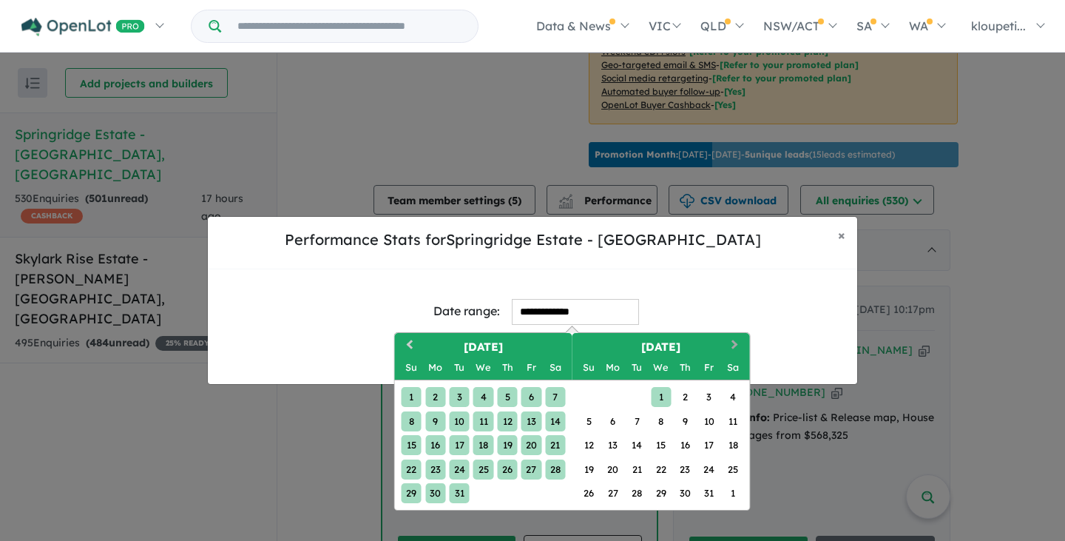
click at [732, 338] on button "Next Month" at bounding box center [737, 346] width 24 height 24
click at [732, 339] on button "Next Month" at bounding box center [737, 346] width 24 height 24
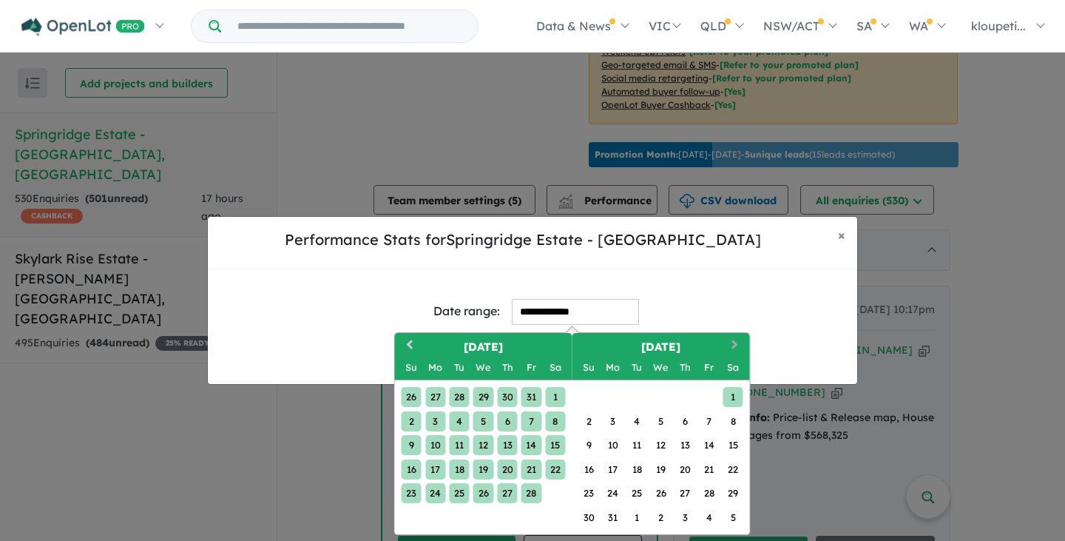
click at [732, 339] on button "Next Month" at bounding box center [737, 346] width 24 height 24
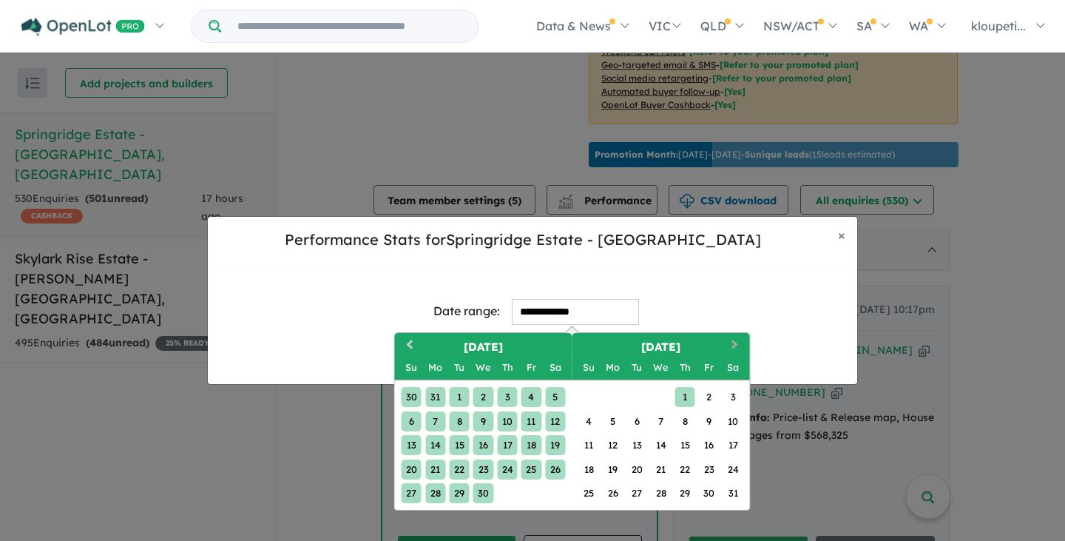
click at [732, 339] on button "Next Month" at bounding box center [737, 346] width 24 height 24
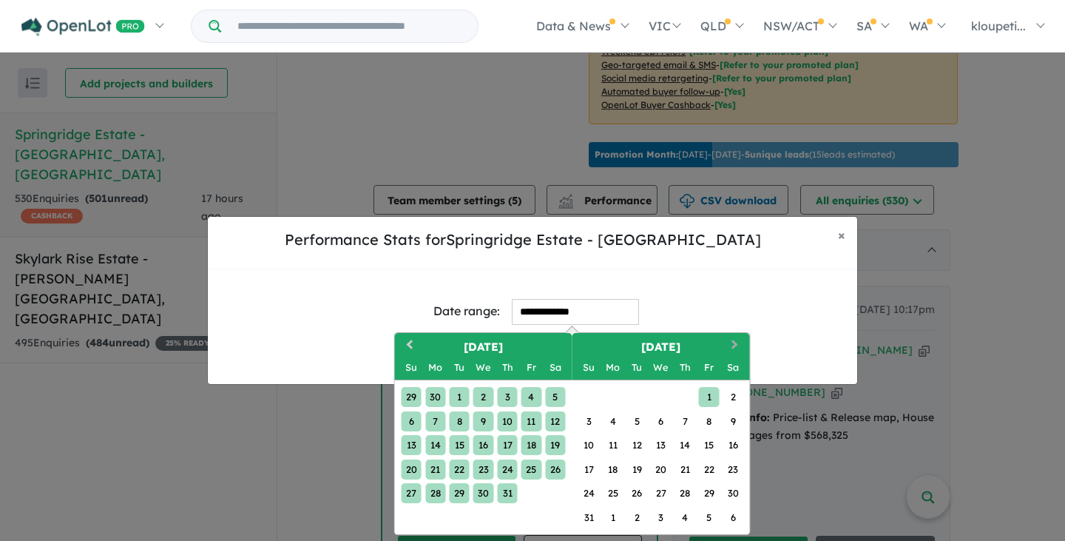
click at [732, 339] on button "Next Month" at bounding box center [737, 346] width 24 height 24
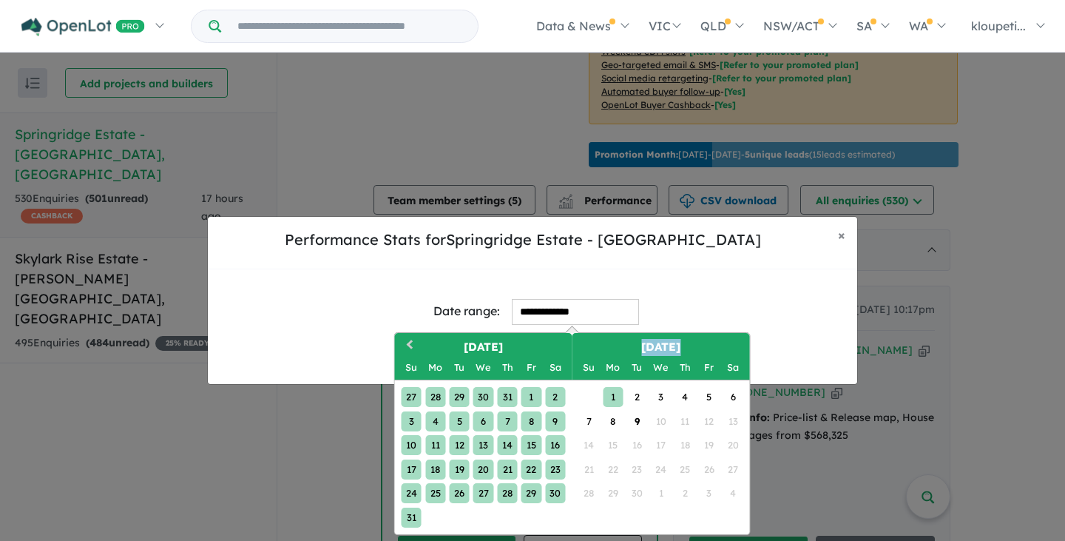
click at [732, 339] on h2 "[DATE]" at bounding box center [662, 347] width 178 height 17
click at [631, 417] on div "9" at bounding box center [637, 421] width 20 height 20
type input "**********"
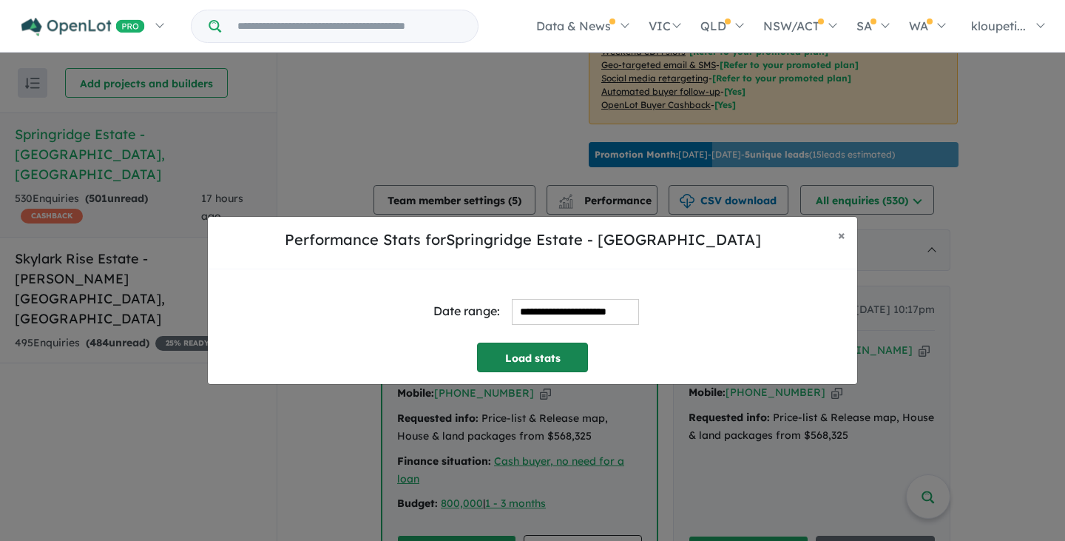
click at [529, 359] on button "Load stats" at bounding box center [532, 358] width 111 height 30
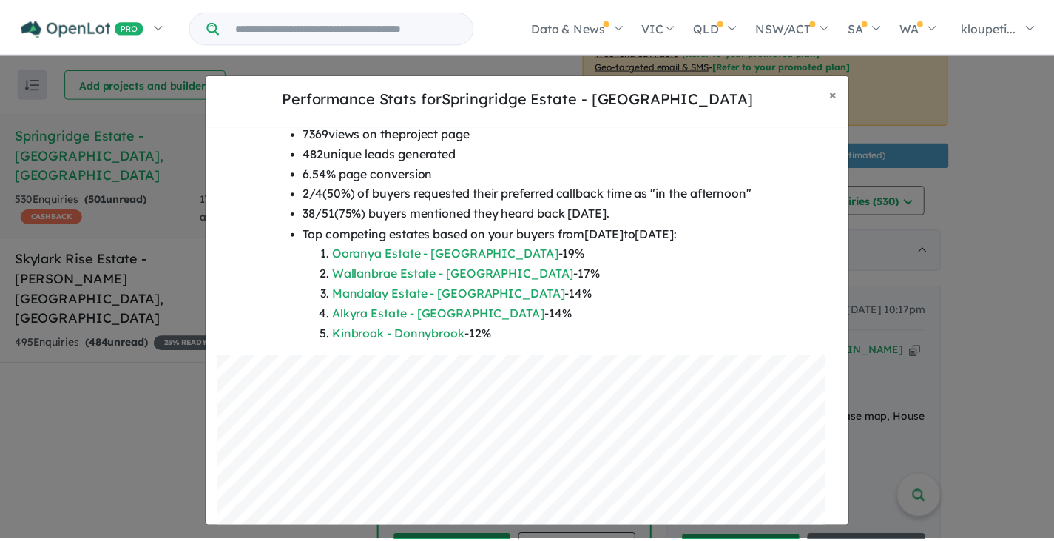
scroll to position [292, 0]
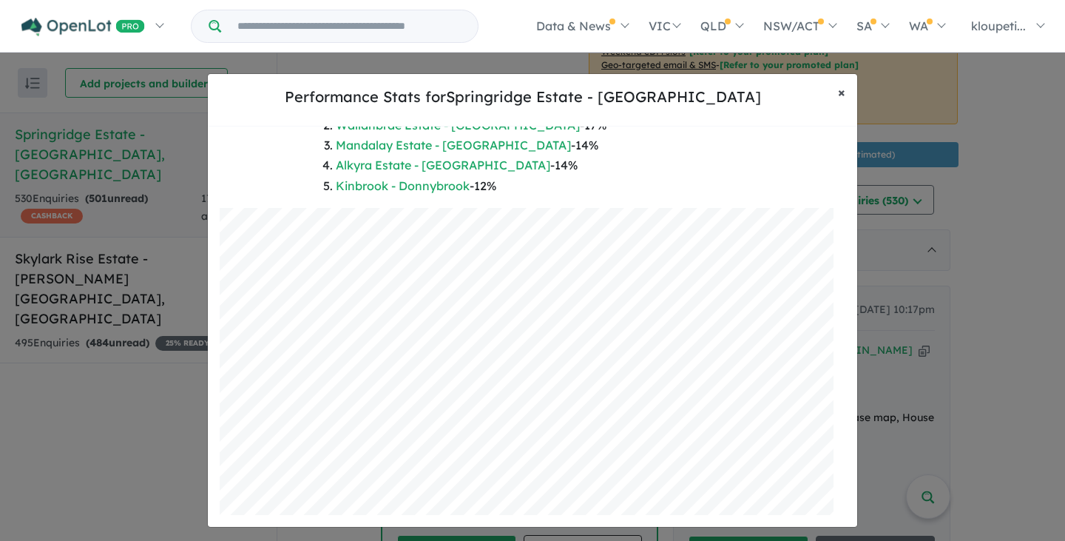
click at [845, 93] on span "×" at bounding box center [841, 92] width 7 height 17
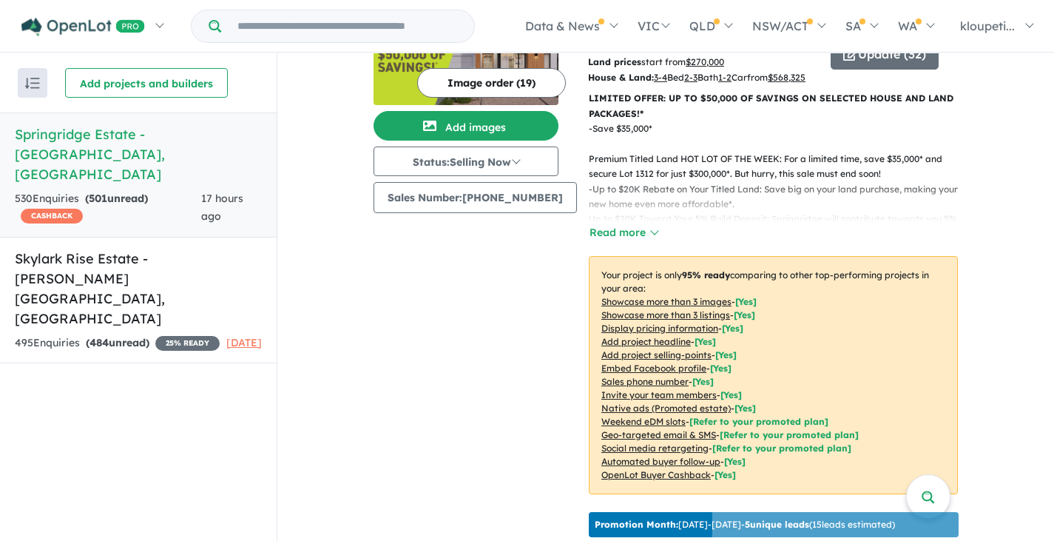
scroll to position [0, 0]
